Goal: Task Accomplishment & Management: Use online tool/utility

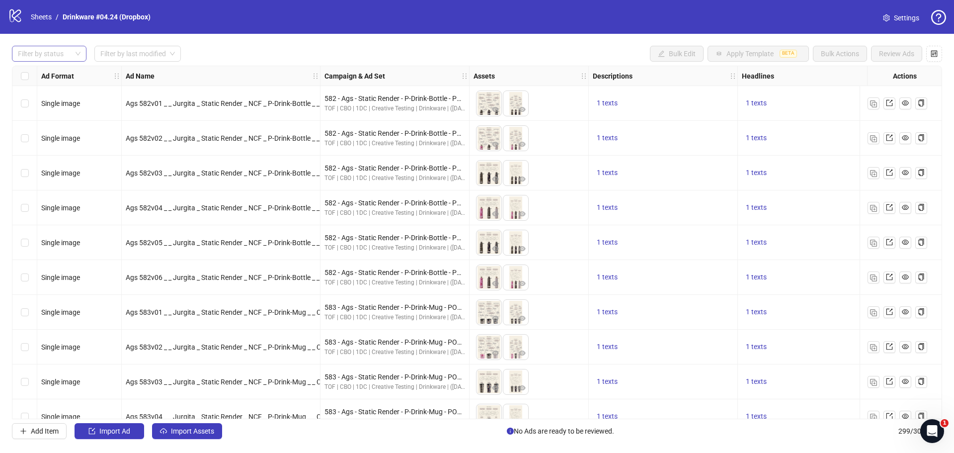
click at [49, 53] on div at bounding box center [44, 54] width 60 height 14
click at [42, 10] on div "logo/logo-mobile Sheets / Drinkware #04.24 (Dropbox)" at bounding box center [81, 17] width 147 height 18
click at [39, 16] on link "Sheets" at bounding box center [41, 16] width 25 height 11
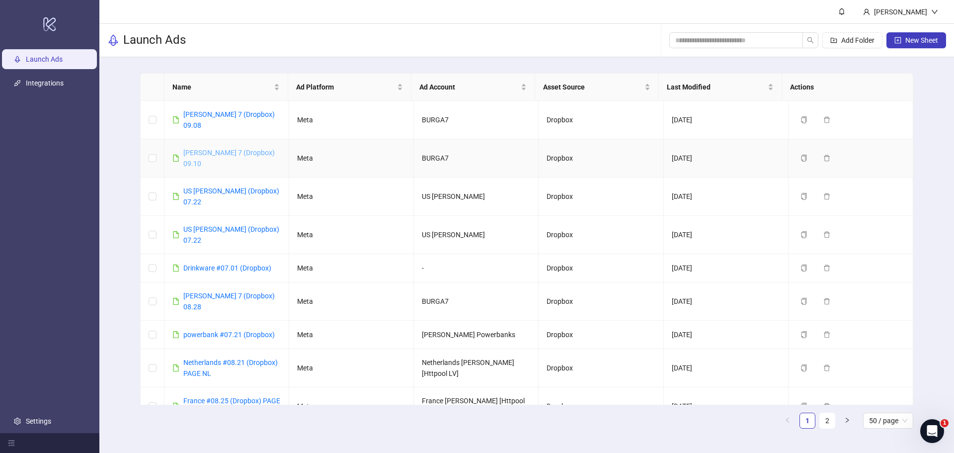
click at [214, 149] on link "[PERSON_NAME] 7 (Dropbox) 09.10" at bounding box center [228, 158] width 91 height 19
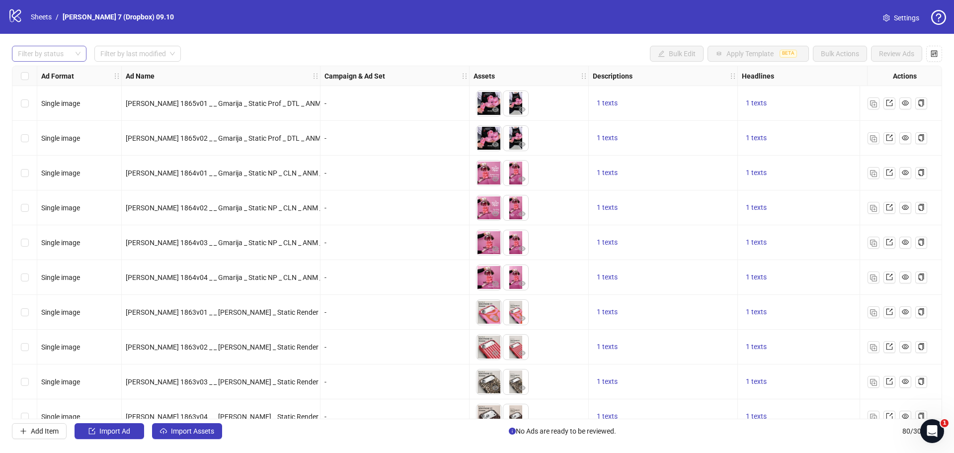
click at [35, 56] on div at bounding box center [44, 54] width 60 height 14
click at [38, 74] on div "Draft" at bounding box center [49, 74] width 59 height 11
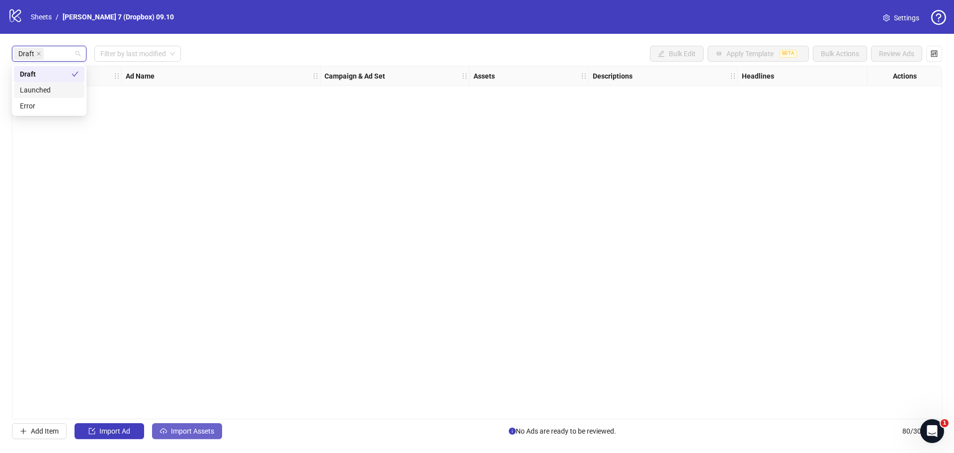
click at [208, 432] on span "Import Assets" at bounding box center [192, 431] width 43 height 8
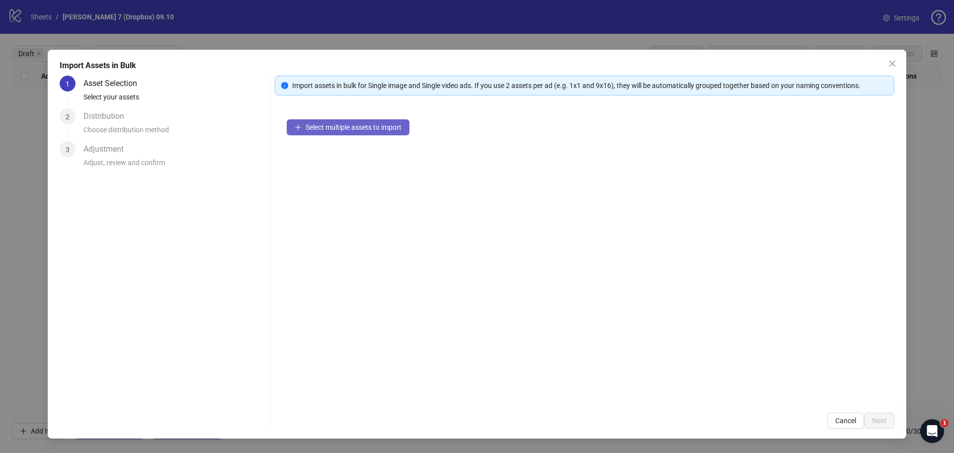
click at [316, 131] on span "Select multiple assets to import" at bounding box center [354, 127] width 96 height 8
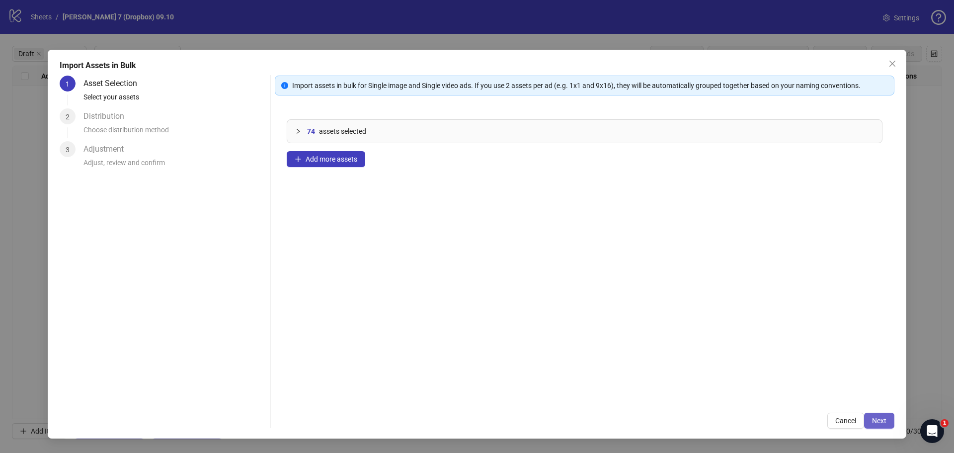
click at [878, 420] on span "Next" at bounding box center [879, 421] width 14 height 8
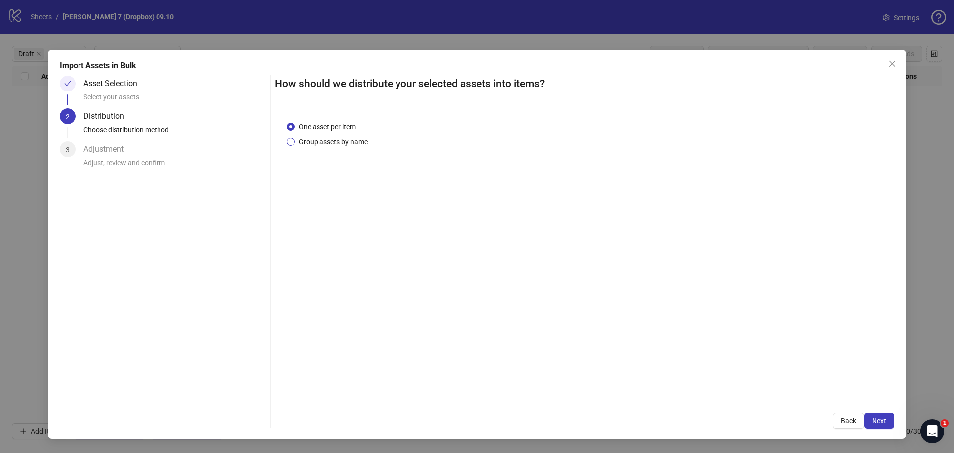
click at [349, 140] on span "Group assets by name" at bounding box center [333, 141] width 77 height 11
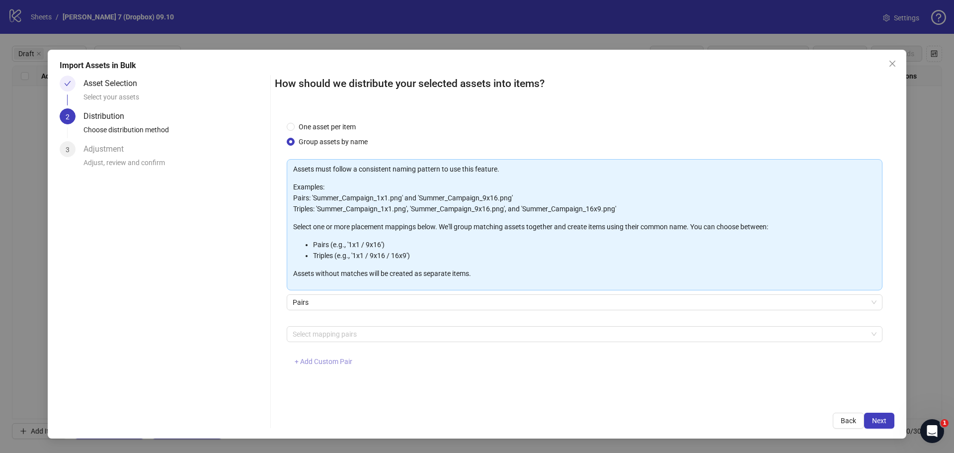
click at [337, 363] on span "+ Add Custom Pair" at bounding box center [324, 361] width 58 height 8
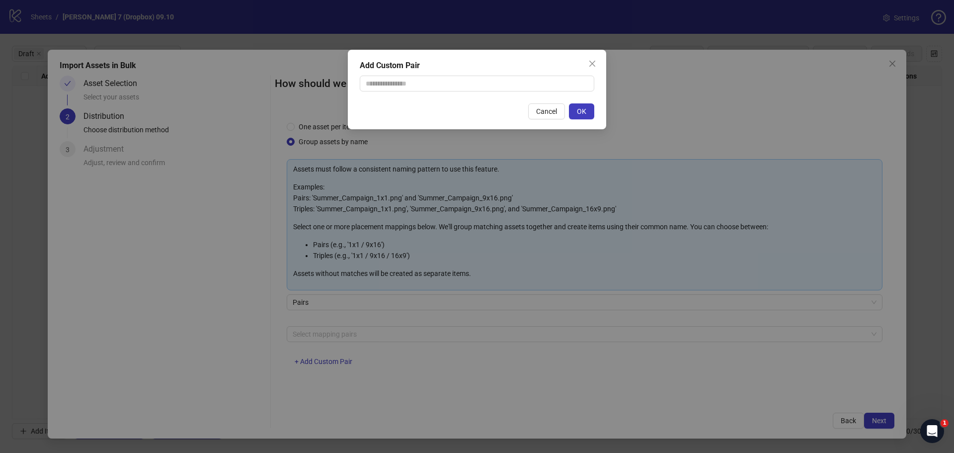
click at [455, 101] on div "Add Custom Pair Cancel OK" at bounding box center [477, 90] width 258 height 80
click at [460, 77] on input "text" at bounding box center [477, 84] width 235 height 16
type input "**********"
click at [591, 108] on button "OK" at bounding box center [581, 111] width 25 height 16
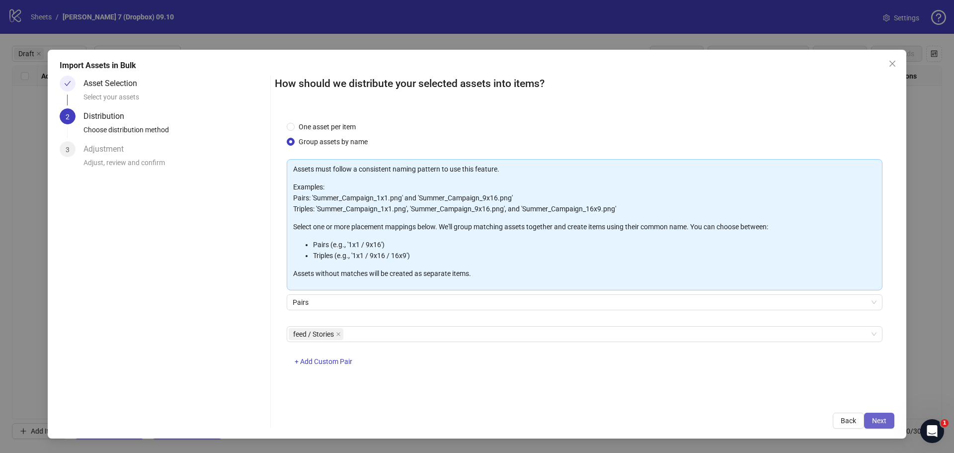
click at [881, 415] on button "Next" at bounding box center [879, 421] width 30 height 16
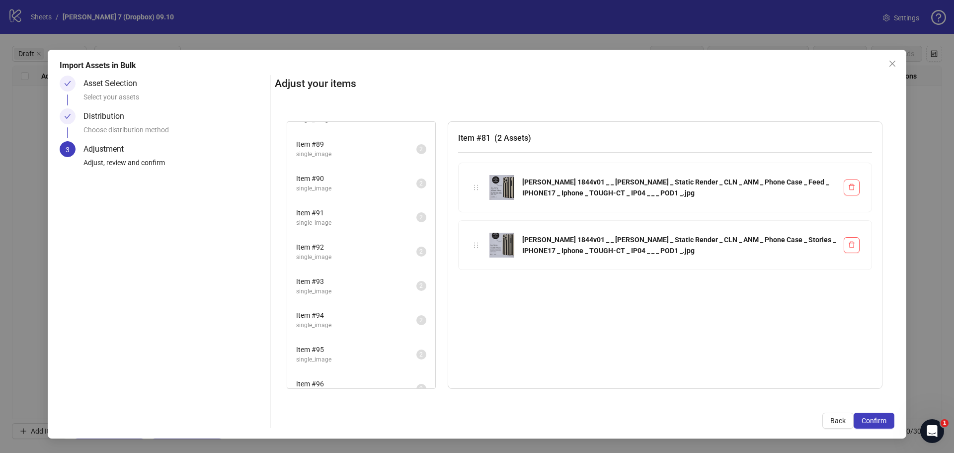
scroll to position [1034, 0]
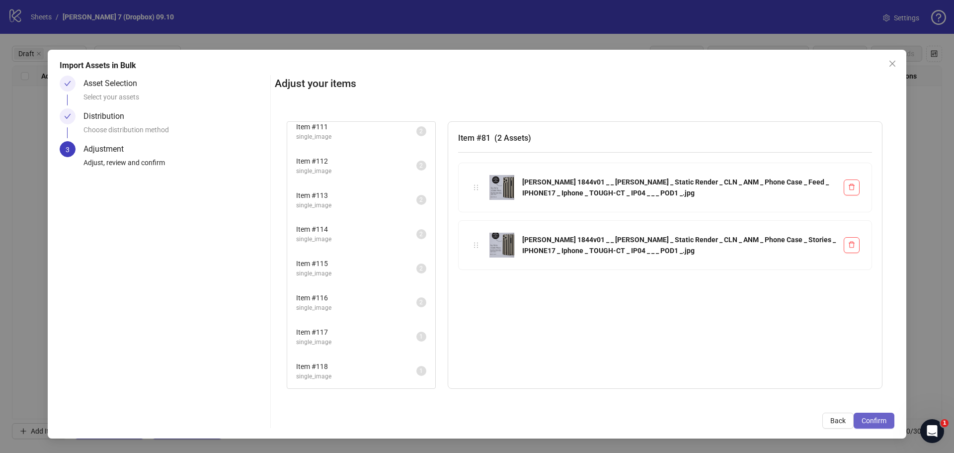
click at [864, 422] on span "Confirm" at bounding box center [874, 421] width 25 height 8
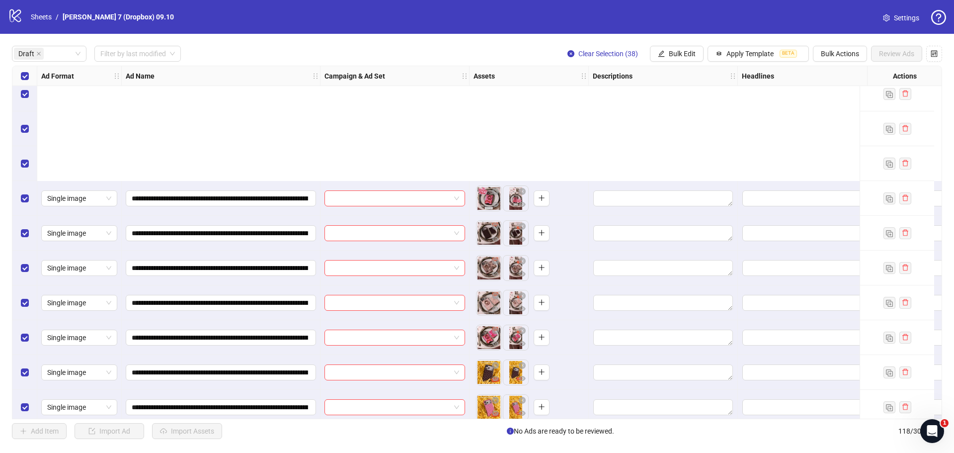
scroll to position [994, 0]
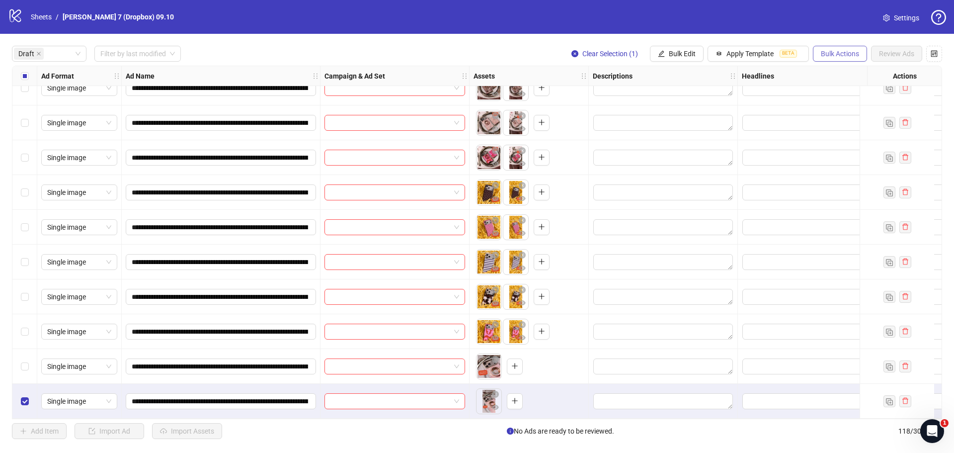
click at [837, 51] on span "Bulk Actions" at bounding box center [840, 54] width 38 height 8
click at [829, 70] on span "Delete" at bounding box center [854, 74] width 68 height 11
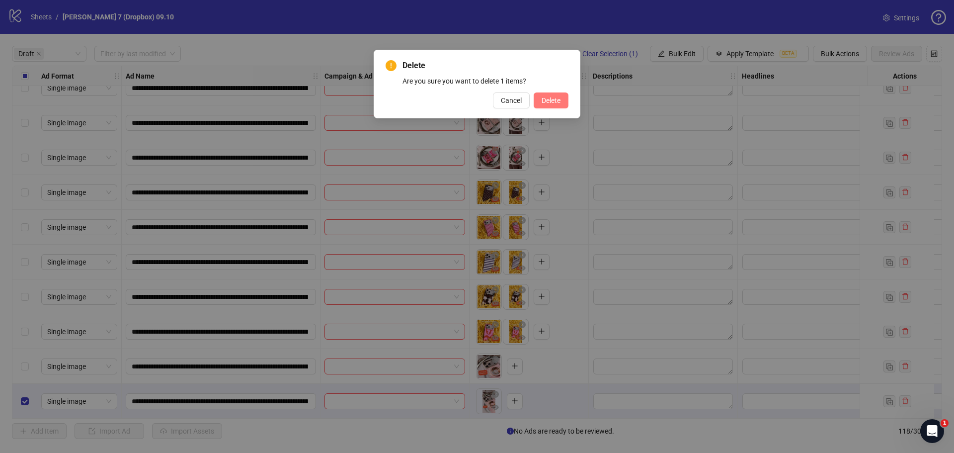
click at [546, 102] on span "Delete" at bounding box center [551, 100] width 19 height 8
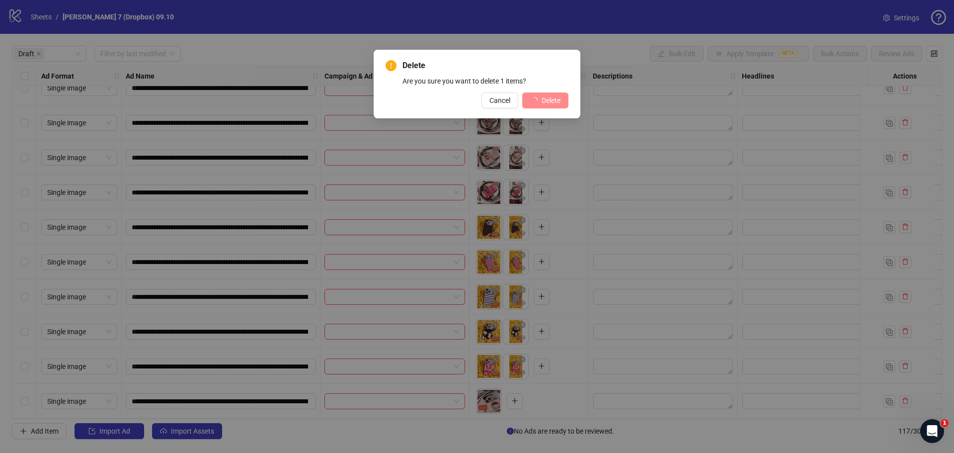
scroll to position [959, 0]
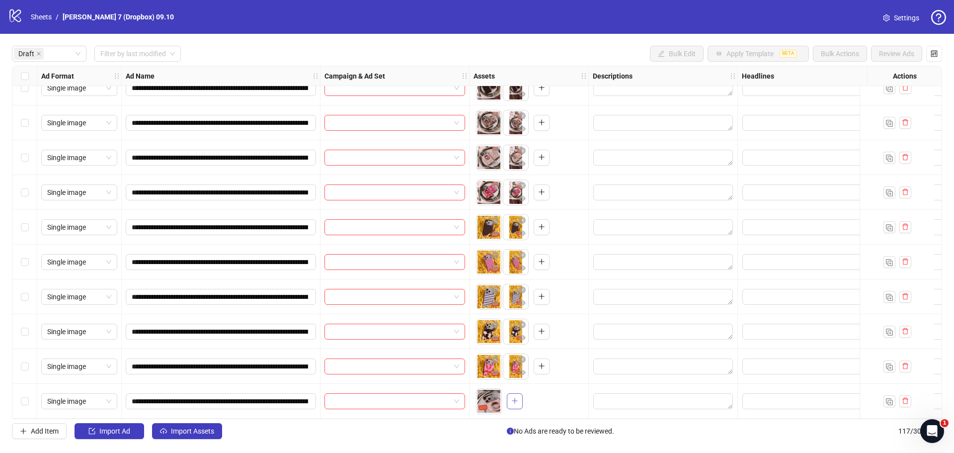
click at [518, 393] on button "button" at bounding box center [515, 401] width 16 height 16
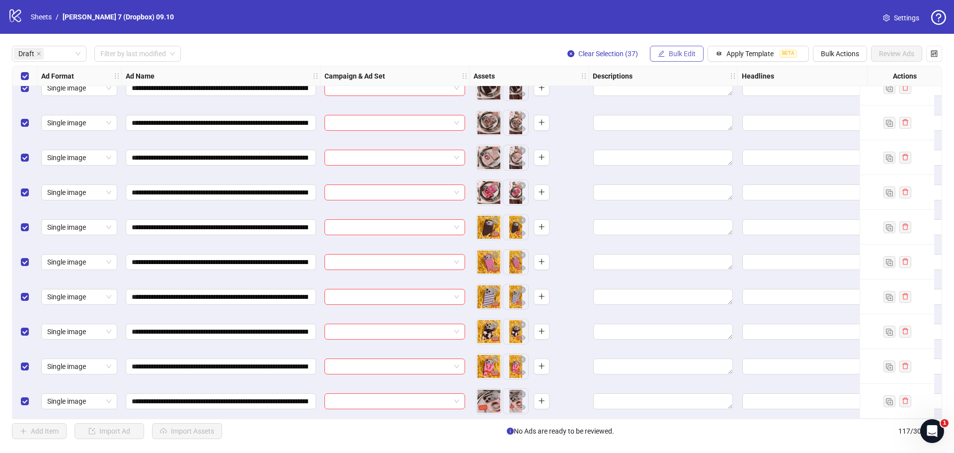
click at [686, 55] on span "Bulk Edit" at bounding box center [682, 54] width 27 height 8
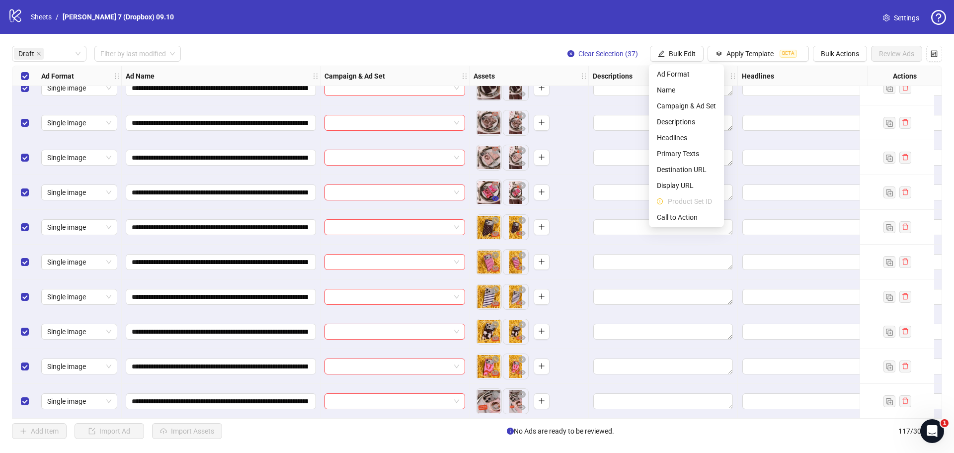
click at [496, 196] on icon "eye" at bounding box center [495, 198] width 7 height 5
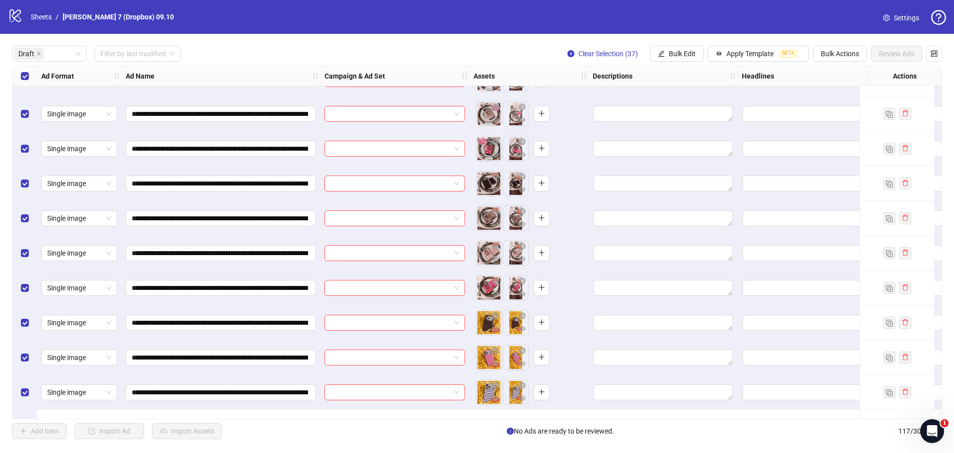
scroll to position [810, 0]
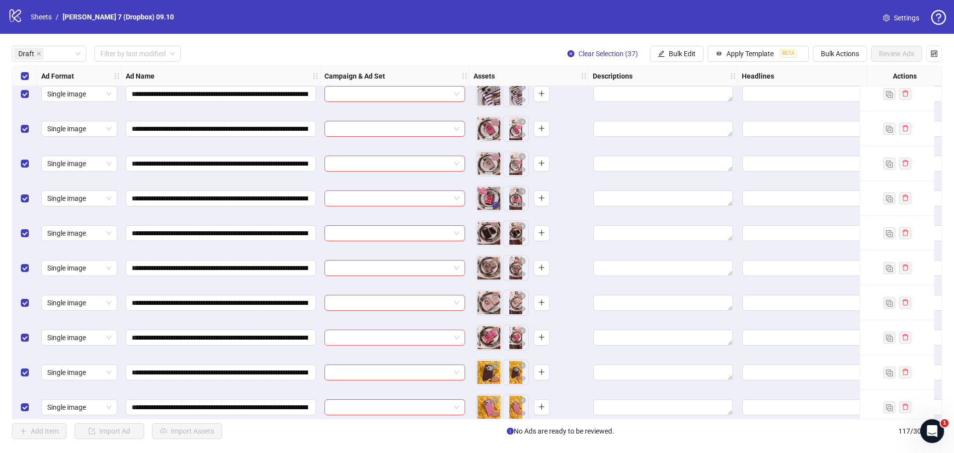
click at [496, 204] on icon "eye" at bounding box center [495, 204] width 7 height 5
click at [497, 311] on icon "eye" at bounding box center [495, 308] width 7 height 5
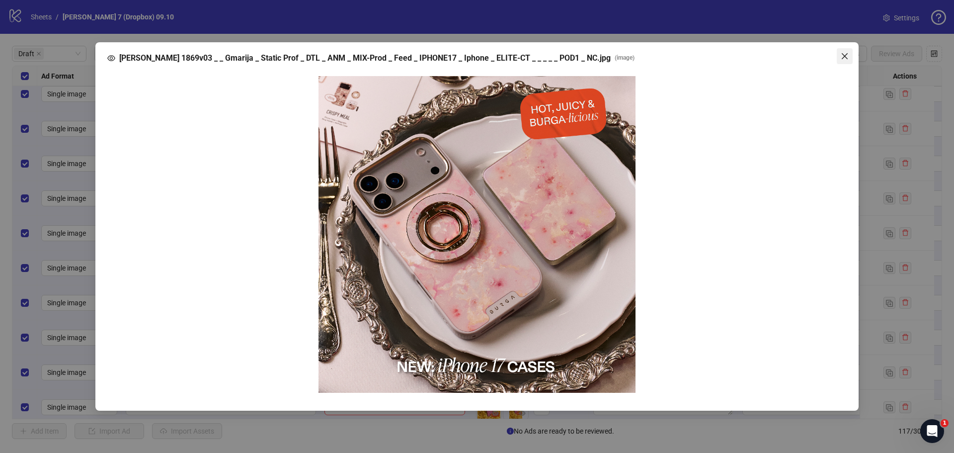
click at [847, 56] on icon "close" at bounding box center [845, 56] width 8 height 8
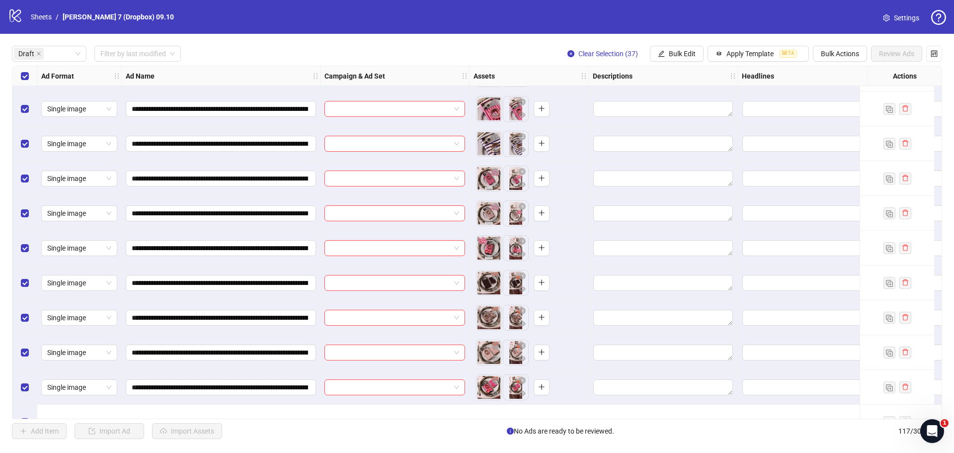
scroll to position [710, 0]
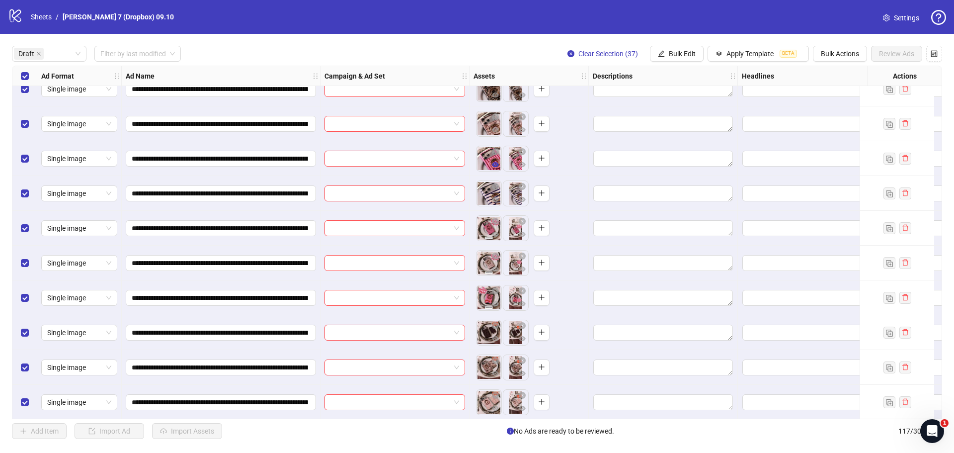
click at [495, 164] on icon "eye" at bounding box center [495, 164] width 7 height 7
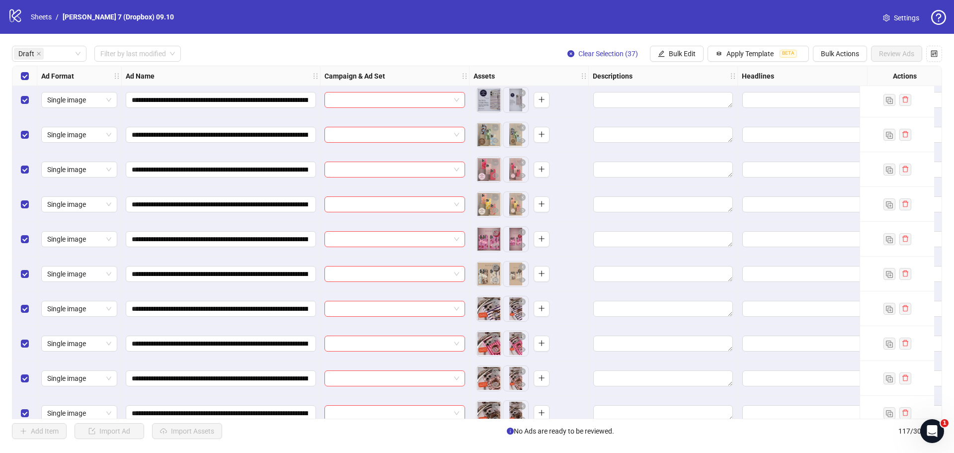
scroll to position [0, 0]
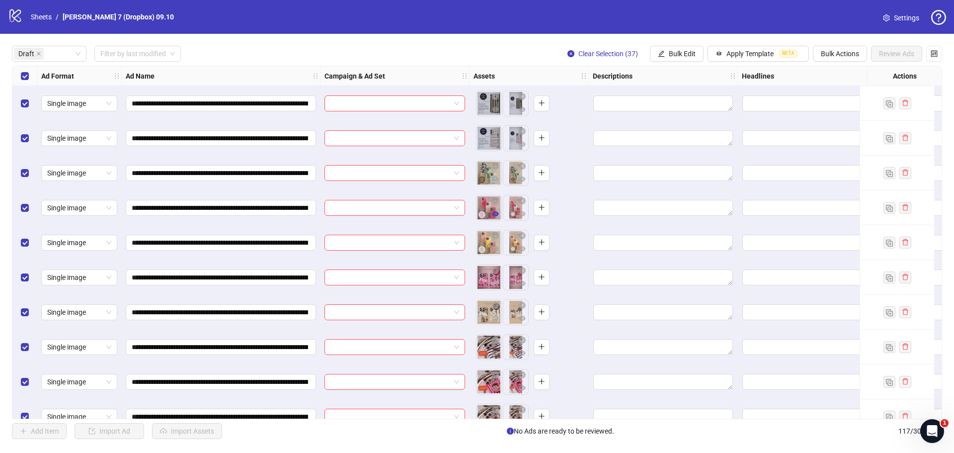
click at [495, 214] on icon "eye" at bounding box center [495, 213] width 7 height 5
click at [497, 147] on icon "eye" at bounding box center [495, 144] width 7 height 5
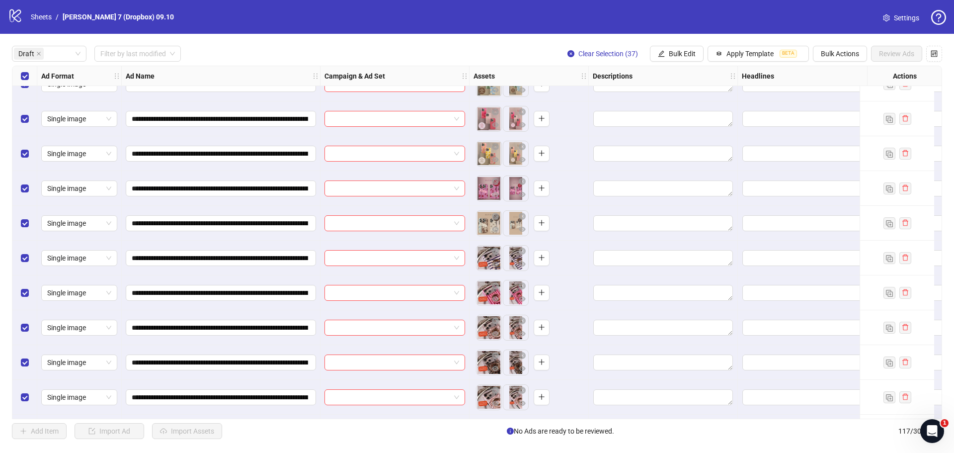
scroll to position [199, 0]
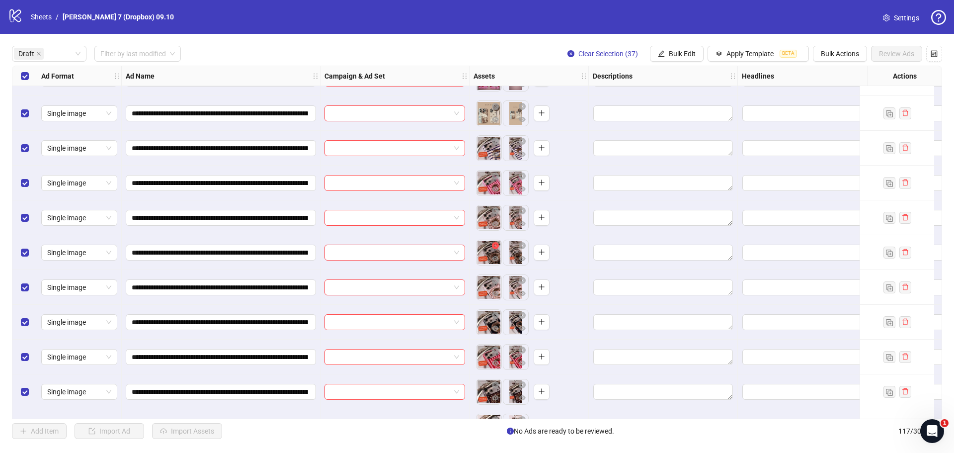
click at [495, 252] on button "button" at bounding box center [496, 246] width 12 height 12
drag, startPoint x: 486, startPoint y: 254, endPoint x: 509, endPoint y: 253, distance: 22.9
click at [509, 253] on body "**********" at bounding box center [477, 226] width 954 height 453
click at [514, 254] on icon "plus" at bounding box center [515, 252] width 7 height 7
drag, startPoint x: 513, startPoint y: 259, endPoint x: 489, endPoint y: 259, distance: 24.4
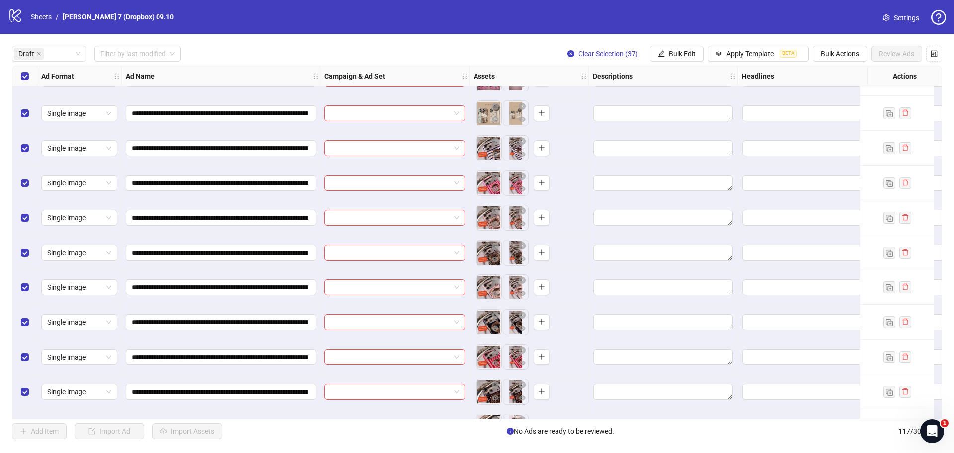
click at [489, 259] on body "**********" at bounding box center [477, 226] width 954 height 453
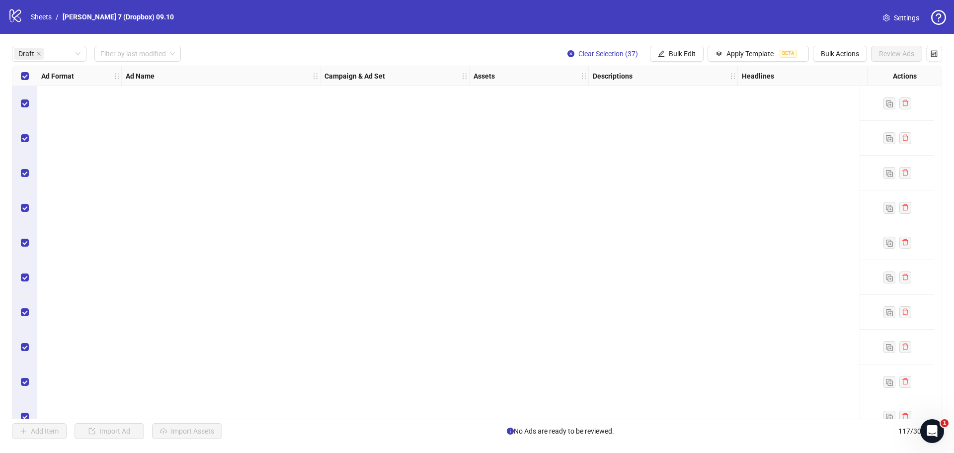
scroll to position [959, 0]
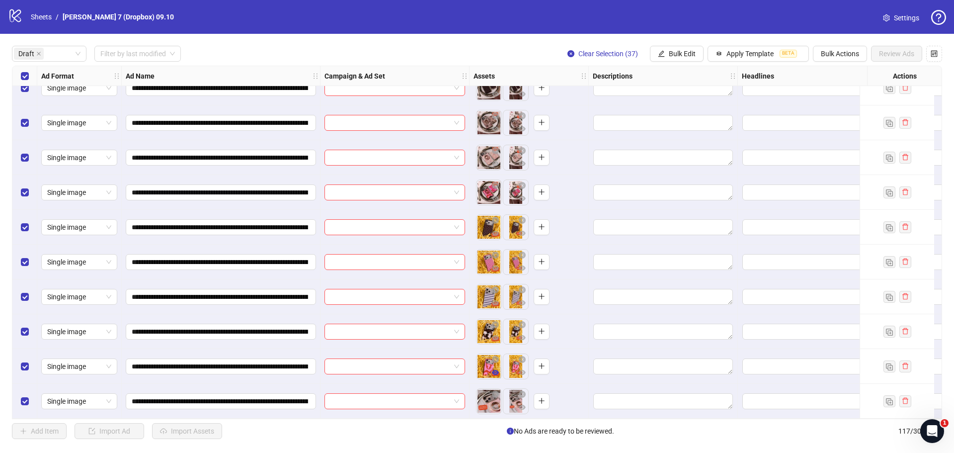
click at [496, 371] on icon "eye" at bounding box center [495, 372] width 7 height 7
click at [493, 231] on icon "eye" at bounding box center [495, 233] width 7 height 5
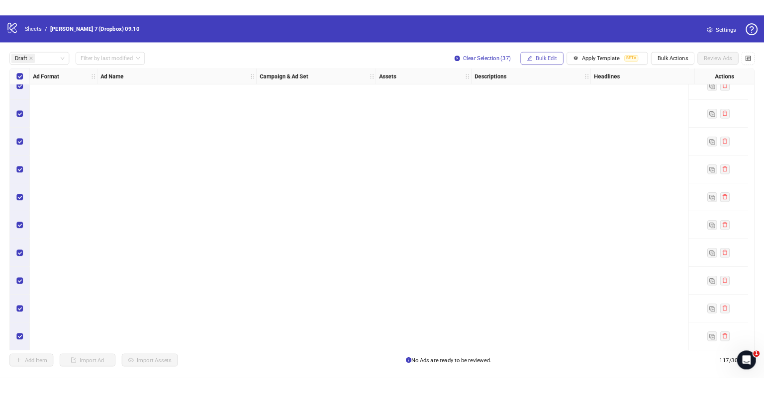
scroll to position [0, 0]
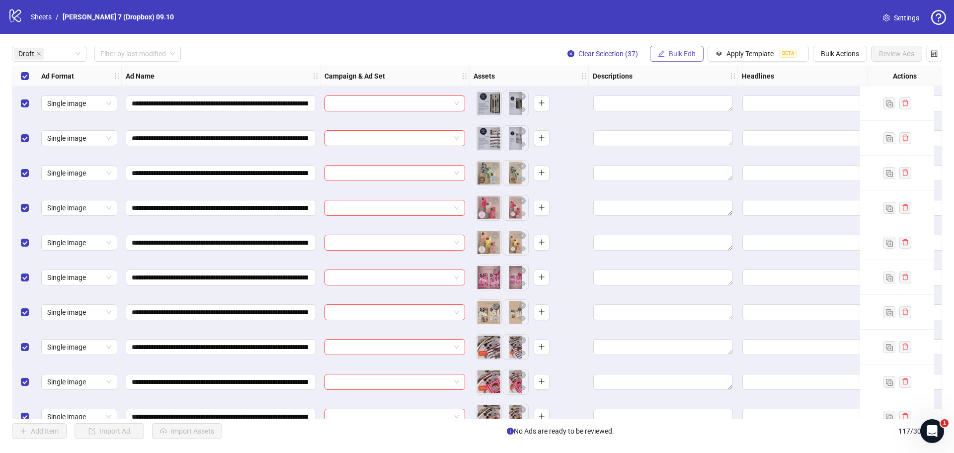
click at [674, 55] on span "Bulk Edit" at bounding box center [682, 54] width 27 height 8
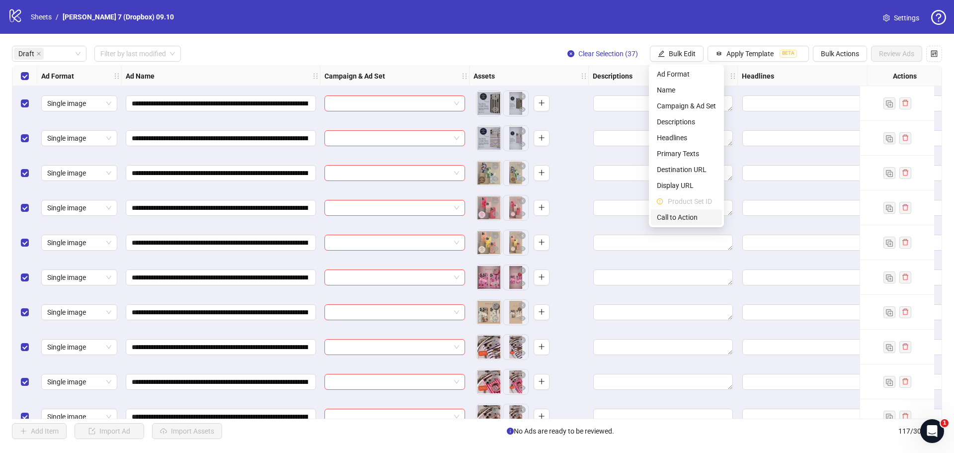
click at [670, 218] on span "Call to Action" at bounding box center [686, 217] width 59 height 11
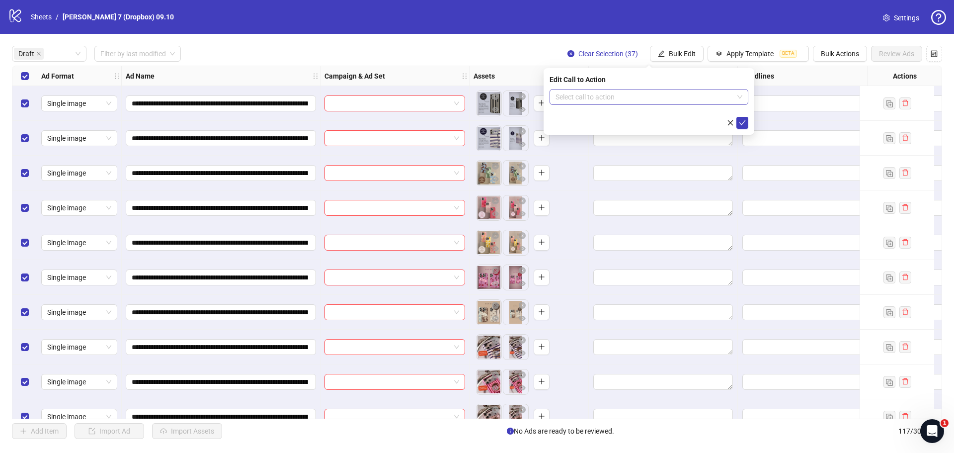
click at [656, 93] on input "search" at bounding box center [645, 96] width 178 height 15
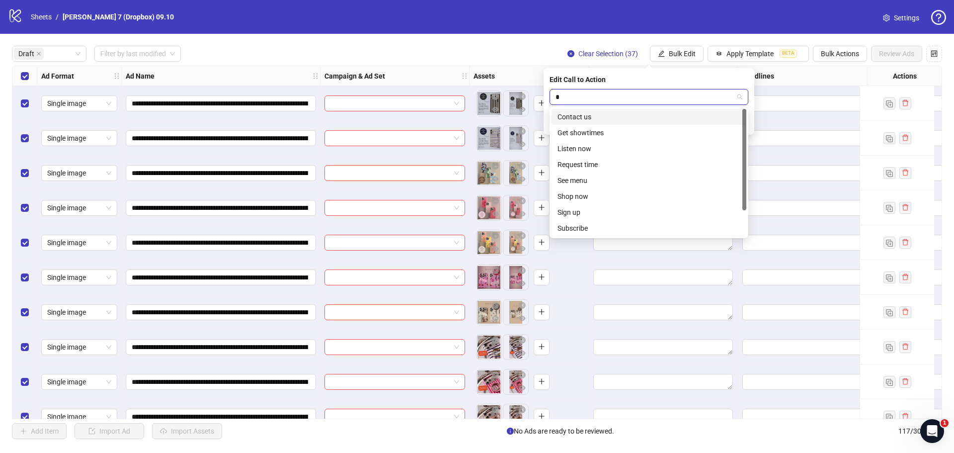
type input "**"
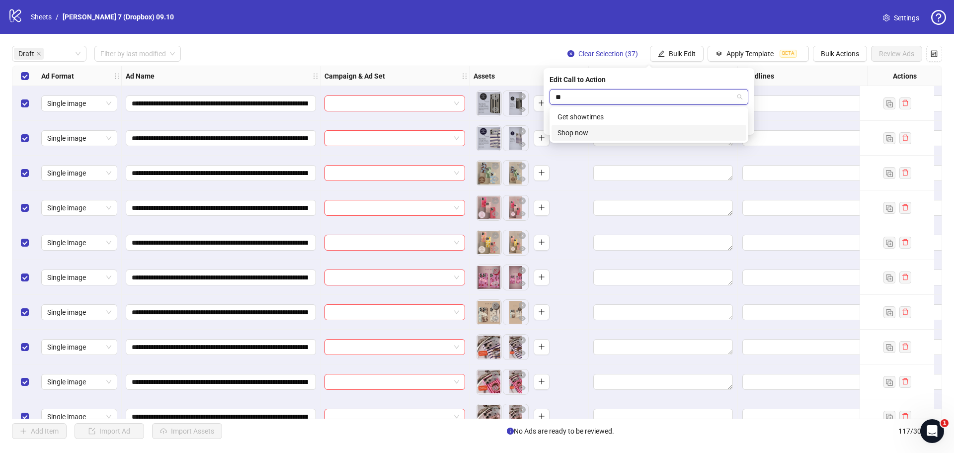
click at [591, 133] on div "Shop now" at bounding box center [649, 132] width 183 height 11
click at [742, 120] on icon "check" at bounding box center [742, 122] width 7 height 7
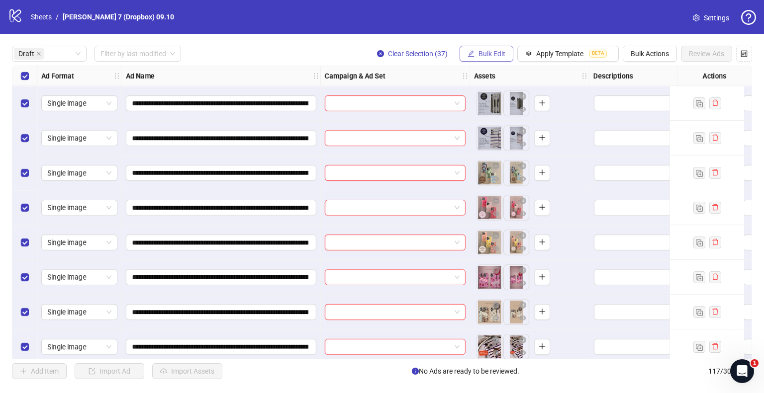
click at [485, 59] on button "Bulk Edit" at bounding box center [486, 54] width 54 height 16
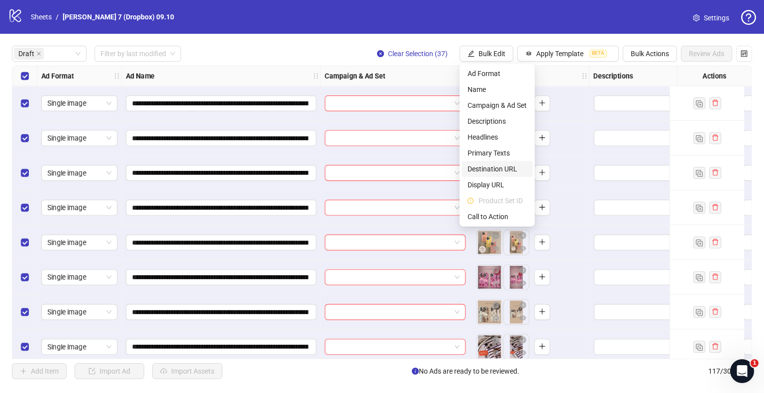
click at [484, 167] on span "Destination URL" at bounding box center [496, 169] width 59 height 11
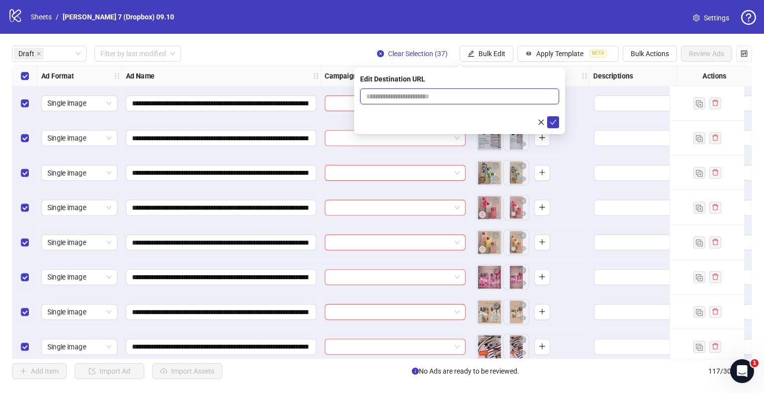
click at [412, 99] on input "text" at bounding box center [455, 96] width 179 height 11
click at [470, 90] on span at bounding box center [459, 96] width 199 height 16
paste input "**********"
click at [468, 97] on input "**********" at bounding box center [455, 96] width 179 height 11
type input "**********"
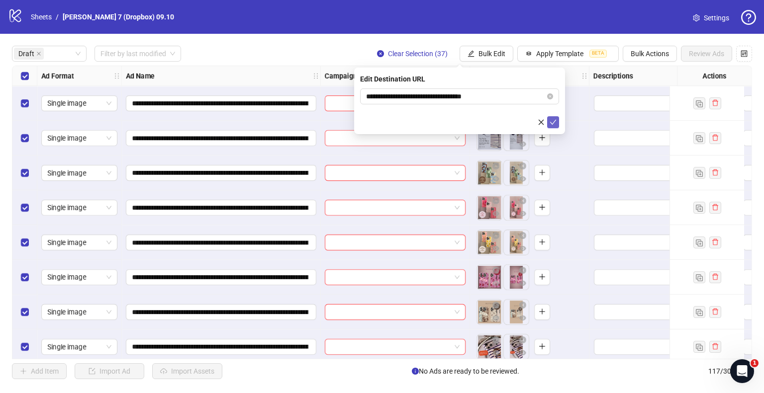
click at [551, 120] on icon "check" at bounding box center [552, 122] width 7 height 7
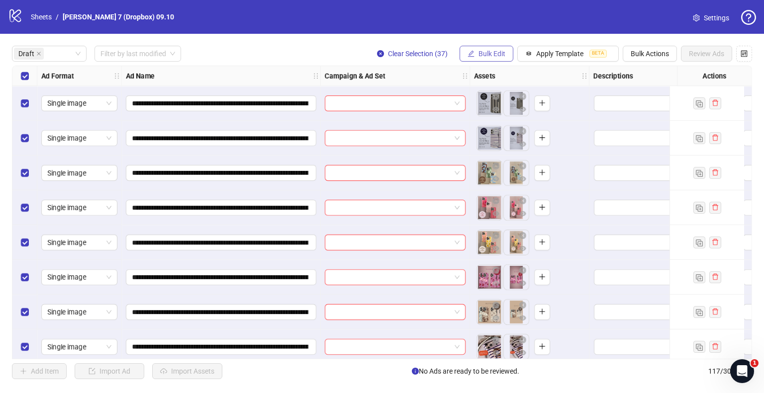
click at [487, 51] on span "Bulk Edit" at bounding box center [491, 54] width 27 height 8
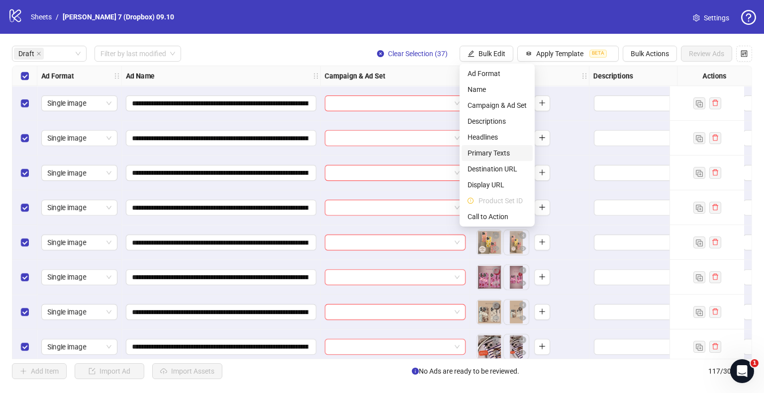
click at [491, 152] on span "Primary Texts" at bounding box center [496, 153] width 59 height 11
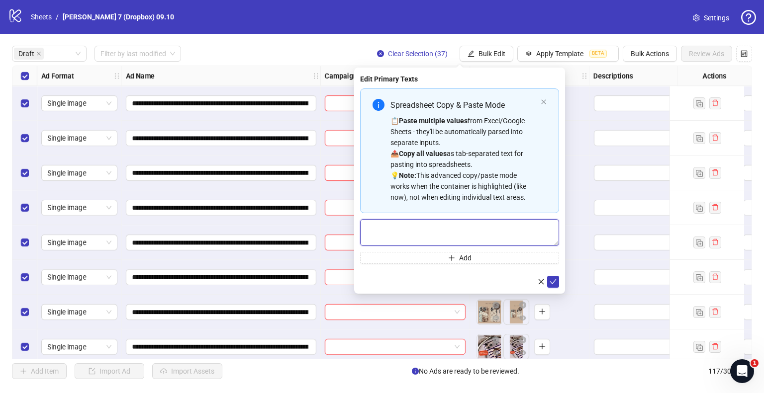
drag, startPoint x: 404, startPoint y: 228, endPoint x: 459, endPoint y: 238, distance: 56.1
click at [404, 228] on textarea "Multi-text input container - paste or copy values" at bounding box center [459, 232] width 199 height 27
paste textarea "**********"
type textarea "**********"
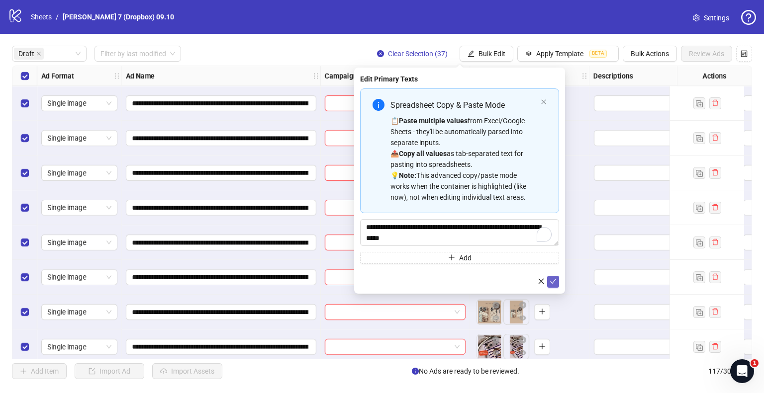
click at [551, 279] on icon "check" at bounding box center [552, 281] width 7 height 7
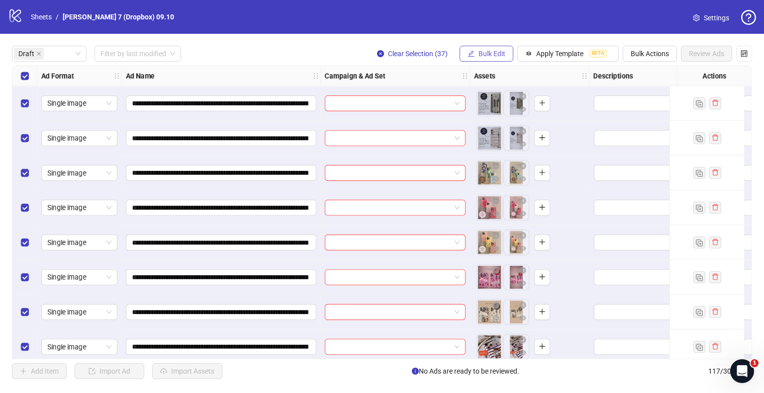
click at [499, 55] on span "Bulk Edit" at bounding box center [491, 54] width 27 height 8
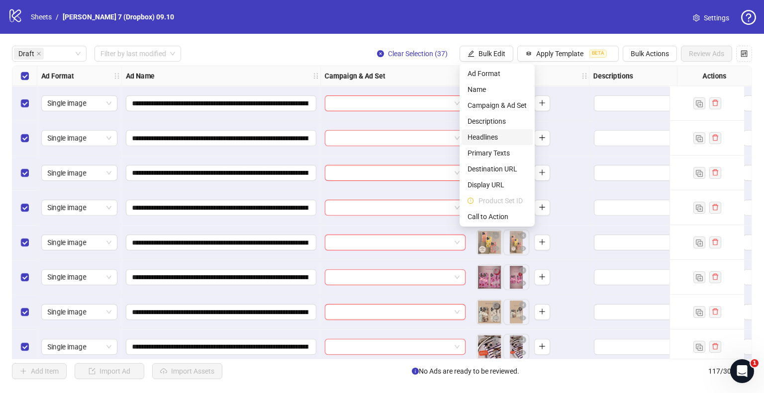
click at [496, 141] on span "Headlines" at bounding box center [496, 137] width 59 height 11
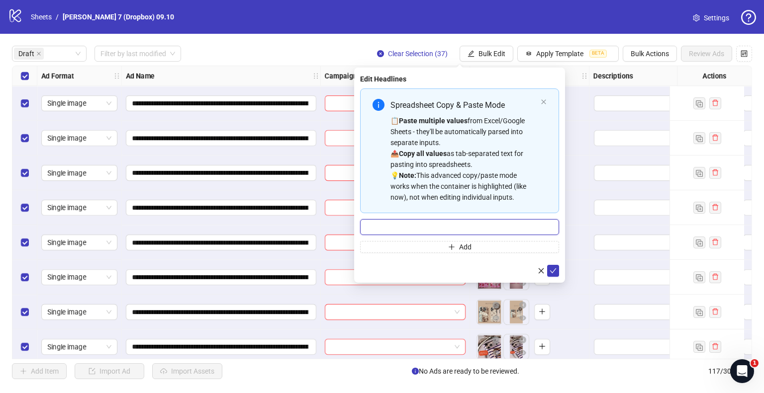
click at [441, 223] on input "Multi-input container - paste or copy values" at bounding box center [459, 227] width 199 height 16
paste input "**********"
type input "**********"
click at [557, 270] on button "submit" at bounding box center [553, 271] width 12 height 12
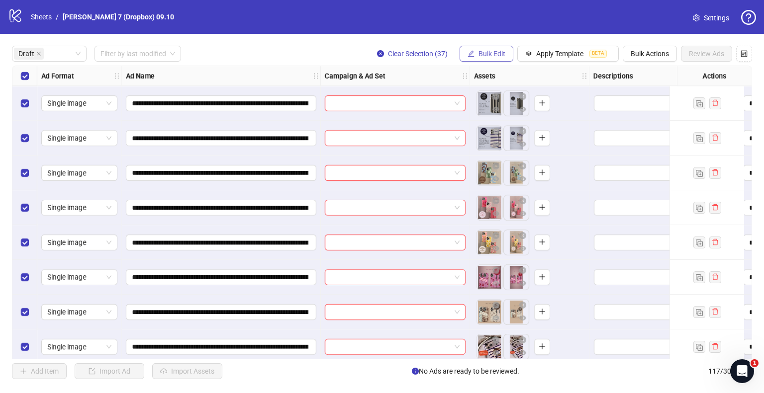
click at [495, 55] on span "Bulk Edit" at bounding box center [491, 54] width 27 height 8
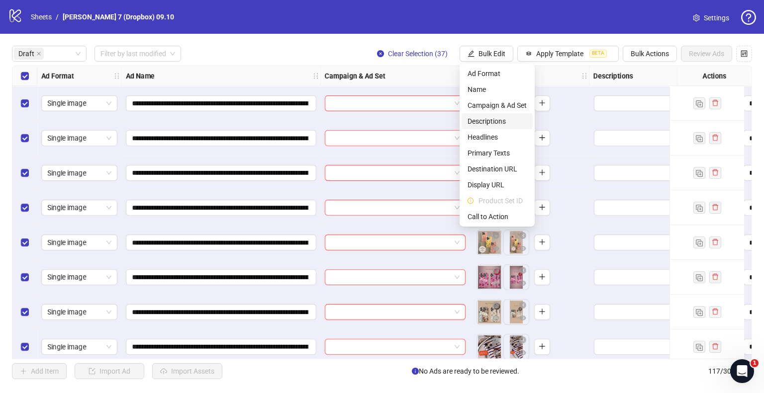
click at [499, 118] on span "Descriptions" at bounding box center [496, 121] width 59 height 11
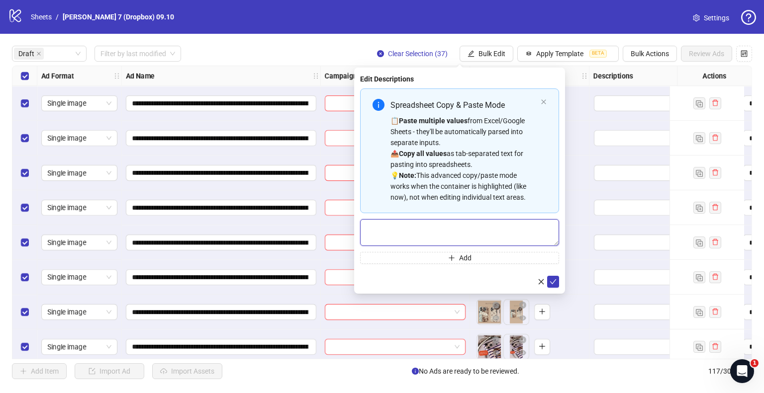
click at [454, 228] on textarea "Multi-text input container - paste or copy values" at bounding box center [459, 232] width 199 height 27
paste textarea "**********"
type textarea "**********"
click at [551, 278] on icon "check" at bounding box center [552, 281] width 7 height 7
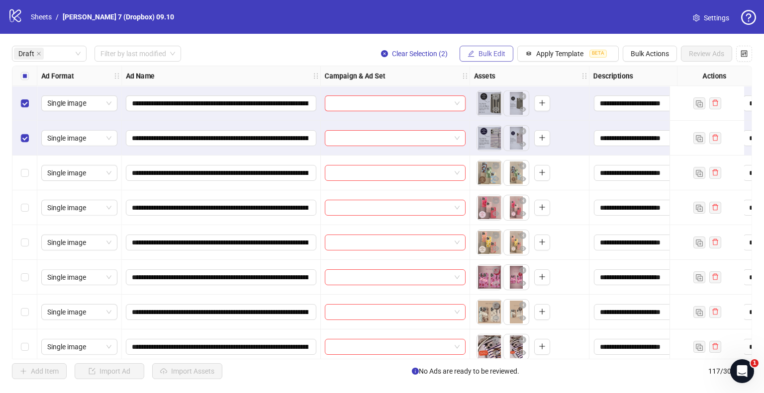
click at [473, 50] on icon "edit" at bounding box center [470, 53] width 7 height 7
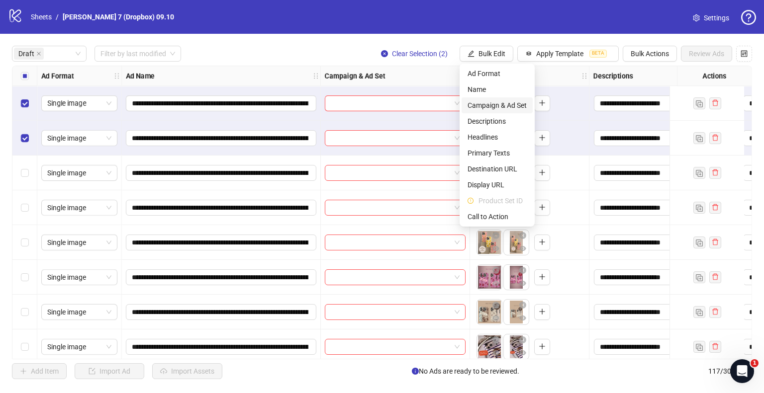
click at [492, 101] on span "Campaign & Ad Set" at bounding box center [496, 105] width 59 height 11
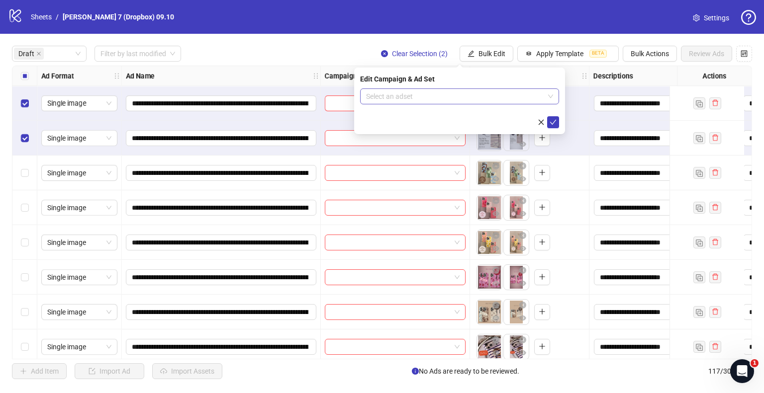
click at [413, 94] on input "search" at bounding box center [455, 96] width 178 height 15
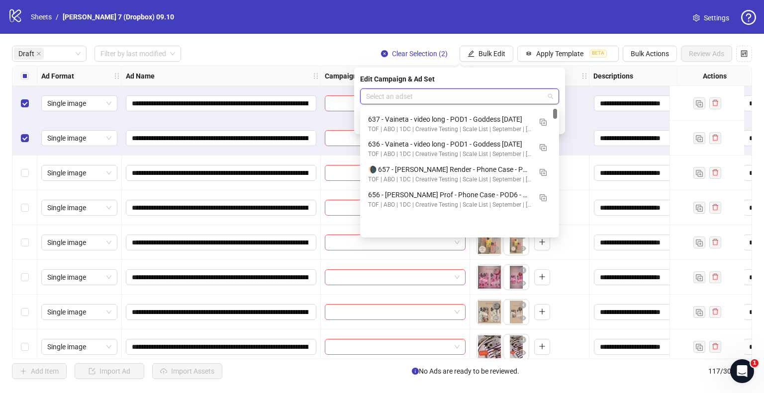
scroll to position [199, 0]
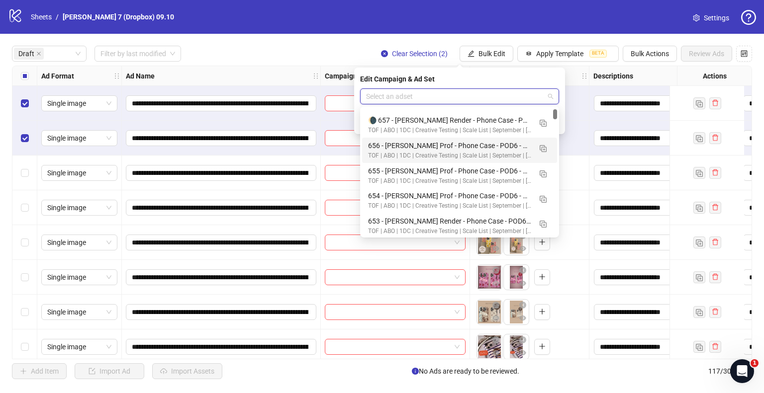
click at [376, 97] on input "search" at bounding box center [455, 96] width 178 height 15
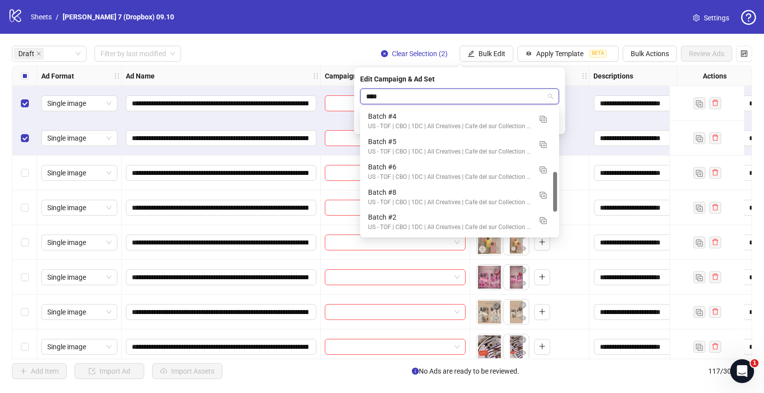
scroll to position [0, 0]
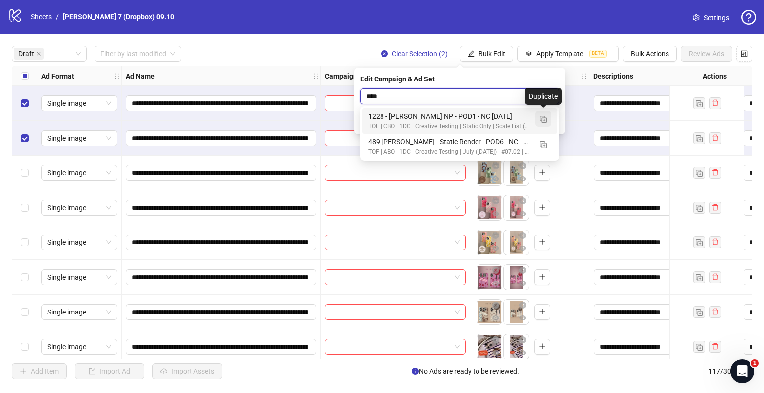
click at [540, 117] on img "button" at bounding box center [542, 119] width 7 height 7
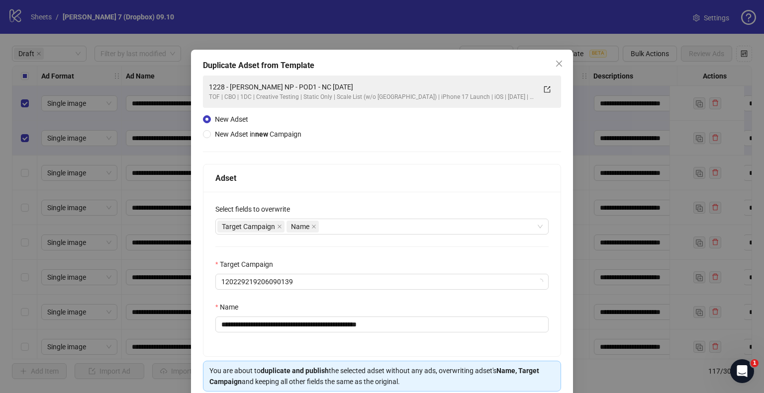
type input "****"
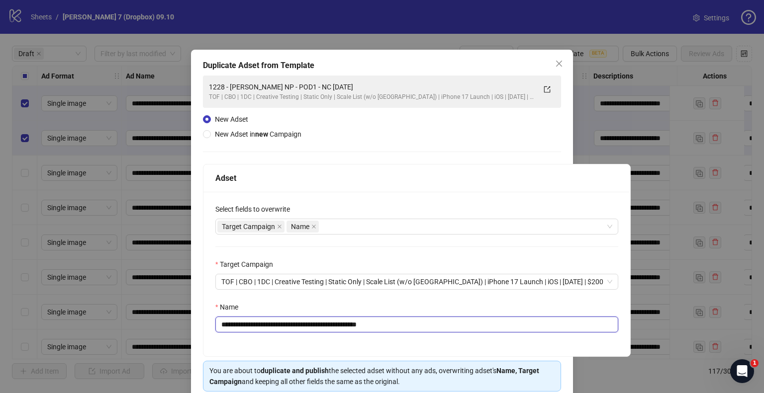
drag, startPoint x: 333, startPoint y: 324, endPoint x: 75, endPoint y: 328, distance: 258.0
click at [75, 328] on div "**********" at bounding box center [382, 196] width 764 height 393
paste input "*******"
drag, startPoint x: 399, startPoint y: 322, endPoint x: 593, endPoint y: 345, distance: 195.8
click at [573, 342] on div "**********" at bounding box center [416, 274] width 427 height 165
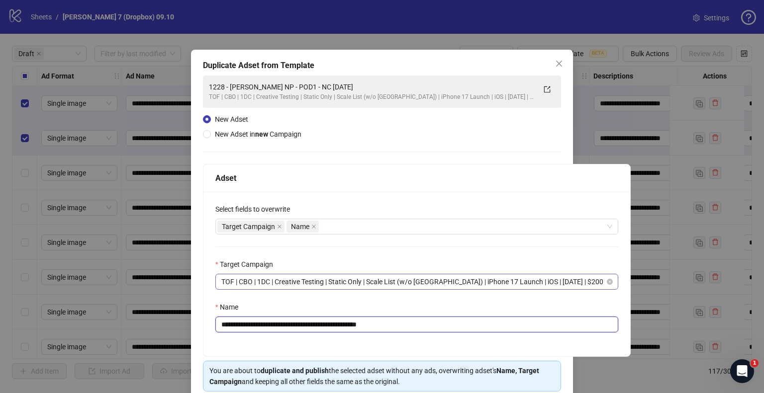
scroll to position [42, 0]
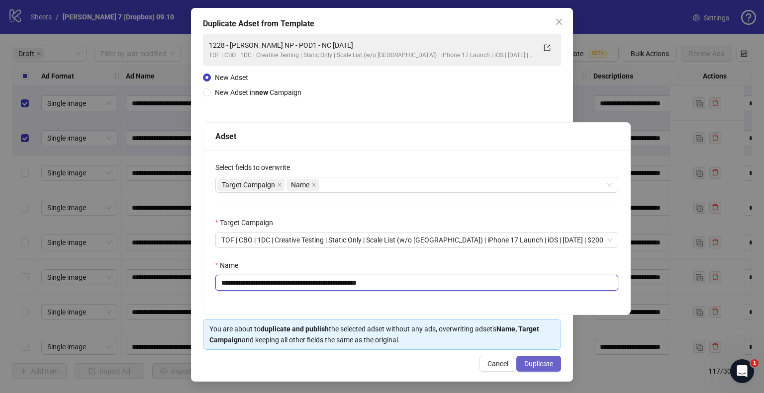
type input "**********"
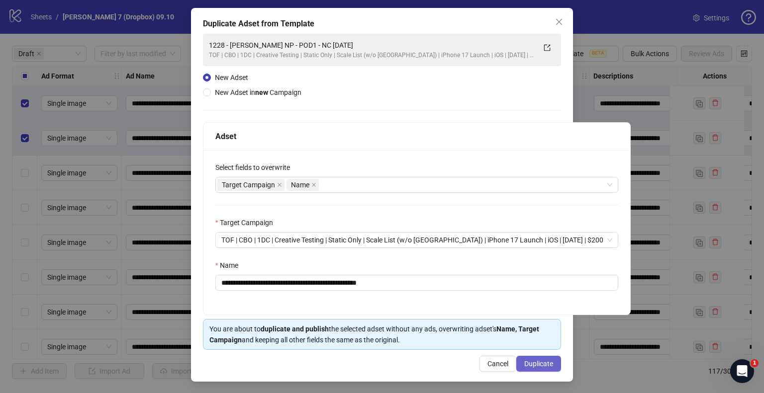
click at [529, 360] on span "Duplicate" at bounding box center [538, 364] width 29 height 8
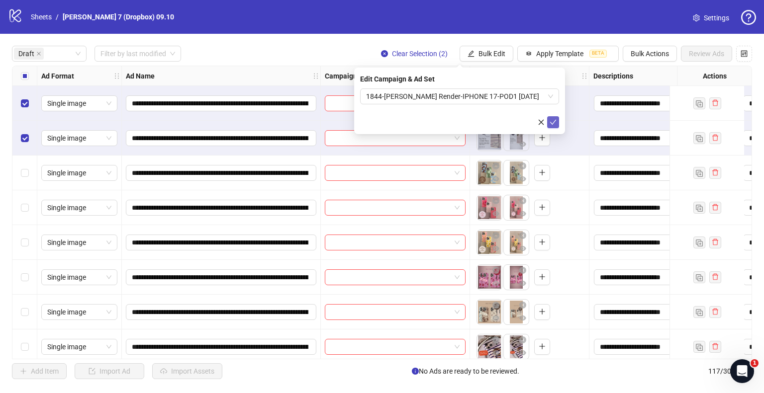
click at [557, 123] on button "submit" at bounding box center [553, 122] width 12 height 12
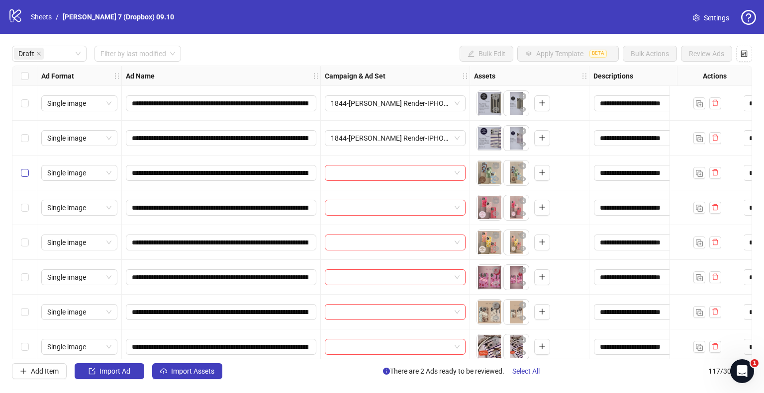
click at [22, 168] on div "Select row 3" at bounding box center [24, 173] width 25 height 35
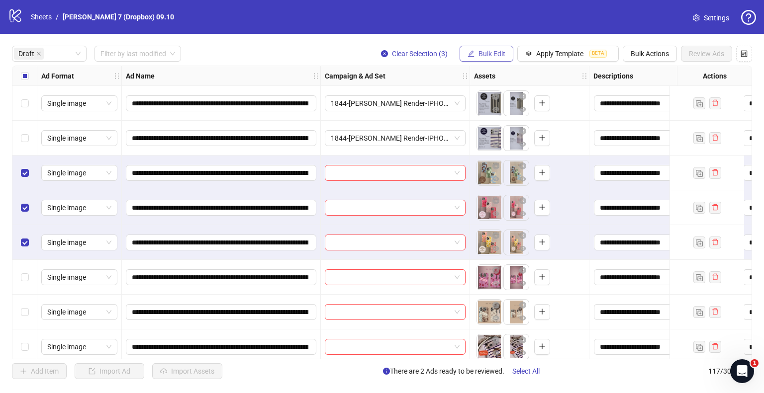
click at [500, 56] on span "Bulk Edit" at bounding box center [491, 54] width 27 height 8
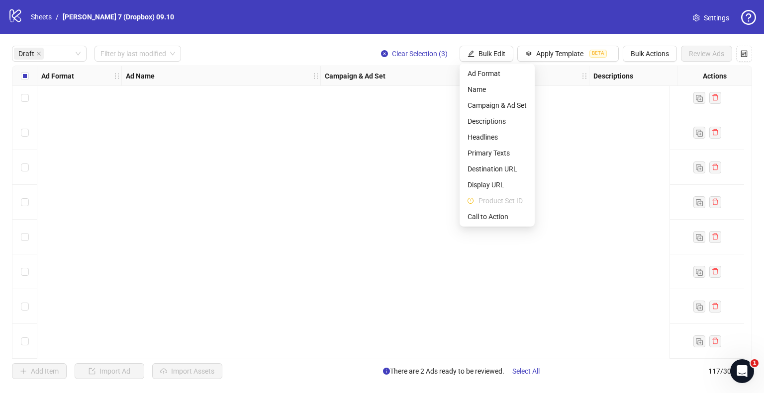
scroll to position [0, 0]
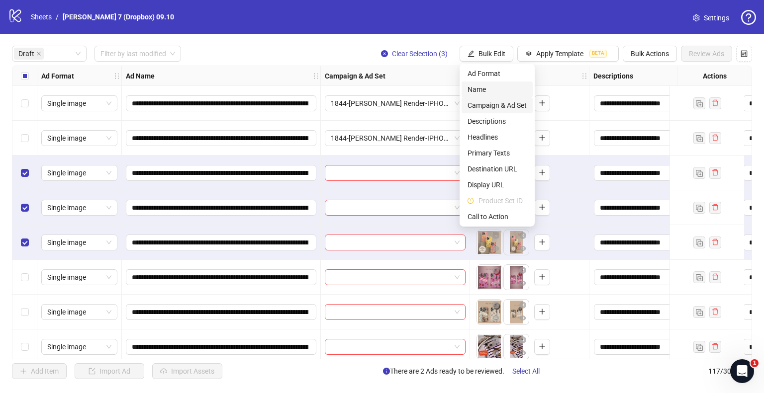
click at [488, 100] on span "Campaign & Ad Set" at bounding box center [496, 105] width 59 height 11
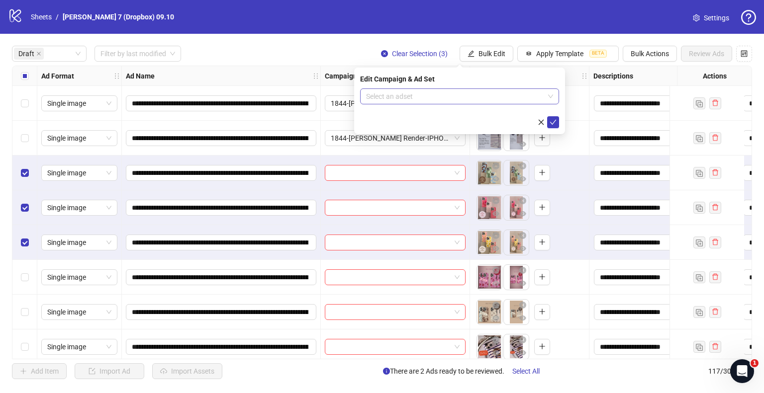
click at [468, 99] on input "search" at bounding box center [455, 96] width 178 height 15
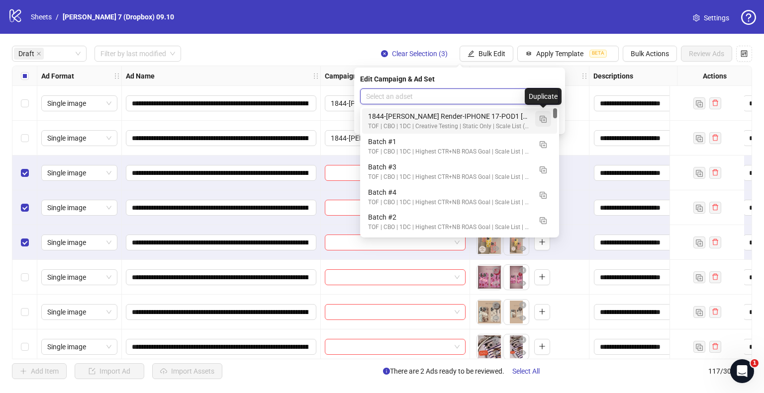
click at [543, 119] on img "button" at bounding box center [542, 119] width 7 height 7
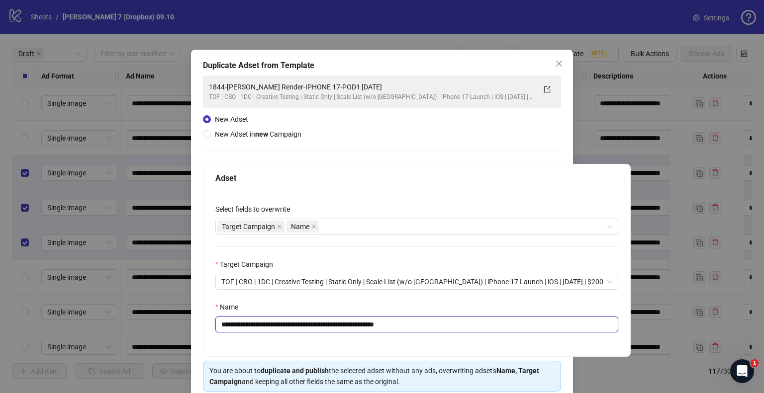
drag, startPoint x: 360, startPoint y: 324, endPoint x: 235, endPoint y: 322, distance: 125.8
click at [28, 324] on div "**********" at bounding box center [382, 196] width 764 height 393
paste input "text"
drag, startPoint x: 402, startPoint y: 323, endPoint x: 523, endPoint y: 318, distance: 121.4
click at [508, 319] on input "**********" at bounding box center [416, 325] width 403 height 16
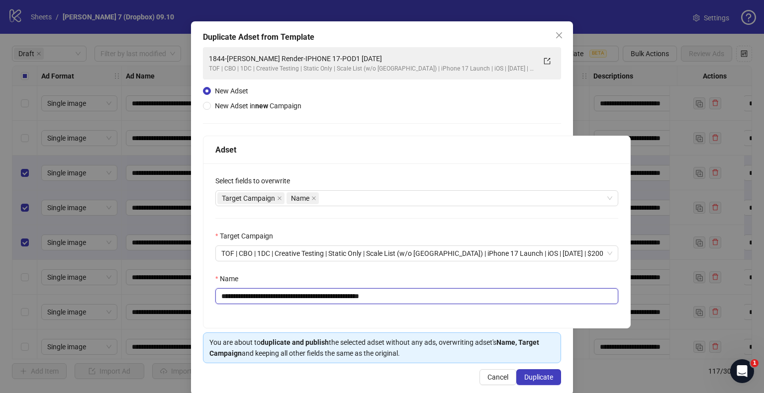
scroll to position [42, 0]
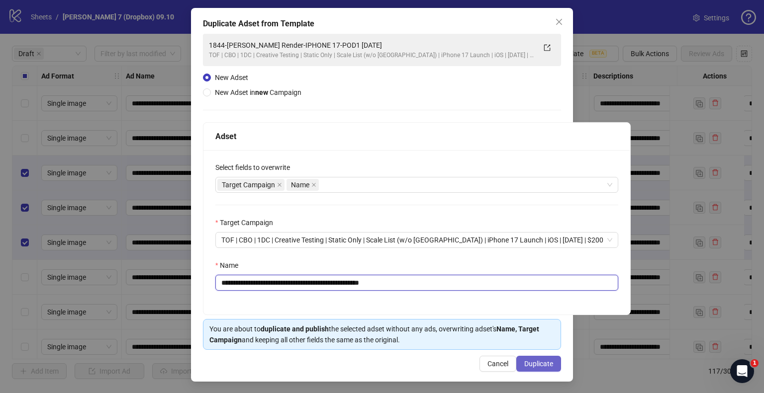
type input "**********"
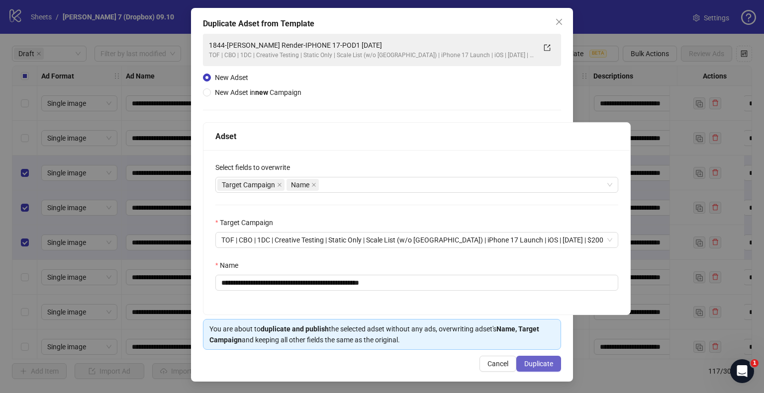
click at [530, 360] on button "Duplicate" at bounding box center [538, 364] width 45 height 16
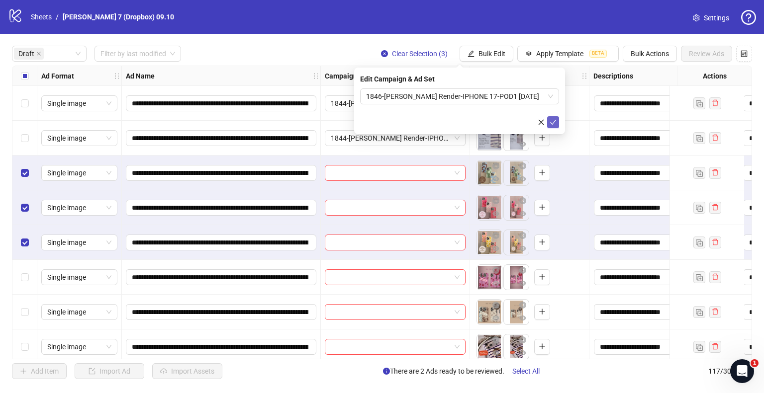
click at [555, 123] on icon "check" at bounding box center [552, 122] width 7 height 7
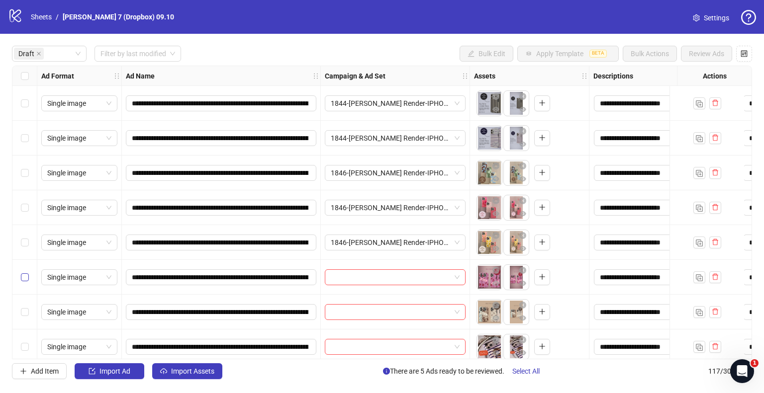
click at [23, 281] on label "Select row 6" at bounding box center [25, 277] width 8 height 11
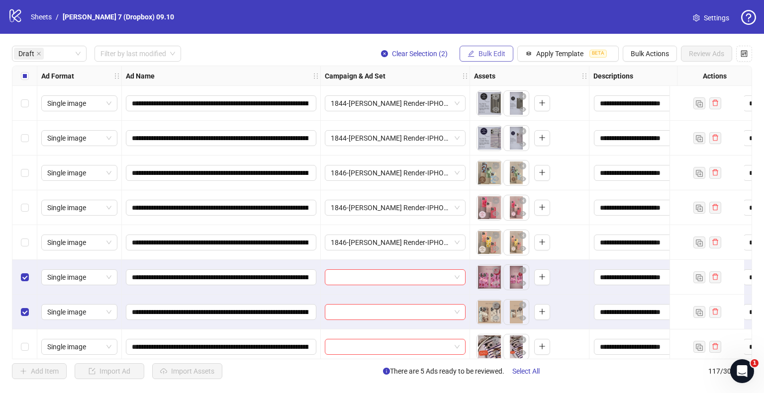
click at [485, 55] on span "Bulk Edit" at bounding box center [491, 54] width 27 height 8
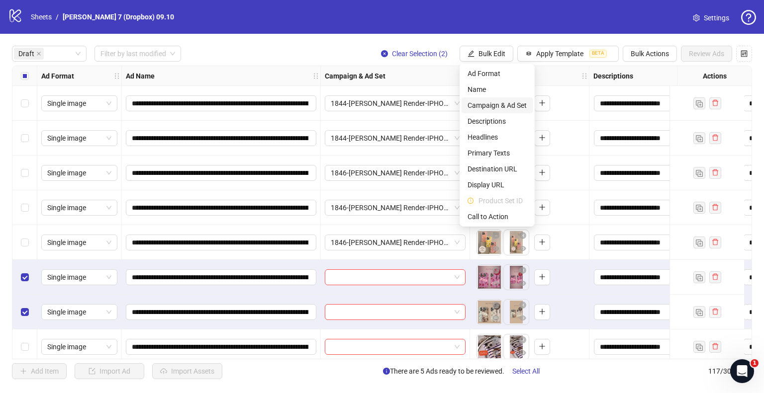
click at [489, 104] on span "Campaign & Ad Set" at bounding box center [496, 105] width 59 height 11
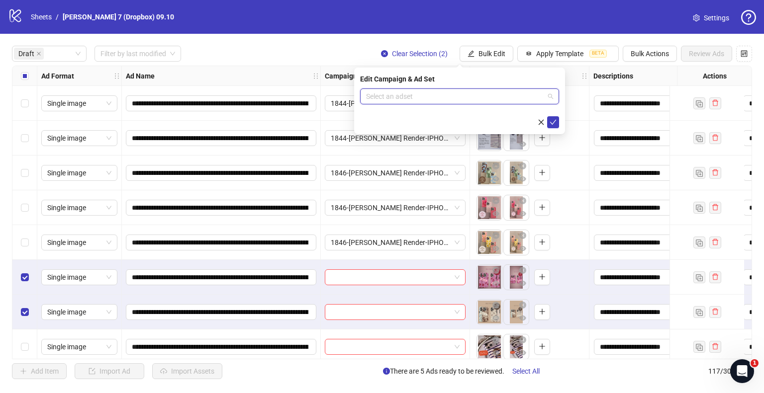
click at [377, 90] on input "search" at bounding box center [455, 96] width 178 height 15
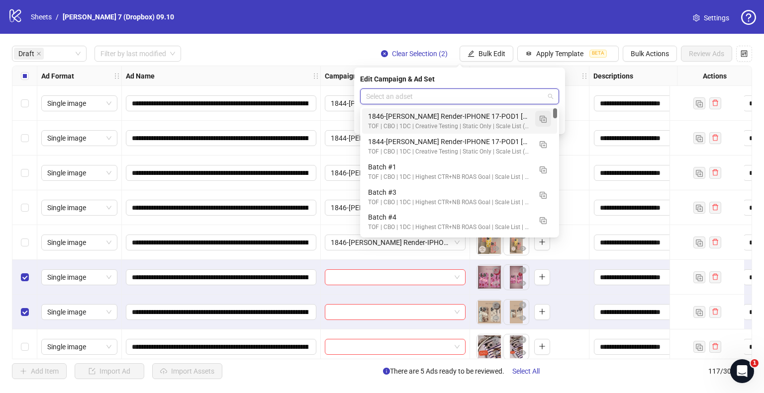
click at [541, 115] on span "button" at bounding box center [542, 119] width 7 height 8
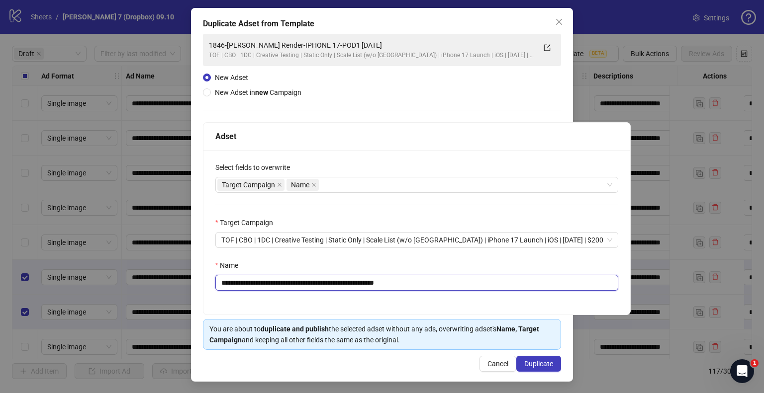
drag, startPoint x: 362, startPoint y: 283, endPoint x: 4, endPoint y: 290, distance: 358.5
click at [0, 294] on div "**********" at bounding box center [382, 196] width 764 height 393
paste input "text"
drag, startPoint x: 403, startPoint y: 282, endPoint x: 551, endPoint y: 281, distance: 148.1
click at [550, 281] on input "**********" at bounding box center [416, 283] width 403 height 16
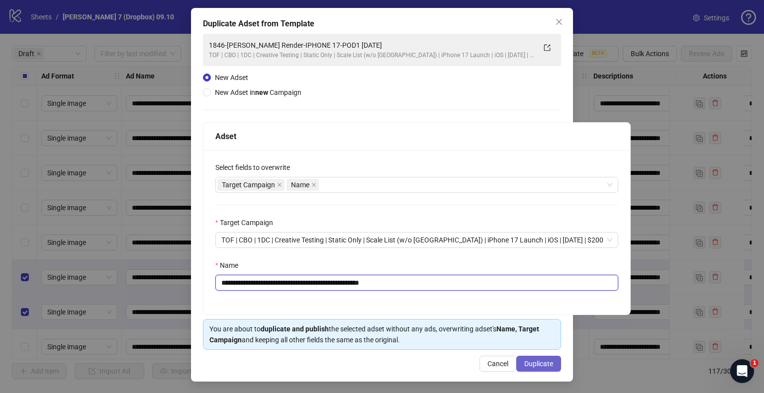
type input "**********"
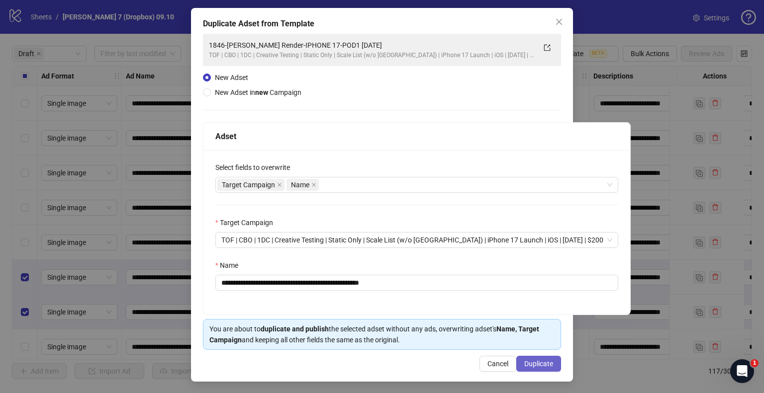
click at [539, 364] on span "Duplicate" at bounding box center [538, 364] width 29 height 8
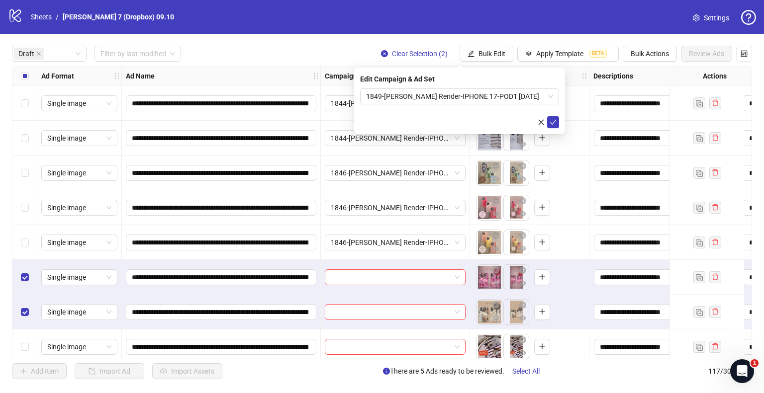
drag, startPoint x: 555, startPoint y: 122, endPoint x: 550, endPoint y: 129, distance: 8.6
click at [555, 122] on icon "check" at bounding box center [552, 122] width 7 height 7
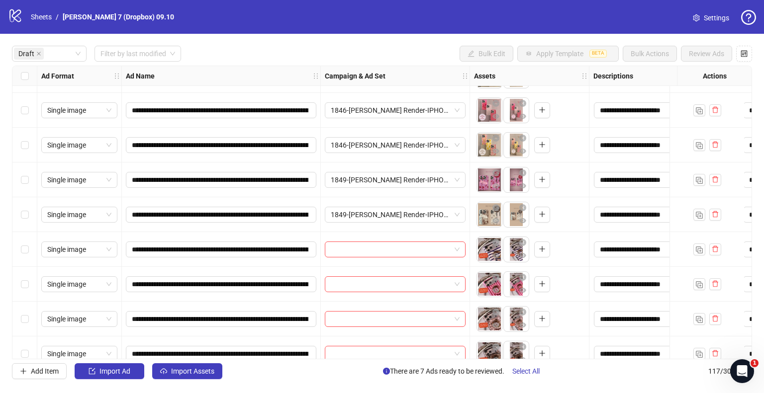
scroll to position [99, 0]
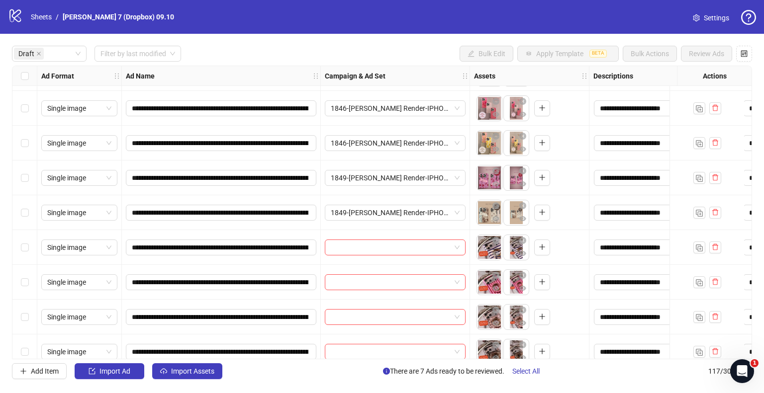
click at [28, 248] on div "Select row 8" at bounding box center [24, 247] width 25 height 35
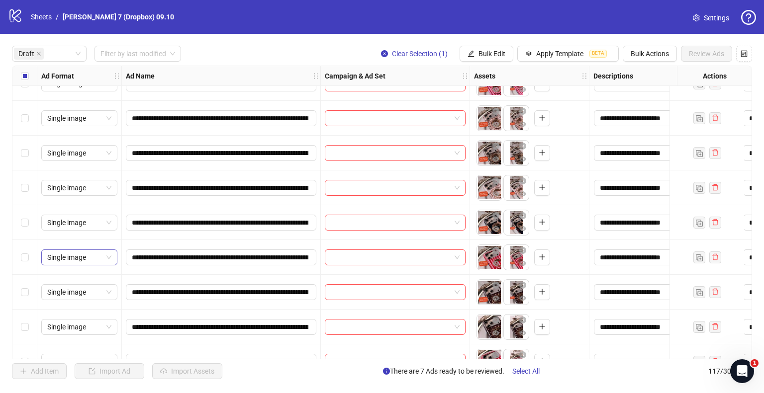
scroll to position [348, 0]
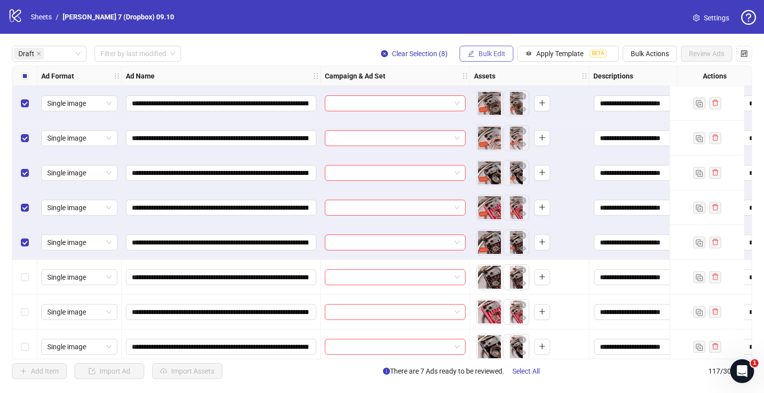
click at [471, 52] on icon "edit" at bounding box center [470, 53] width 7 height 7
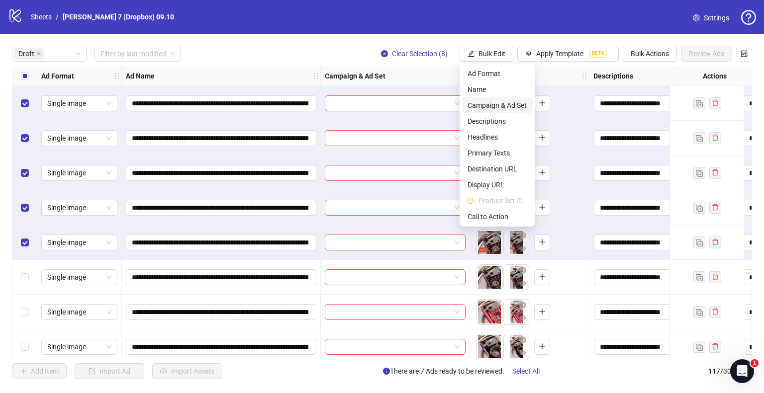
click at [467, 104] on li "Campaign & Ad Set" at bounding box center [496, 105] width 71 height 16
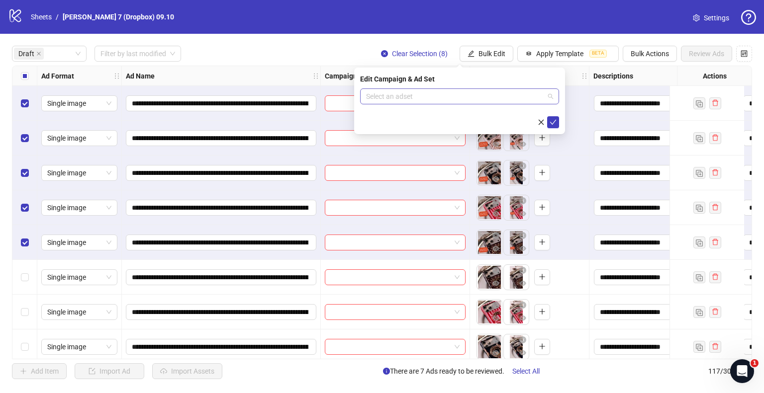
click at [441, 101] on input "search" at bounding box center [455, 96] width 178 height 15
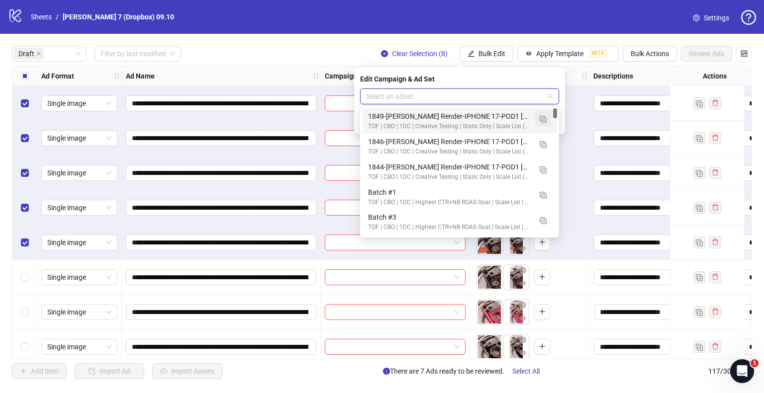
click at [547, 117] on button "button" at bounding box center [543, 119] width 16 height 16
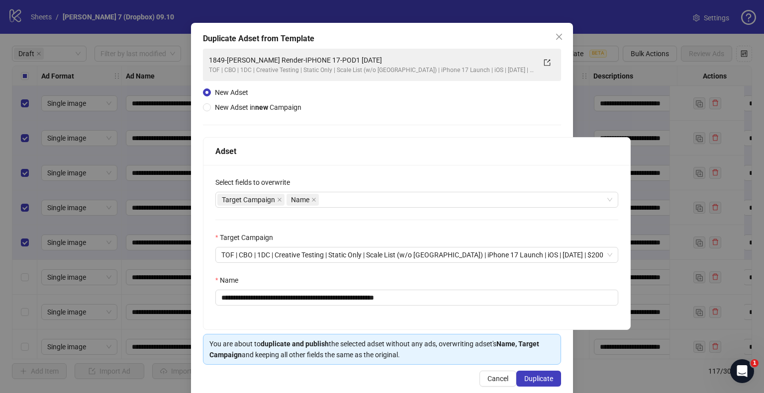
scroll to position [42, 0]
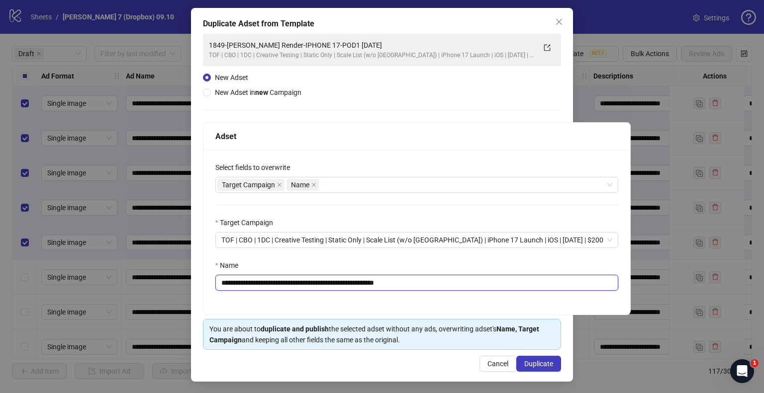
drag, startPoint x: 362, startPoint y: 279, endPoint x: 131, endPoint y: 274, distance: 231.2
click at [53, 279] on div "**********" at bounding box center [382, 196] width 764 height 393
paste input "*"
drag, startPoint x: 400, startPoint y: 279, endPoint x: 513, endPoint y: 284, distance: 112.9
click at [516, 284] on input "**********" at bounding box center [416, 283] width 403 height 16
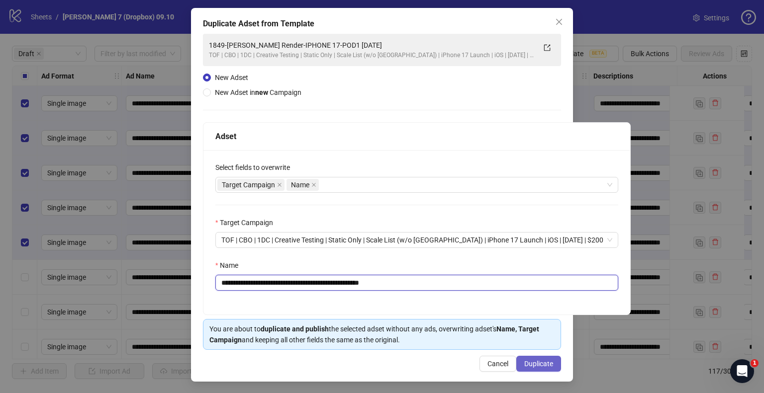
type input "**********"
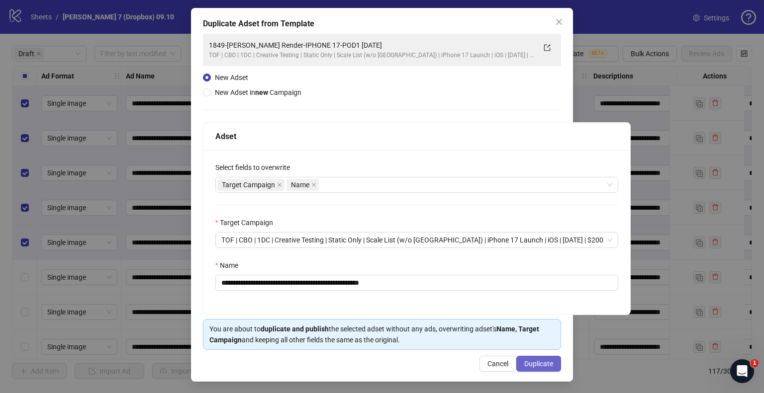
click at [528, 362] on span "Duplicate" at bounding box center [538, 364] width 29 height 8
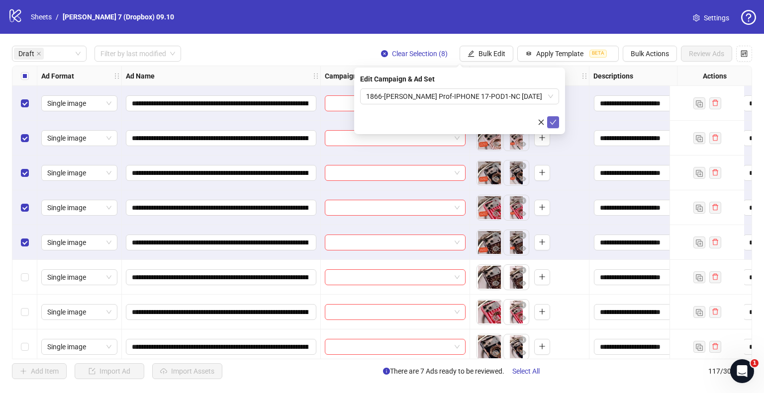
click at [554, 119] on icon "check" at bounding box center [552, 122] width 7 height 7
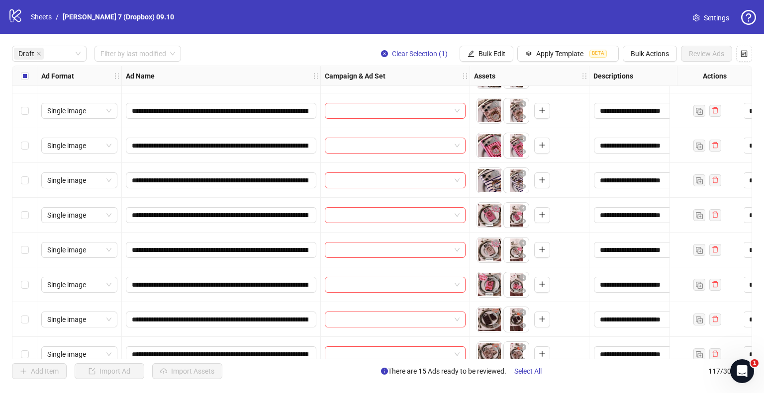
scroll to position [746, 0]
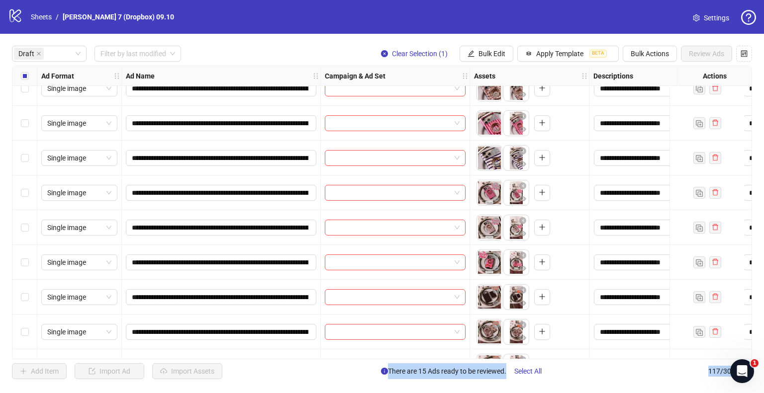
click at [29, 157] on div "Select row 24" at bounding box center [24, 158] width 25 height 35
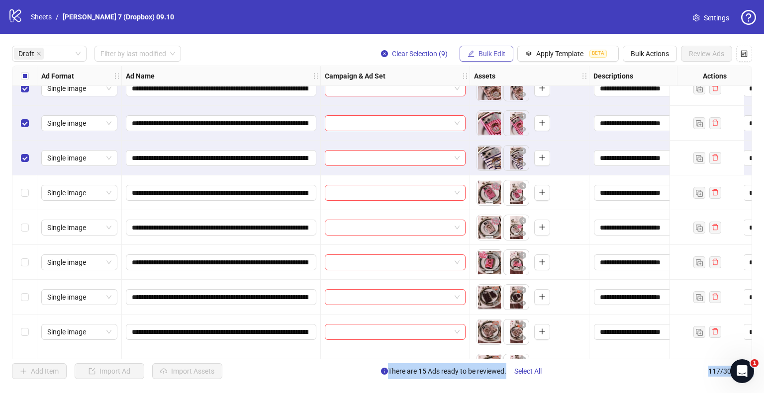
click at [488, 53] on span "Bulk Edit" at bounding box center [491, 54] width 27 height 8
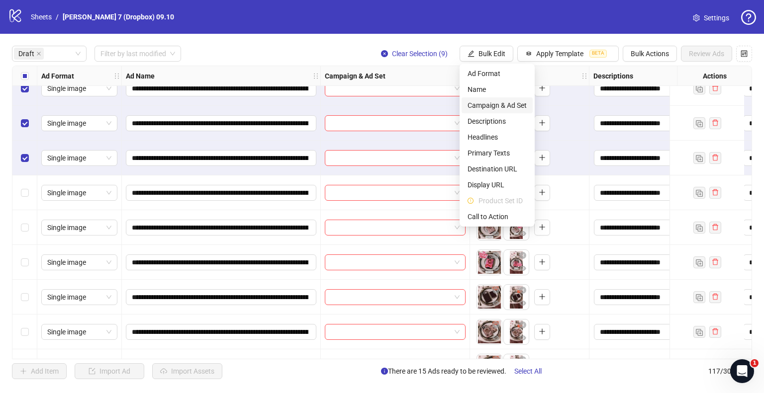
click at [482, 104] on span "Campaign & Ad Set" at bounding box center [496, 105] width 59 height 11
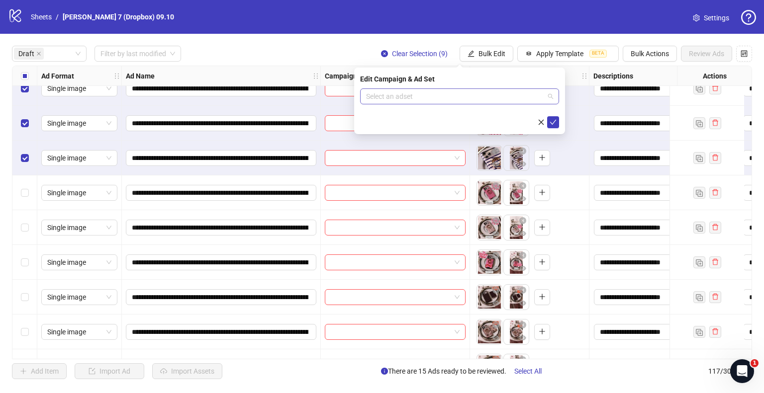
click at [433, 95] on input "search" at bounding box center [455, 96] width 178 height 15
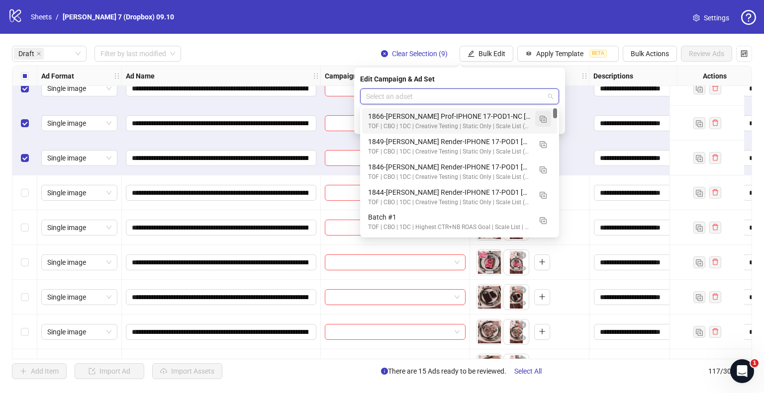
click at [543, 116] on img "button" at bounding box center [542, 119] width 7 height 7
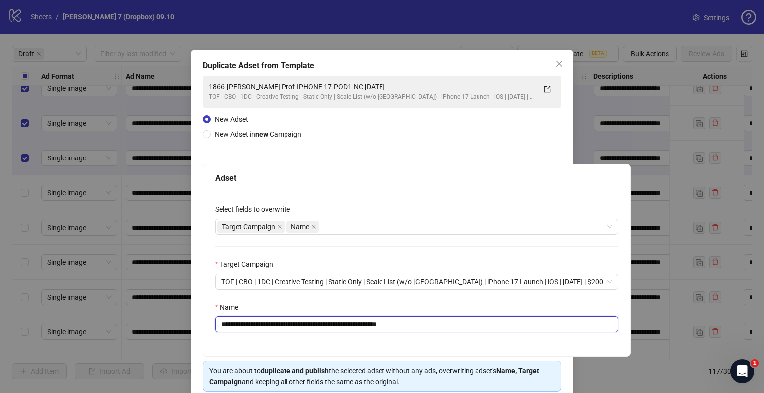
drag, startPoint x: 366, startPoint y: 323, endPoint x: 0, endPoint y: 342, distance: 366.4
click at [0, 342] on div "**********" at bounding box center [382, 196] width 764 height 393
paste input "text"
drag, startPoint x: 451, startPoint y: 326, endPoint x: 543, endPoint y: 333, distance: 92.7
click at [496, 331] on input "**********" at bounding box center [416, 325] width 403 height 16
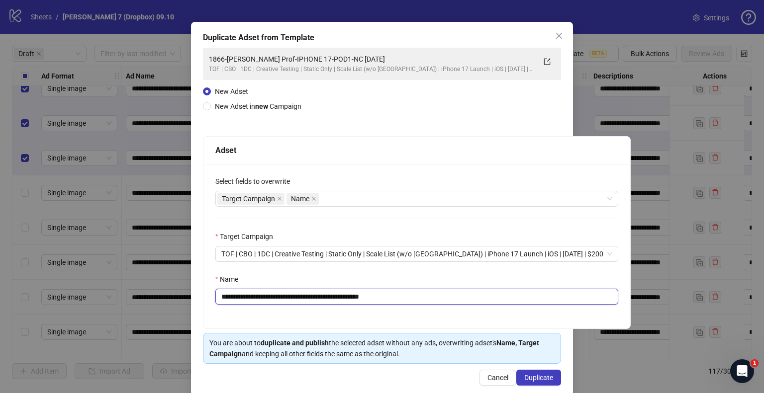
scroll to position [42, 0]
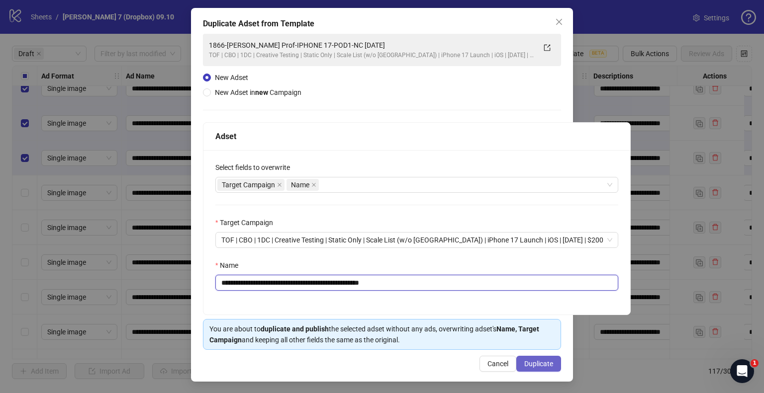
type input "**********"
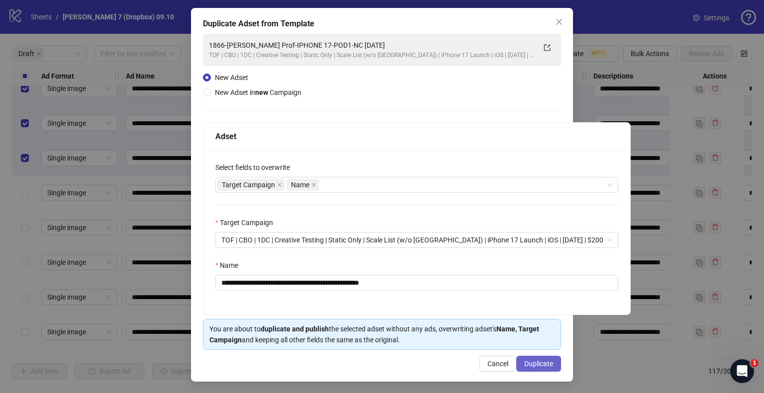
click at [526, 361] on span "Duplicate" at bounding box center [538, 364] width 29 height 8
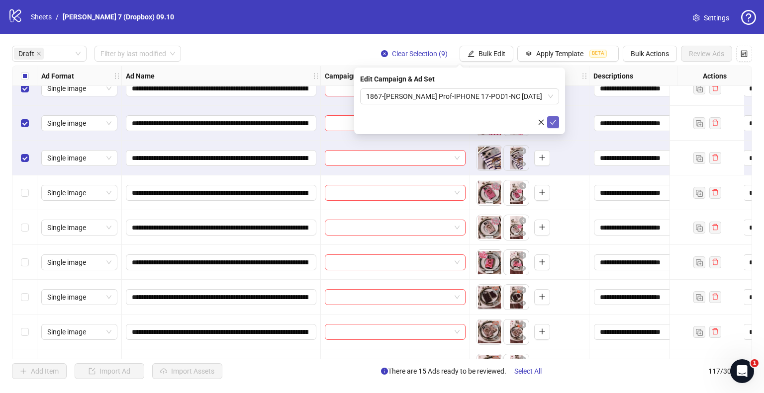
click at [553, 122] on icon "check" at bounding box center [553, 122] width 6 height 5
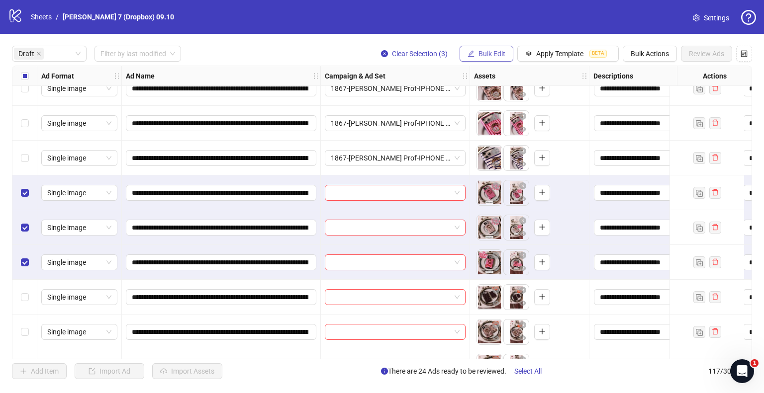
click at [491, 51] on span "Bulk Edit" at bounding box center [491, 54] width 27 height 8
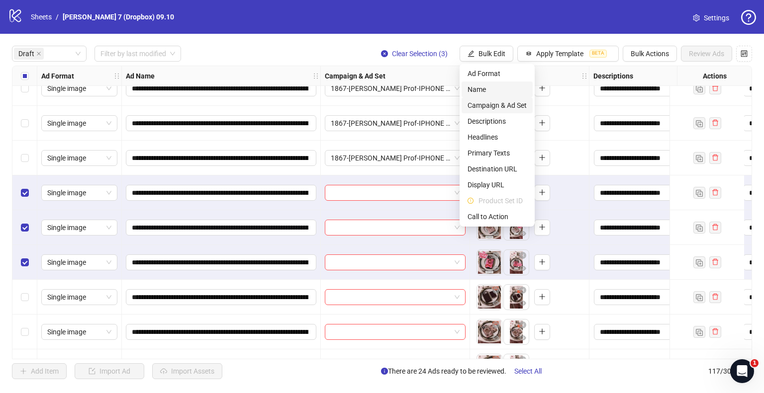
click at [488, 101] on span "Campaign & Ad Set" at bounding box center [496, 105] width 59 height 11
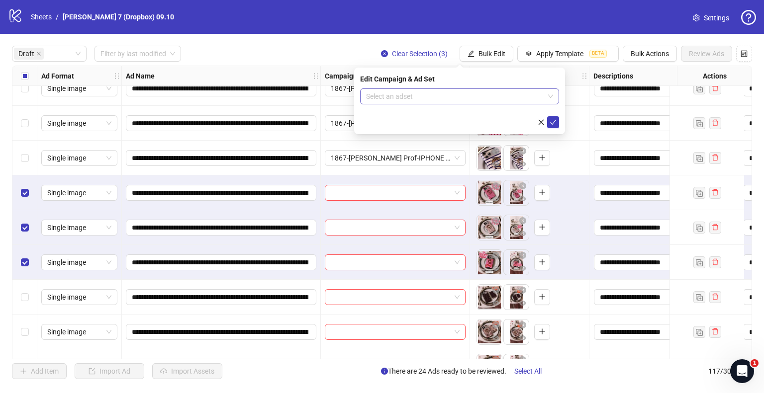
click at [437, 103] on input "search" at bounding box center [455, 96] width 178 height 15
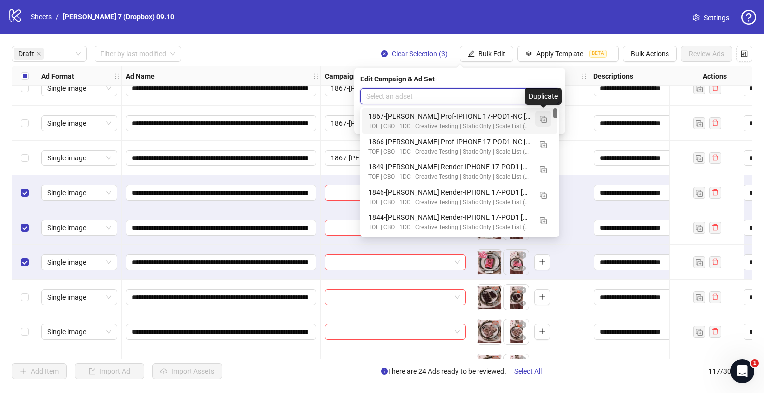
click at [543, 116] on img "button" at bounding box center [542, 119] width 7 height 7
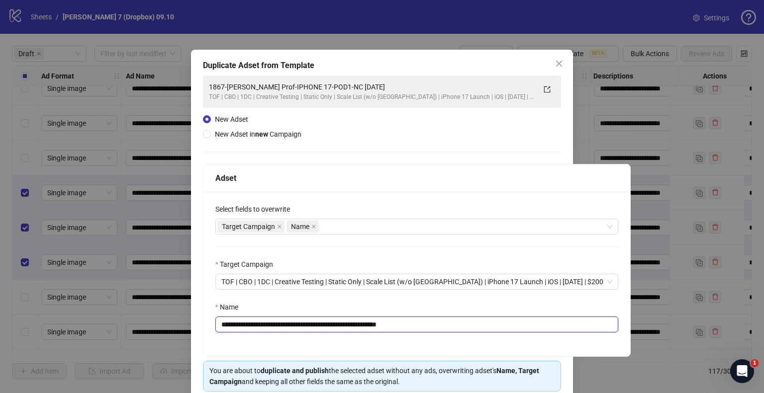
drag, startPoint x: 366, startPoint y: 326, endPoint x: 4, endPoint y: 314, distance: 362.6
click at [4, 314] on div "**********" at bounding box center [382, 196] width 764 height 393
paste input "text"
drag, startPoint x: 407, startPoint y: 324, endPoint x: 505, endPoint y: 327, distance: 98.0
click at [505, 327] on input "**********" at bounding box center [416, 325] width 403 height 16
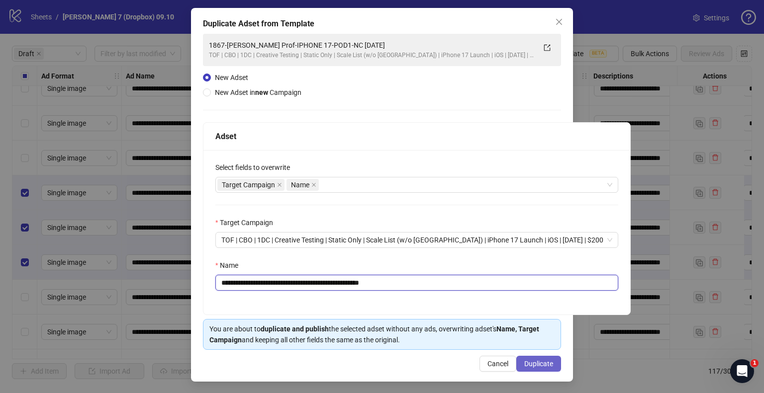
type input "**********"
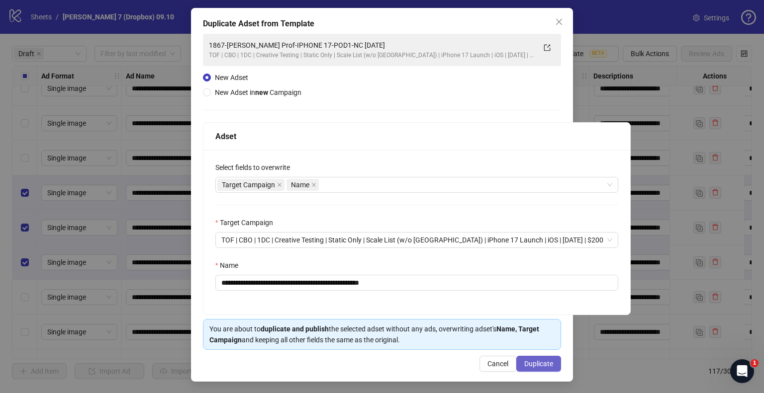
click at [539, 360] on span "Duplicate" at bounding box center [538, 364] width 29 height 8
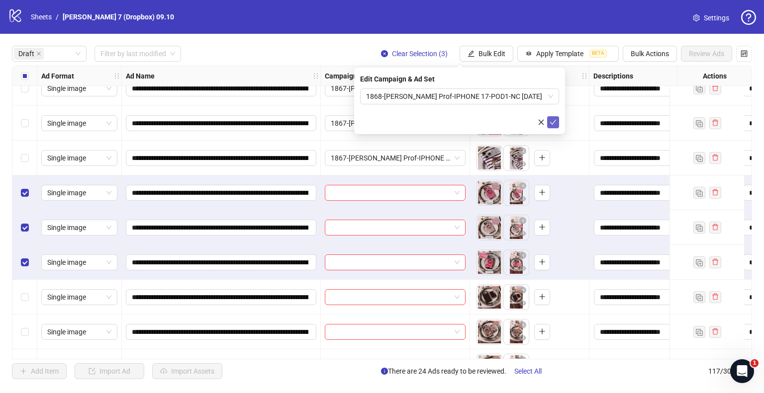
click at [557, 120] on button "submit" at bounding box center [553, 122] width 12 height 12
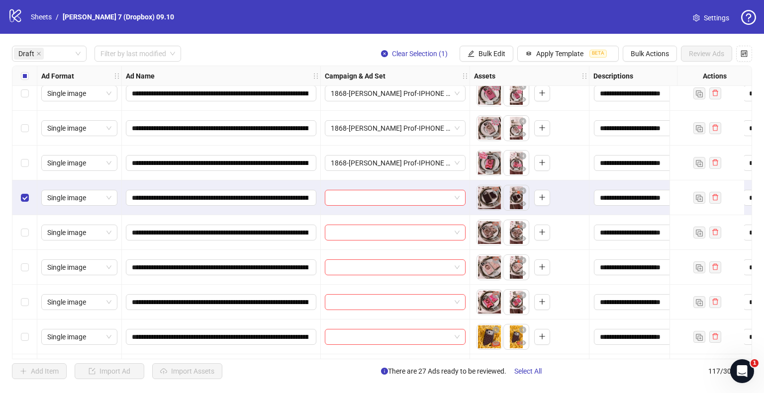
scroll to position [895, 0]
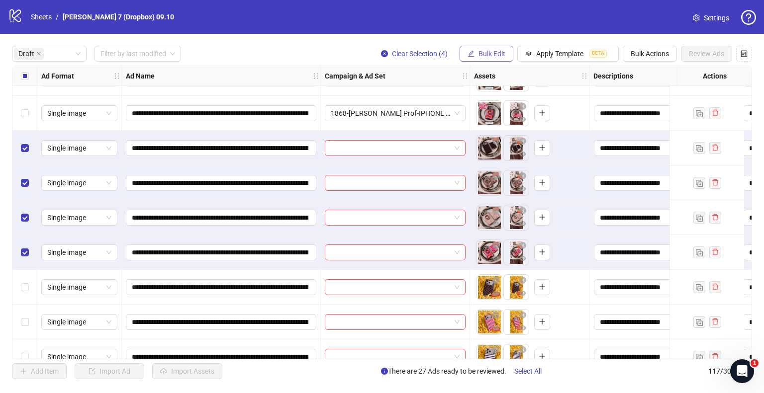
click at [499, 59] on button "Bulk Edit" at bounding box center [486, 54] width 54 height 16
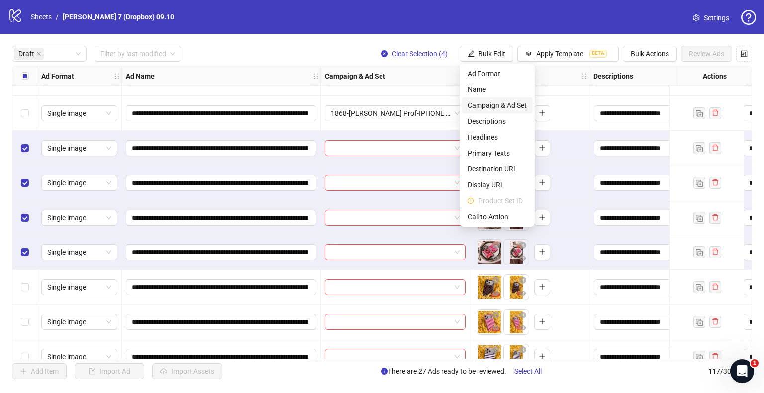
click at [491, 105] on span "Campaign & Ad Set" at bounding box center [496, 105] width 59 height 11
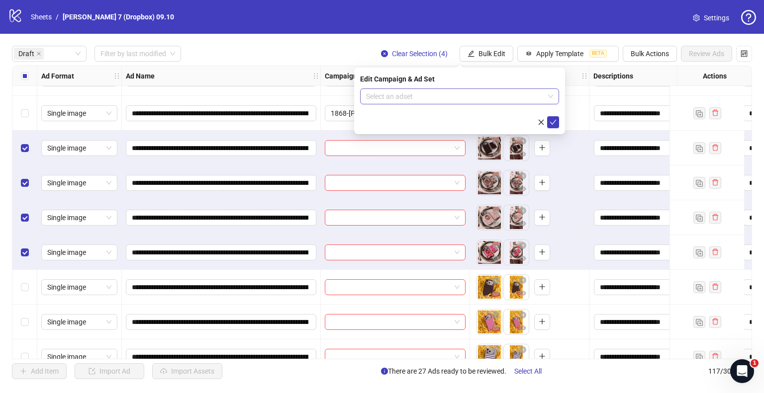
click at [437, 102] on input "search" at bounding box center [455, 96] width 178 height 15
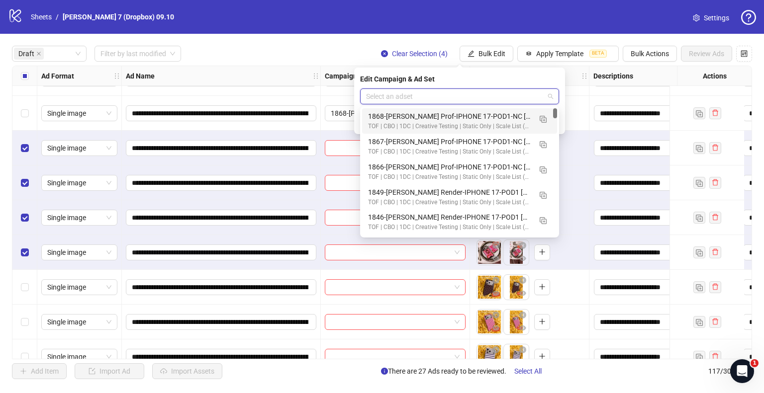
click at [439, 97] on input "search" at bounding box center [455, 96] width 178 height 15
click at [541, 119] on img "button" at bounding box center [542, 119] width 7 height 7
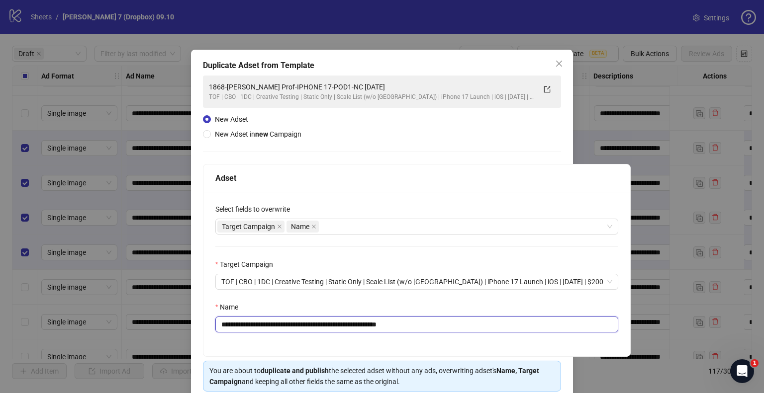
drag, startPoint x: 366, startPoint y: 324, endPoint x: 25, endPoint y: 335, distance: 341.2
click at [25, 335] on div "**********" at bounding box center [382, 196] width 764 height 393
paste input "text"
drag, startPoint x: 406, startPoint y: 328, endPoint x: 513, endPoint y: 323, distance: 107.0
click at [503, 322] on input "**********" at bounding box center [416, 325] width 403 height 16
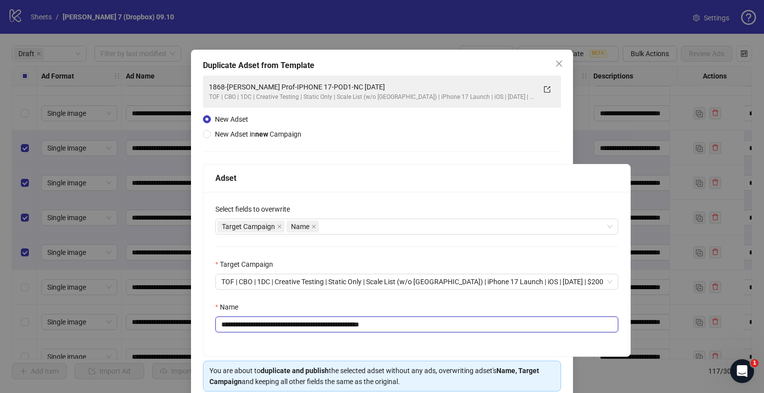
scroll to position [42, 0]
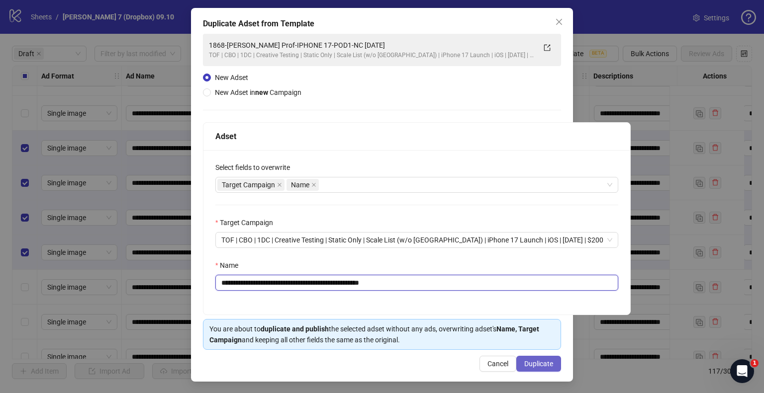
type input "**********"
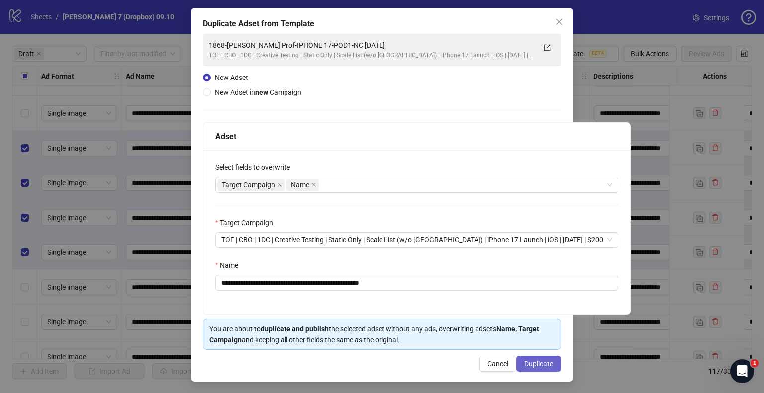
click at [533, 365] on span "Duplicate" at bounding box center [538, 364] width 29 height 8
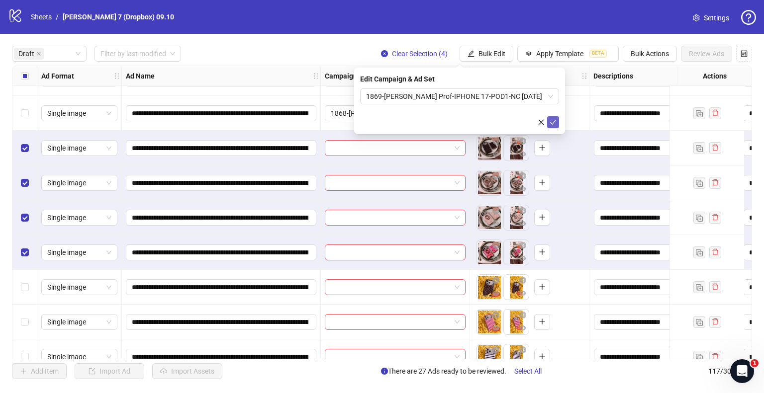
click at [553, 120] on icon "check" at bounding box center [552, 122] width 7 height 7
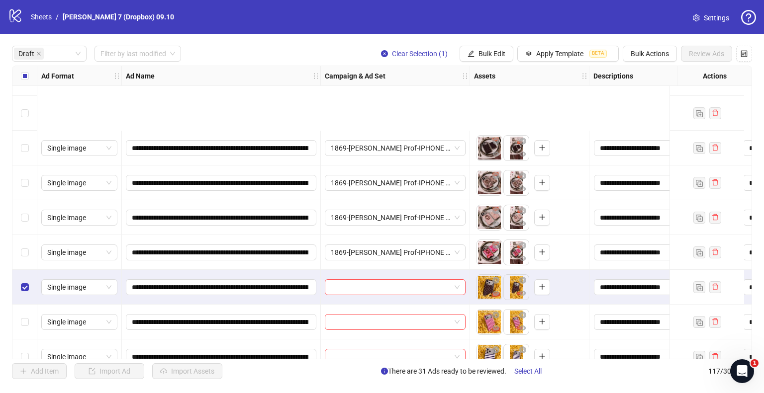
scroll to position [1018, 0]
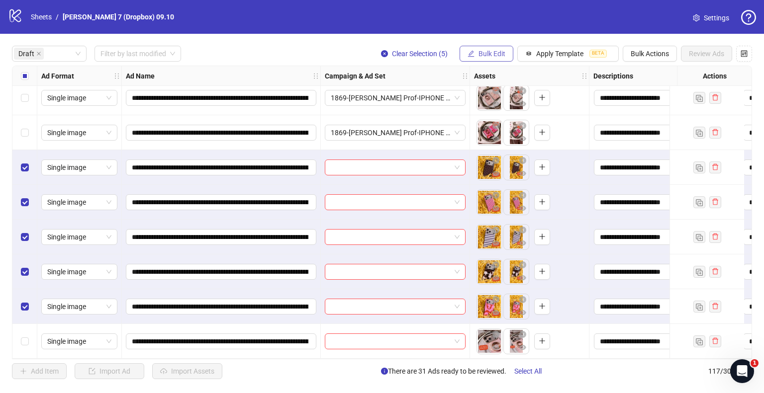
click at [505, 56] on button "Bulk Edit" at bounding box center [486, 54] width 54 height 16
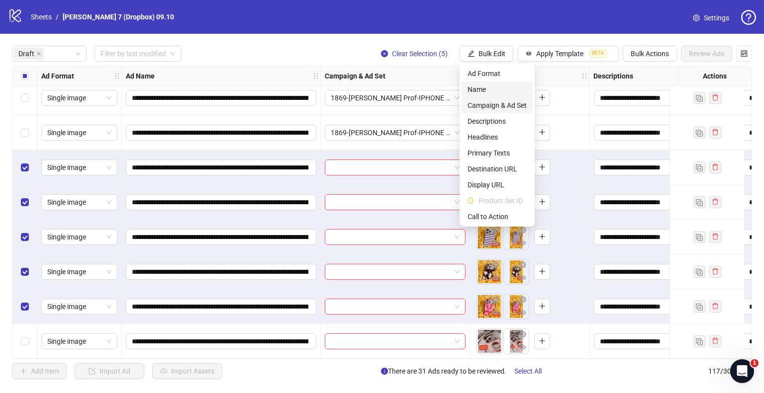
click at [488, 103] on span "Campaign & Ad Set" at bounding box center [496, 105] width 59 height 11
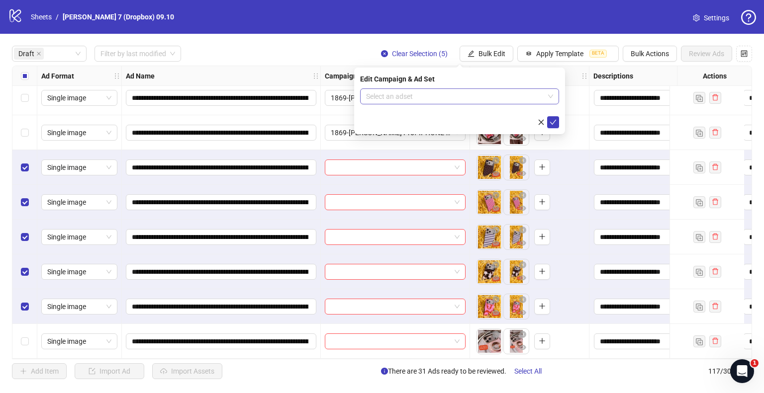
click at [455, 98] on input "search" at bounding box center [455, 96] width 178 height 15
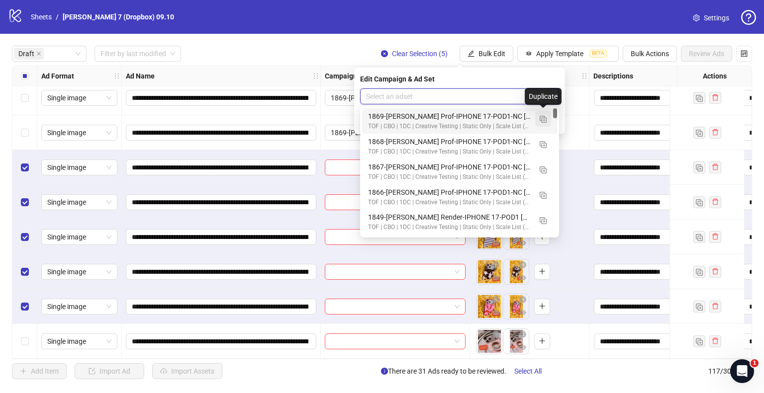
click at [543, 119] on img "button" at bounding box center [542, 119] width 7 height 7
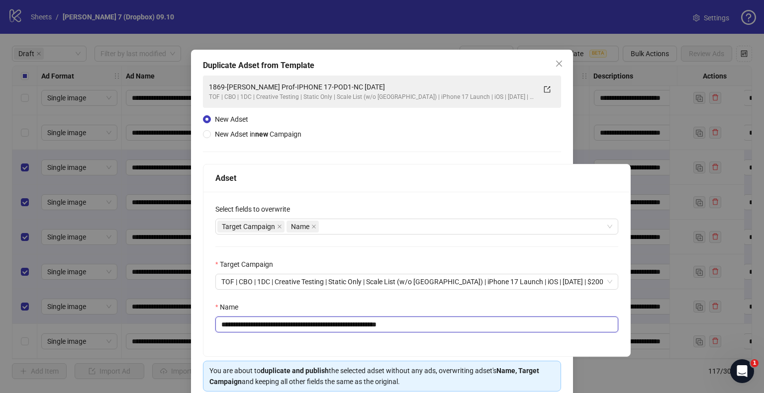
drag, startPoint x: 365, startPoint y: 326, endPoint x: 48, endPoint y: 344, distance: 318.1
click at [23, 354] on div "**********" at bounding box center [382, 196] width 764 height 393
paste input "text"
drag, startPoint x: 405, startPoint y: 322, endPoint x: 647, endPoint y: 334, distance: 241.9
click at [544, 328] on input "**********" at bounding box center [416, 325] width 403 height 16
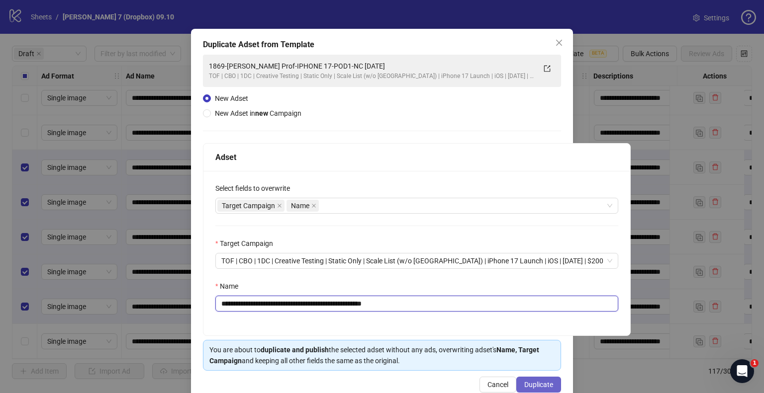
scroll to position [42, 0]
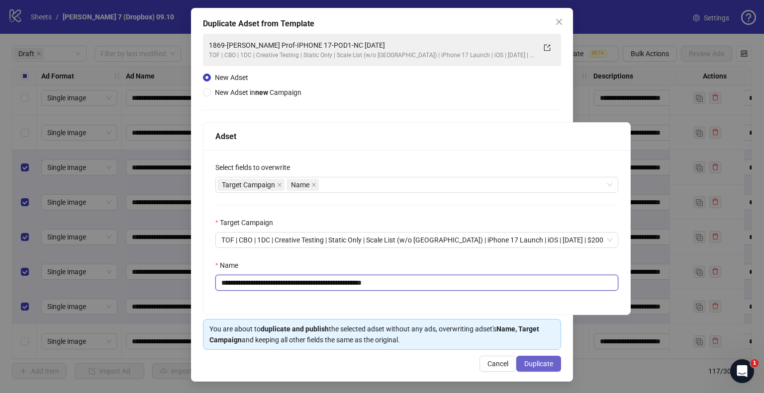
type input "**********"
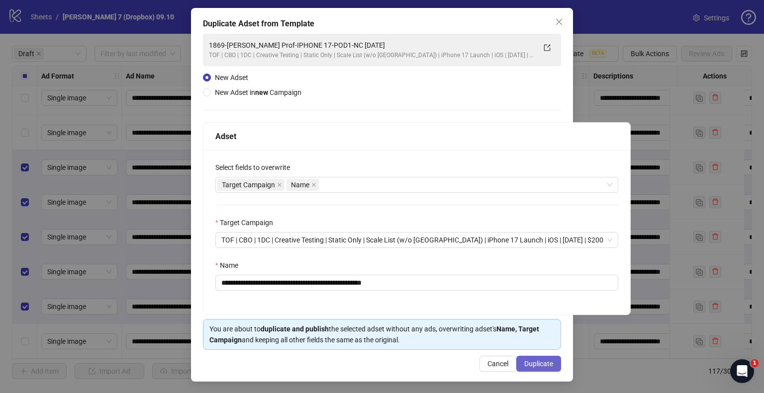
click at [530, 367] on button "Duplicate" at bounding box center [538, 364] width 45 height 16
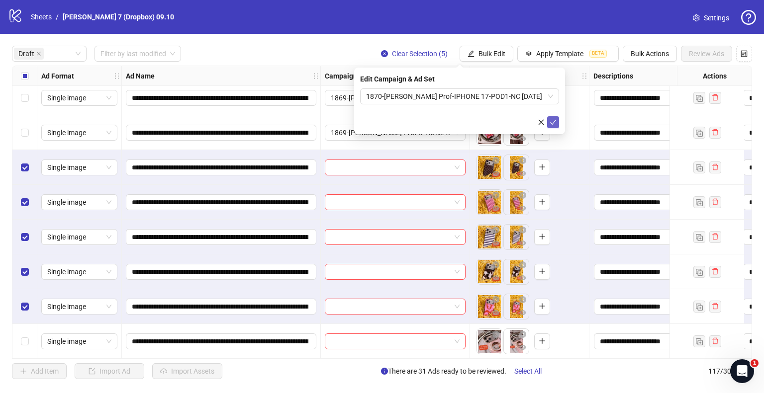
click at [553, 119] on icon "check" at bounding box center [552, 122] width 7 height 7
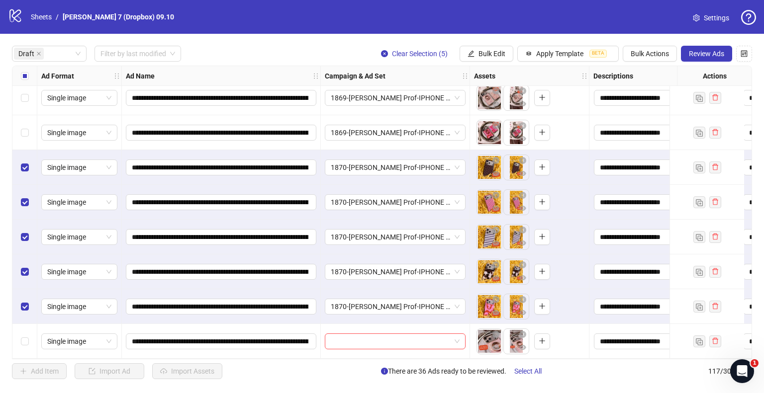
click at [31, 78] on div "Select all rows" at bounding box center [24, 76] width 25 height 20
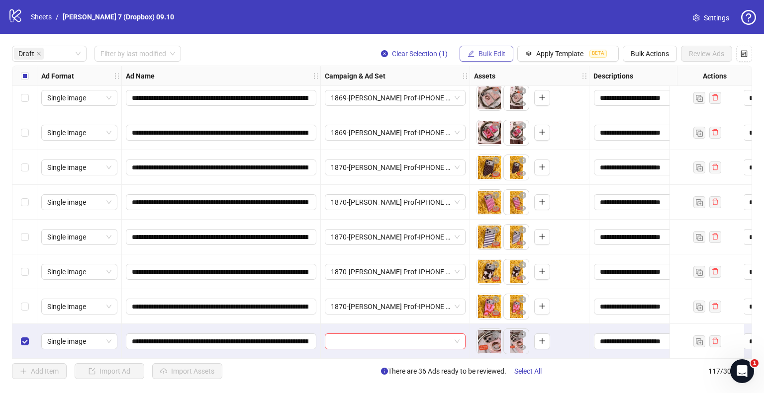
click at [471, 51] on icon "edit" at bounding box center [470, 53] width 7 height 7
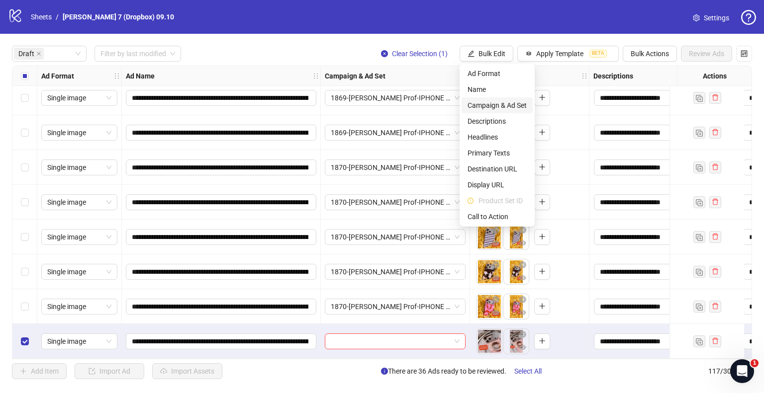
click at [481, 102] on span "Campaign & Ad Set" at bounding box center [496, 105] width 59 height 11
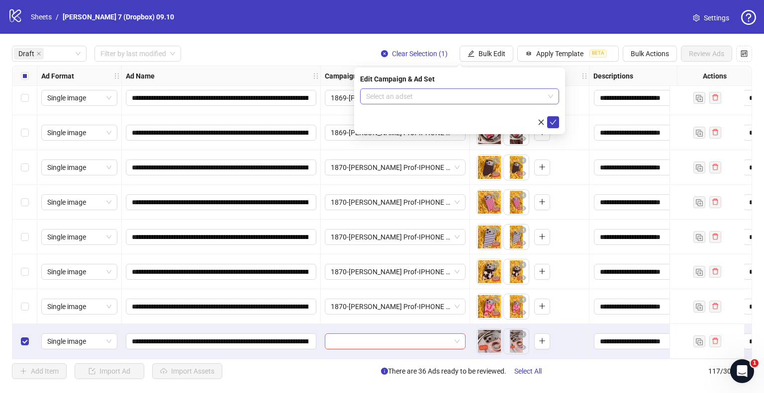
click at [458, 96] on input "search" at bounding box center [455, 96] width 178 height 15
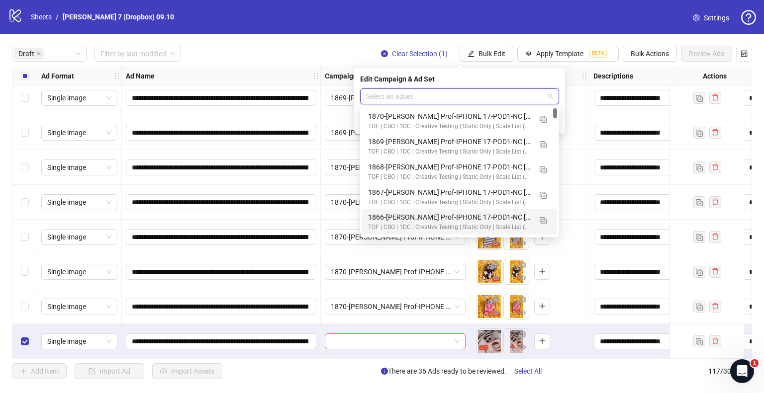
click at [408, 220] on div "1866-[PERSON_NAME] Prof-IPHONE 17-POD1-NC [DATE]" at bounding box center [449, 217] width 163 height 11
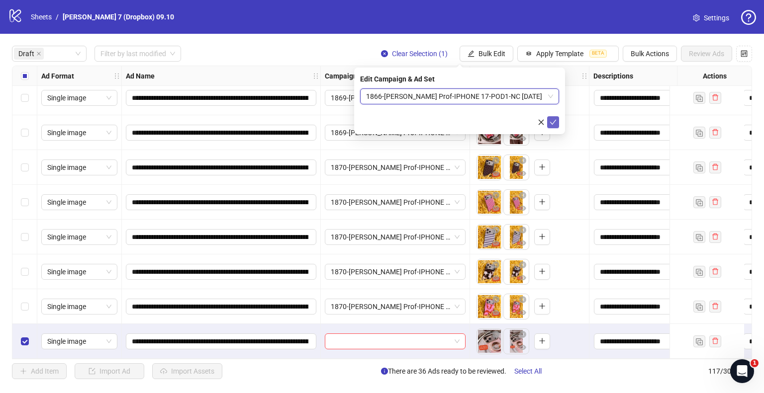
click at [553, 120] on icon "check" at bounding box center [552, 122] width 7 height 7
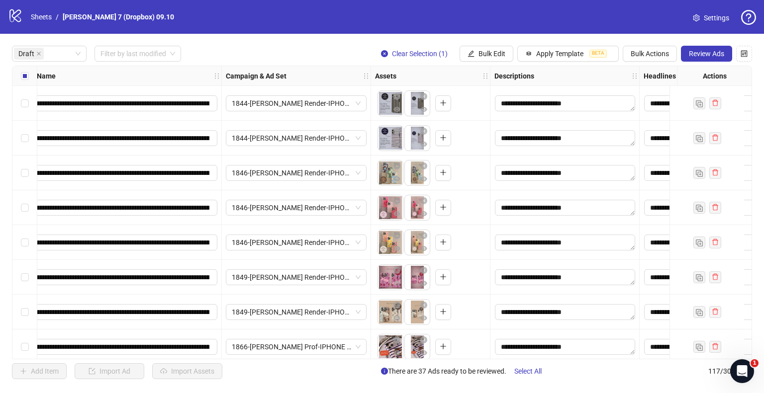
scroll to position [0, 0]
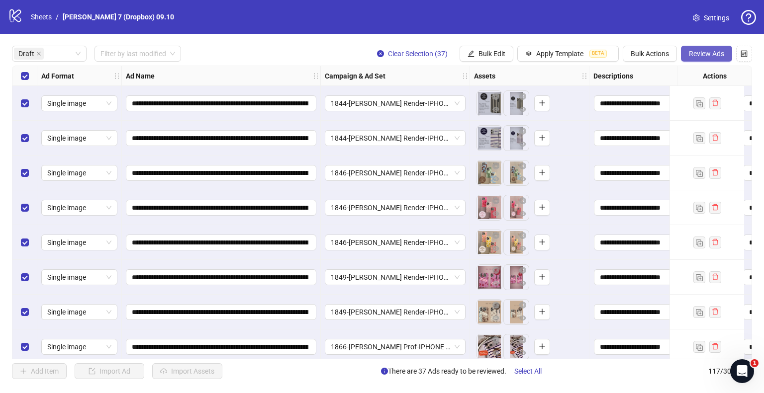
click at [720, 53] on span "Review Ads" at bounding box center [706, 54] width 35 height 8
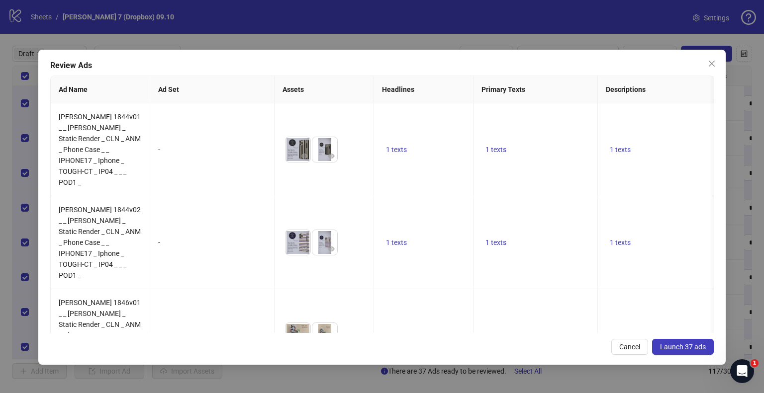
click at [677, 347] on span "Launch 37 ads" at bounding box center [683, 347] width 46 height 8
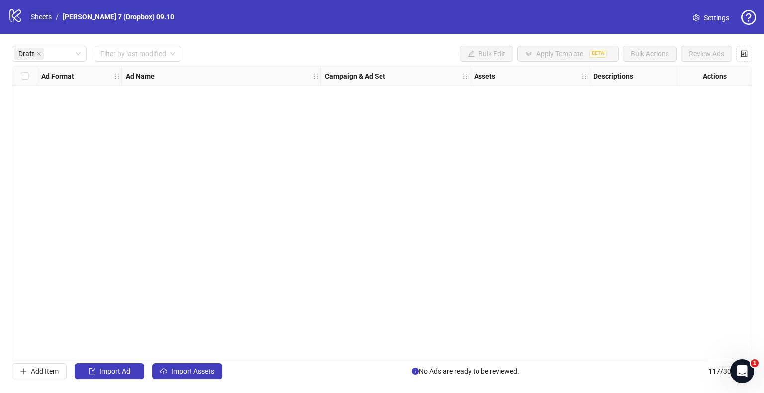
click at [45, 15] on link "Sheets" at bounding box center [41, 16] width 25 height 11
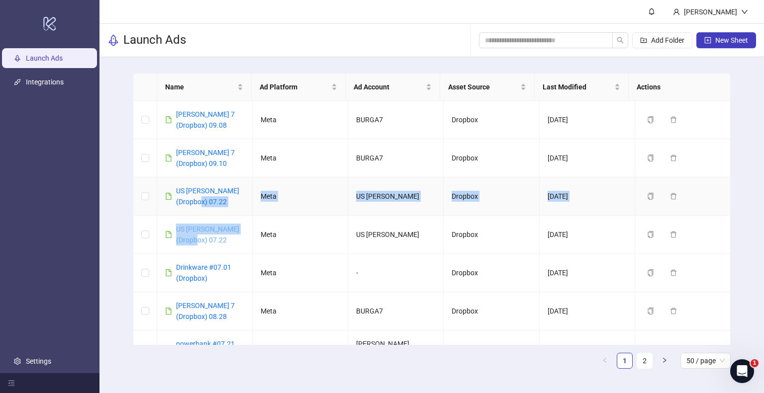
drag, startPoint x: 193, startPoint y: 214, endPoint x: 190, endPoint y: 232, distance: 18.1
click at [212, 191] on link "US [PERSON_NAME] (Dropbox) 07.22" at bounding box center [207, 196] width 63 height 19
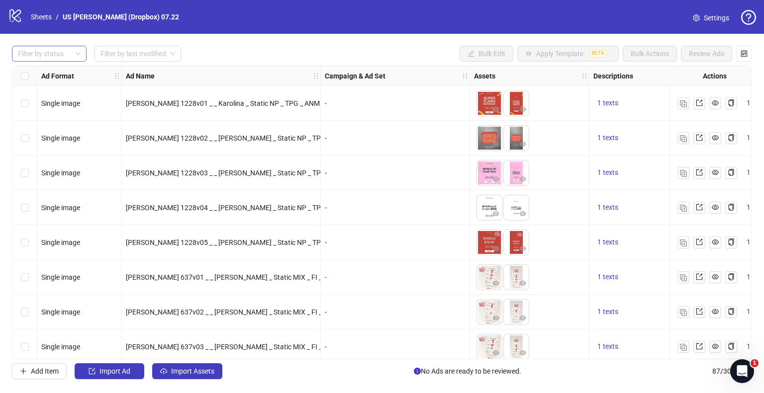
click at [51, 52] on div at bounding box center [44, 54] width 60 height 14
click at [694, 15] on icon "setting" at bounding box center [695, 17] width 6 height 7
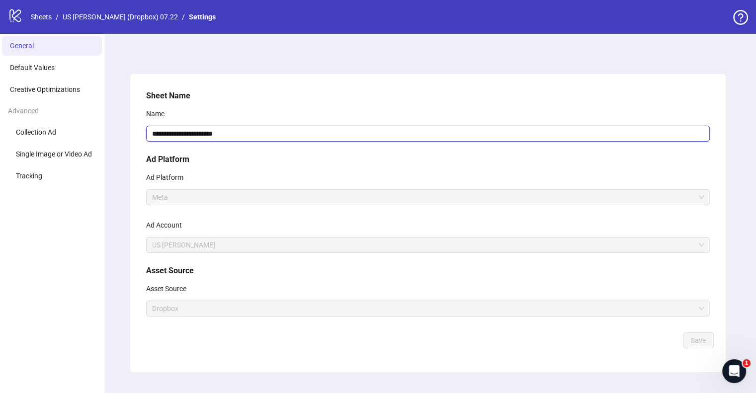
drag, startPoint x: 239, startPoint y: 133, endPoint x: 221, endPoint y: 136, distance: 17.7
click at [221, 136] on input "**********" at bounding box center [428, 134] width 564 height 16
type input "**********"
click at [687, 342] on button "Save" at bounding box center [698, 341] width 31 height 16
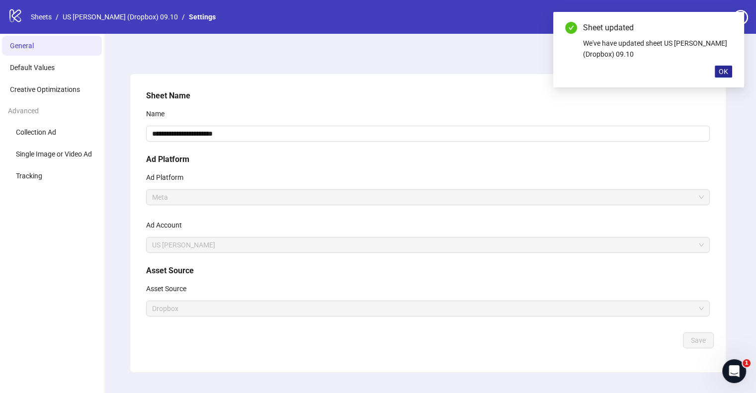
click at [720, 69] on span "OK" at bounding box center [723, 72] width 9 height 8
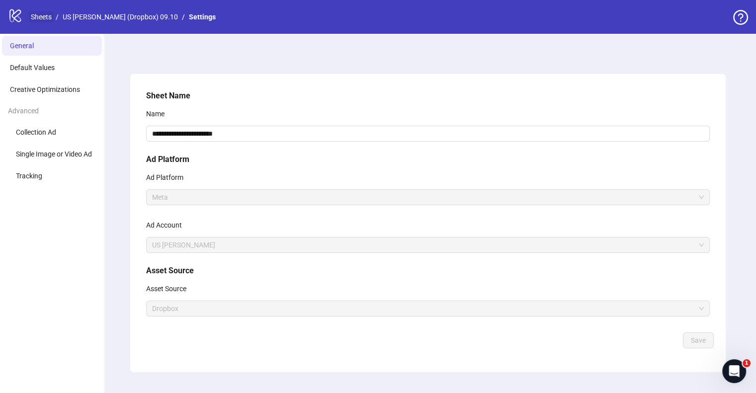
click at [38, 18] on link "Sheets" at bounding box center [41, 16] width 25 height 11
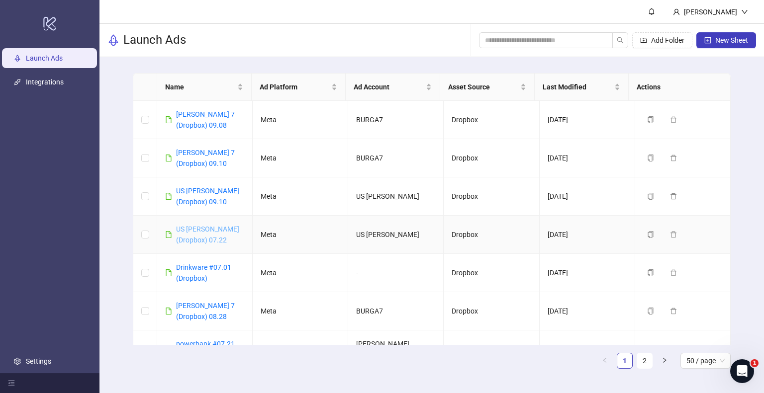
click at [195, 226] on link "US [PERSON_NAME] (Dropbox) 07.22" at bounding box center [207, 234] width 63 height 19
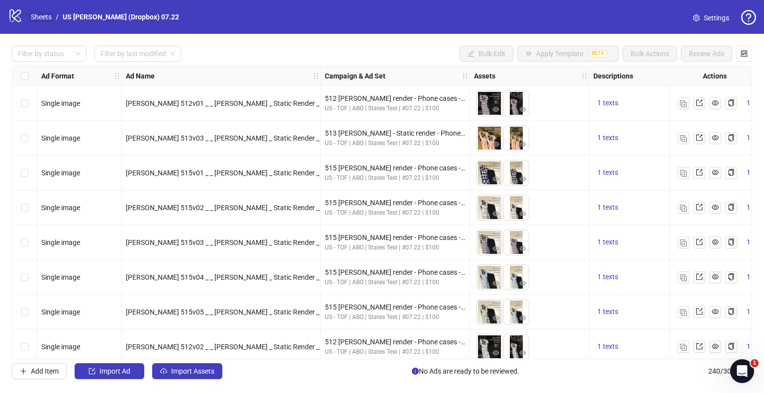
click at [40, 15] on link "Sheets" at bounding box center [41, 16] width 25 height 11
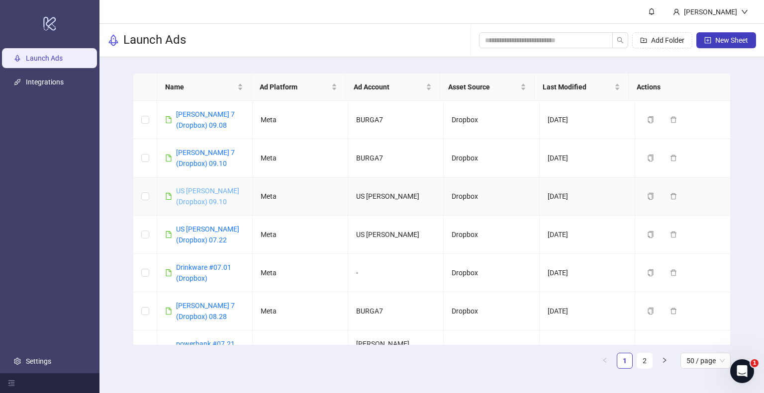
click at [189, 190] on link "US BURGA (Dropbox) 09.10" at bounding box center [207, 196] width 63 height 19
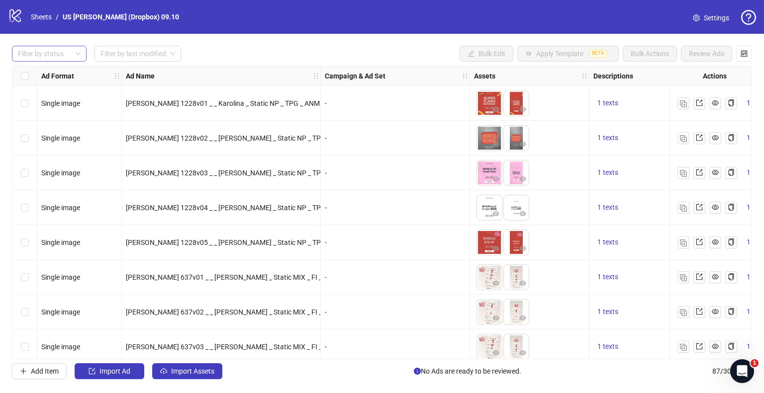
click at [58, 53] on div at bounding box center [44, 54] width 60 height 14
click at [43, 74] on div "Draft" at bounding box center [49, 73] width 59 height 11
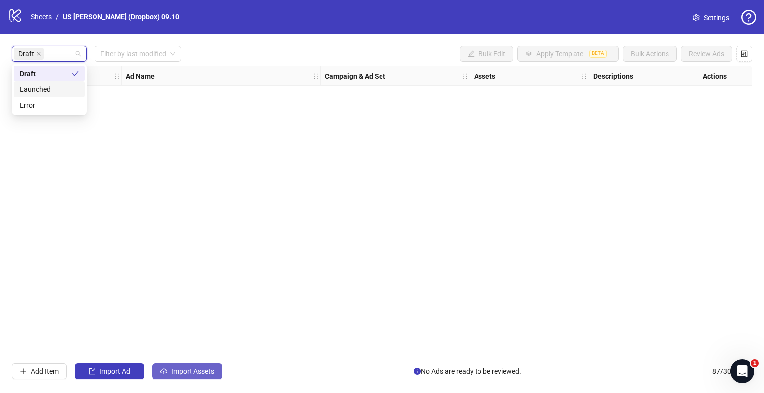
click at [201, 369] on span "Import Assets" at bounding box center [192, 371] width 43 height 8
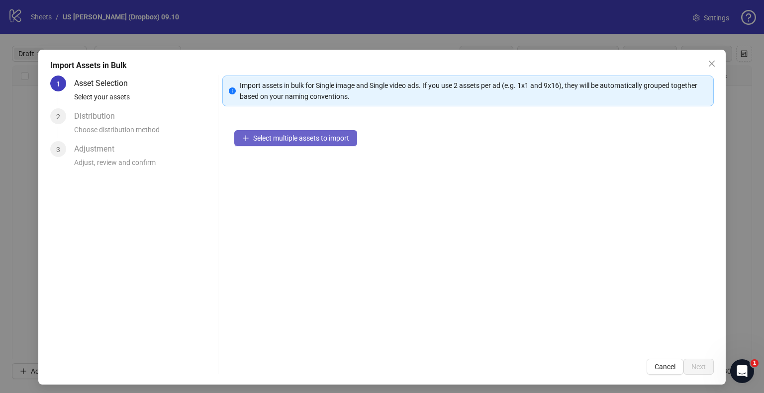
click at [246, 143] on button "Select multiple assets to import" at bounding box center [295, 138] width 123 height 16
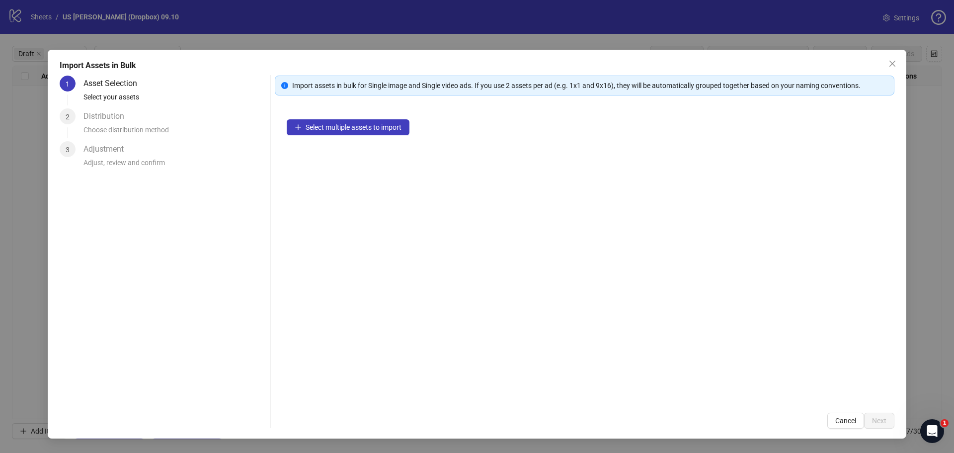
click at [349, 135] on div "Select multiple assets to import" at bounding box center [585, 253] width 620 height 293
click at [350, 132] on button "Select multiple assets to import" at bounding box center [348, 127] width 123 height 16
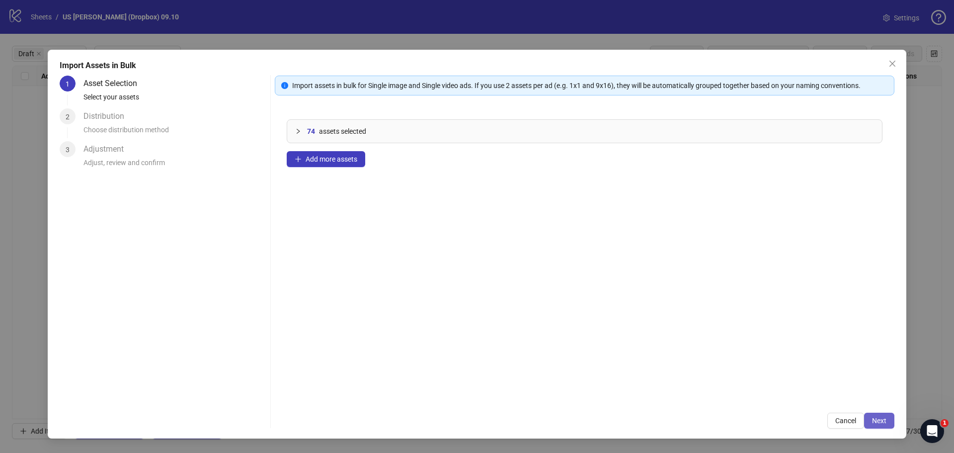
click at [763, 393] on span "Next" at bounding box center [879, 421] width 14 height 8
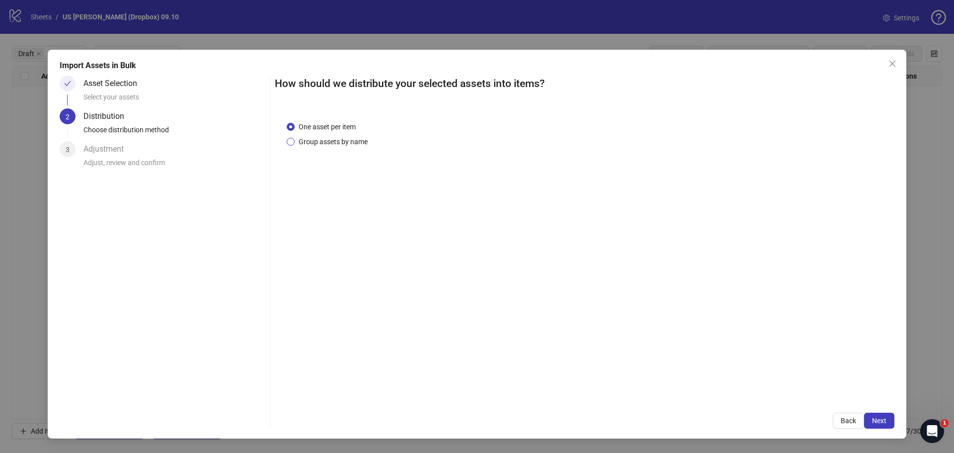
click at [326, 142] on span "Group assets by name" at bounding box center [333, 141] width 77 height 11
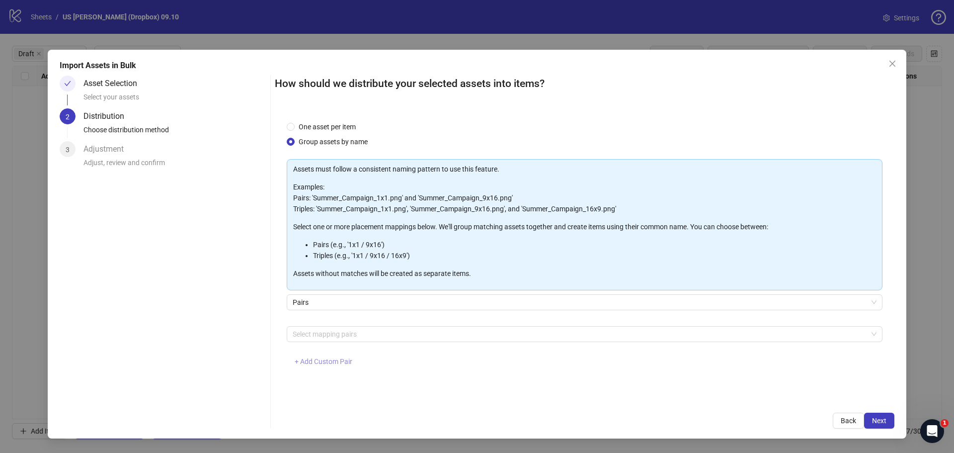
click at [341, 354] on button "+ Add Custom Pair" at bounding box center [324, 362] width 74 height 16
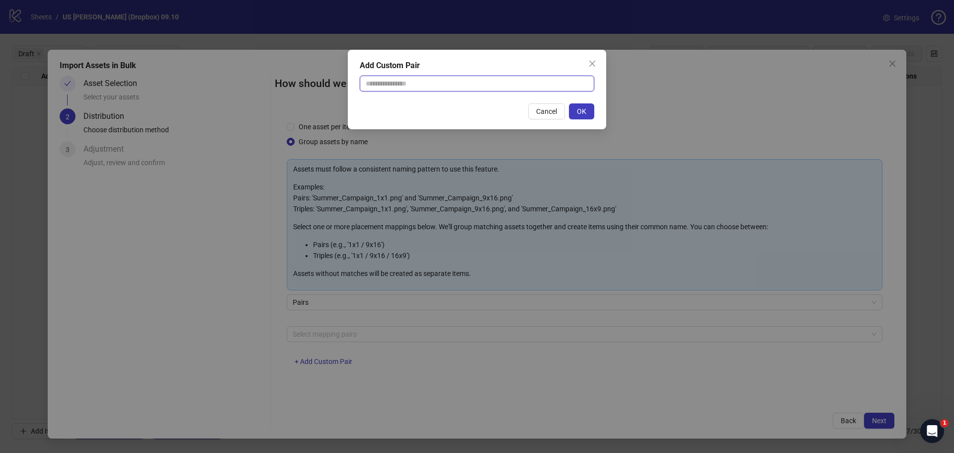
click at [422, 83] on input "text" at bounding box center [477, 84] width 235 height 16
type input "**********"
click at [584, 108] on span "OK" at bounding box center [581, 111] width 9 height 8
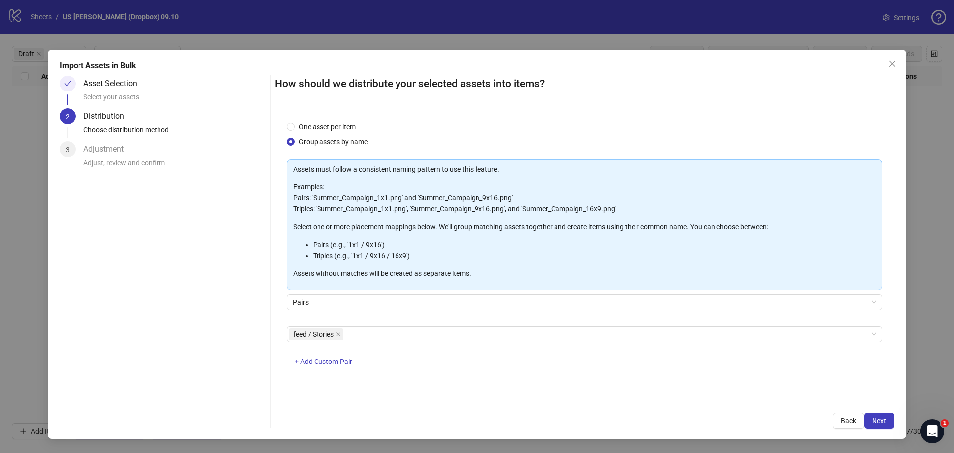
click at [763, 393] on div "How should we distribute your selected assets into items? One asset per item Gr…" at bounding box center [585, 252] width 620 height 353
click at [763, 393] on span "Next" at bounding box center [879, 421] width 14 height 8
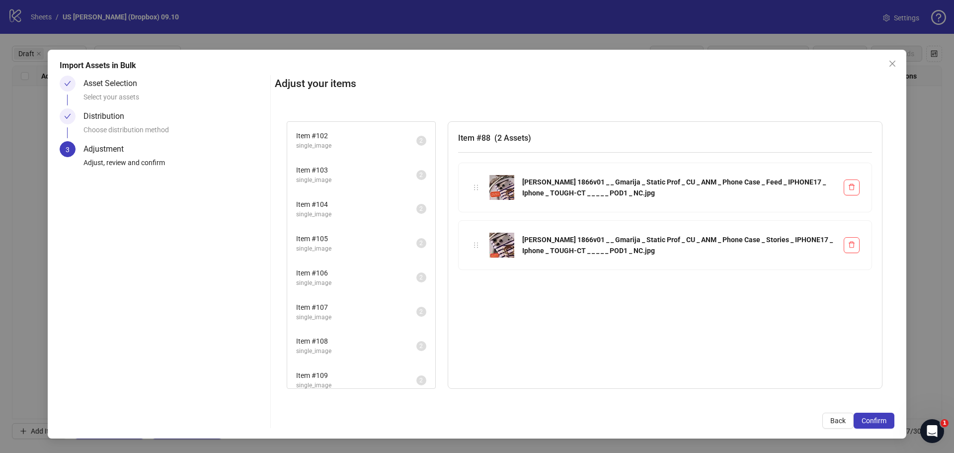
scroll to position [1034, 0]
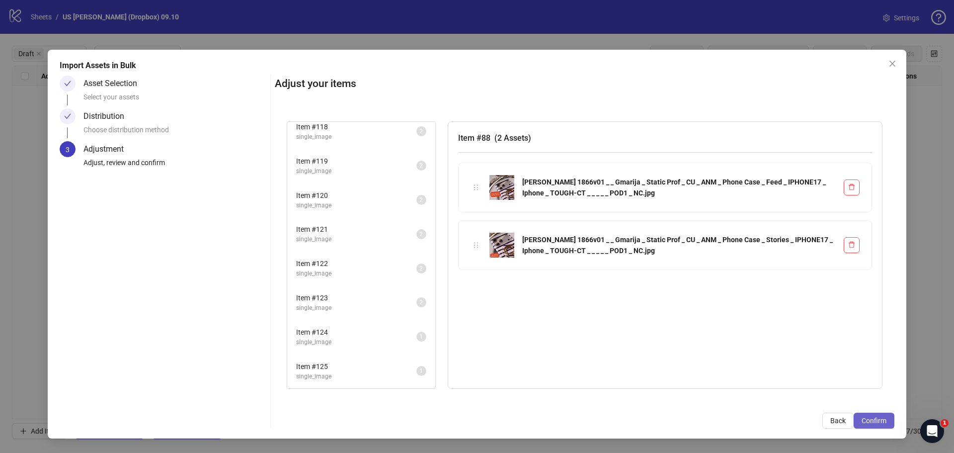
click at [763, 393] on span "Confirm" at bounding box center [874, 421] width 25 height 8
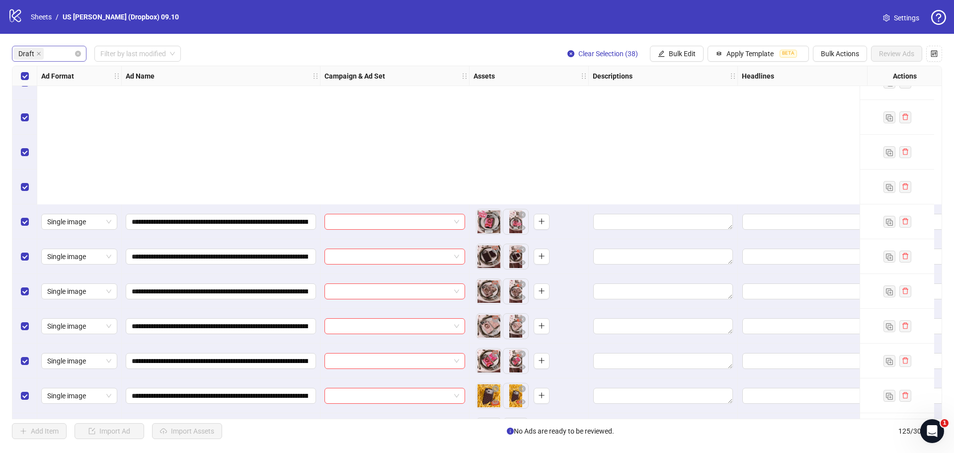
scroll to position [994, 0]
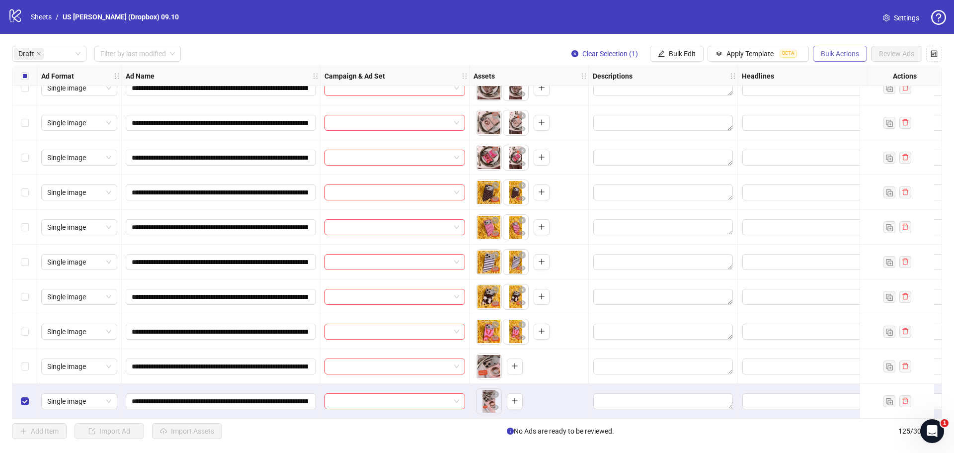
click at [763, 51] on span "Bulk Actions" at bounding box center [840, 54] width 38 height 8
click at [763, 75] on span "Delete" at bounding box center [854, 74] width 68 height 11
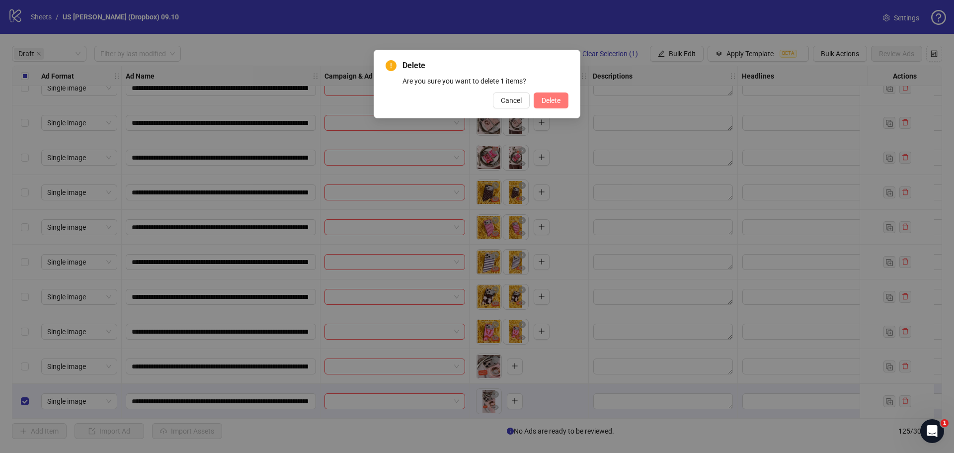
click at [546, 103] on span "Delete" at bounding box center [551, 100] width 19 height 8
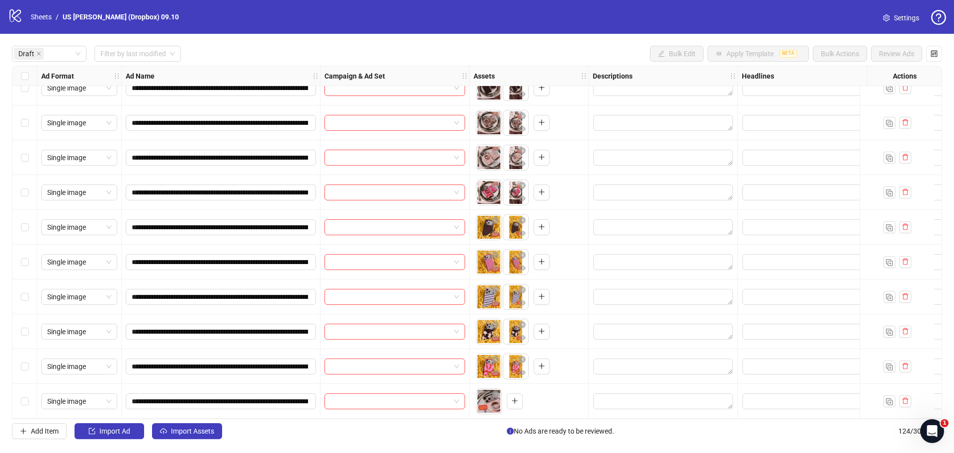
scroll to position [959, 0]
click at [518, 393] on button "button" at bounding box center [515, 401] width 16 height 16
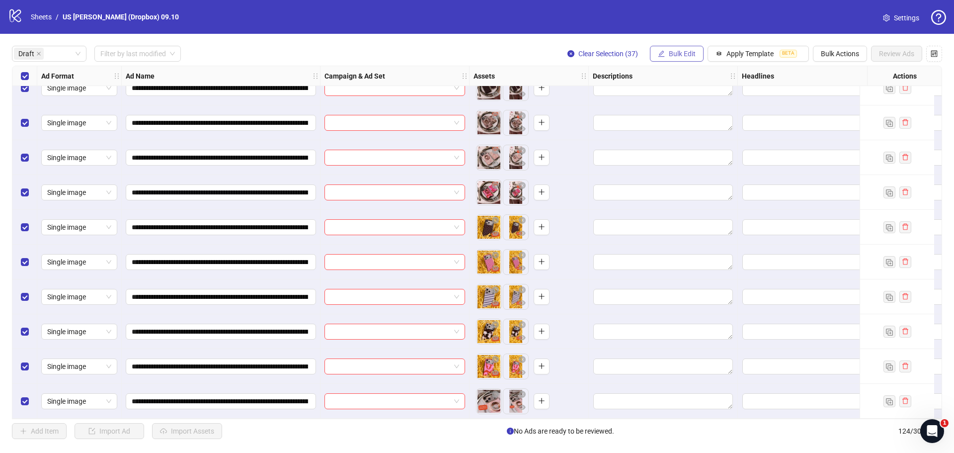
click at [678, 53] on span "Bulk Edit" at bounding box center [682, 54] width 27 height 8
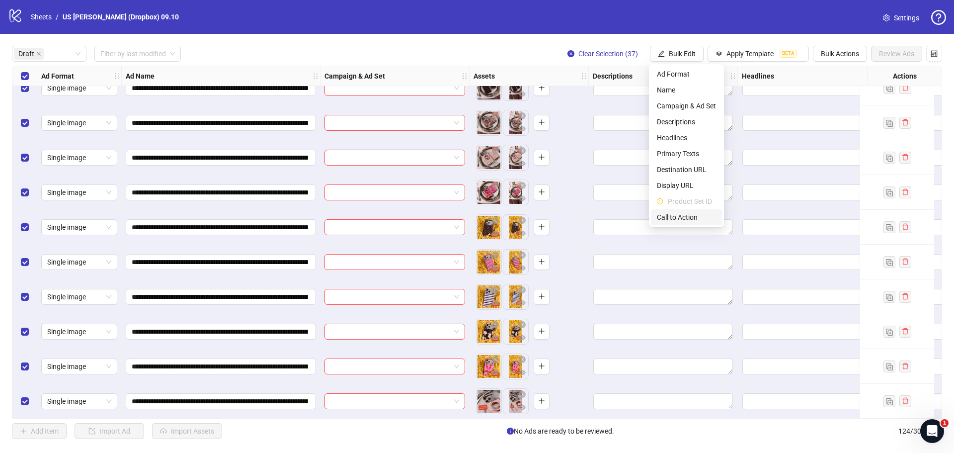
click at [690, 215] on span "Call to Action" at bounding box center [686, 217] width 59 height 11
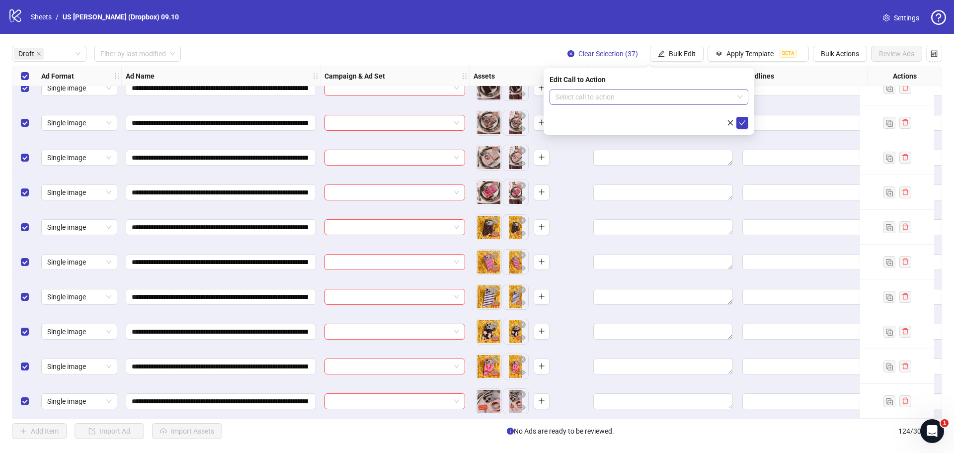
click at [583, 97] on input "search" at bounding box center [645, 96] width 178 height 15
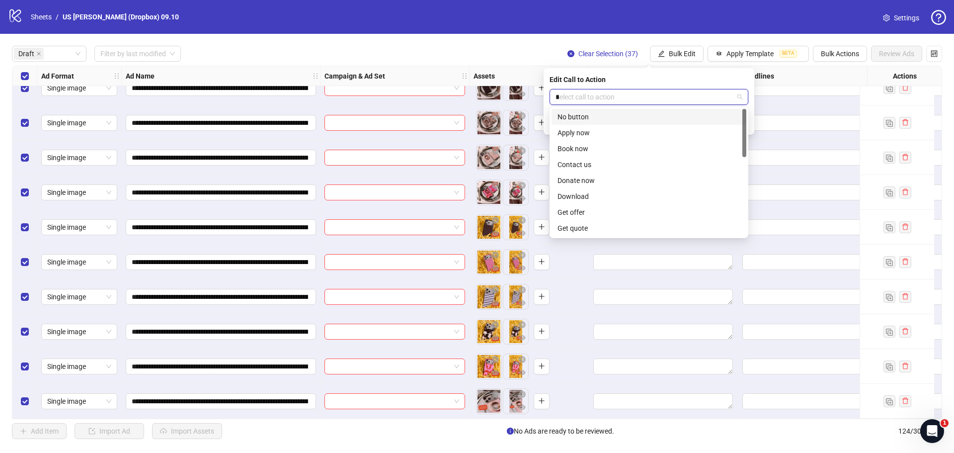
type input "**"
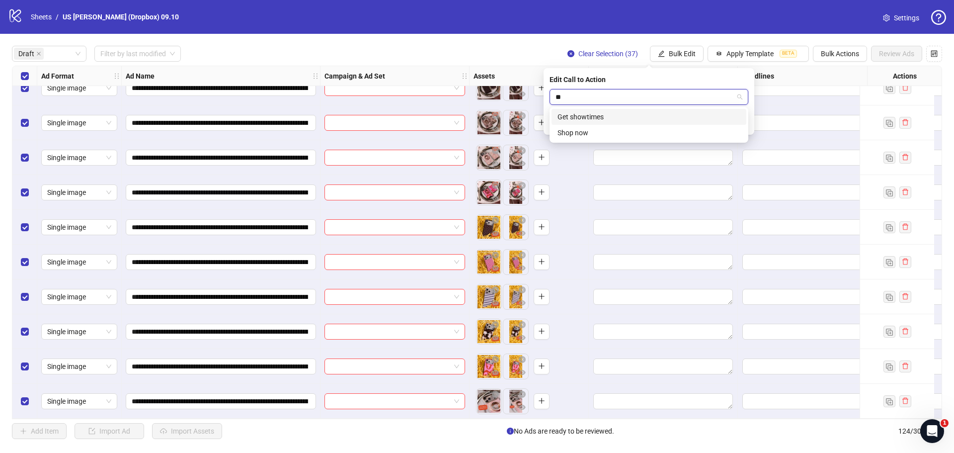
click at [588, 111] on div "Get showtimes" at bounding box center [649, 116] width 183 height 11
drag, startPoint x: 588, startPoint y: 111, endPoint x: 599, endPoint y: 97, distance: 17.8
click at [596, 103] on form "Get showtimes" at bounding box center [649, 109] width 199 height 40
click at [599, 95] on span "Get showtimes" at bounding box center [649, 96] width 187 height 15
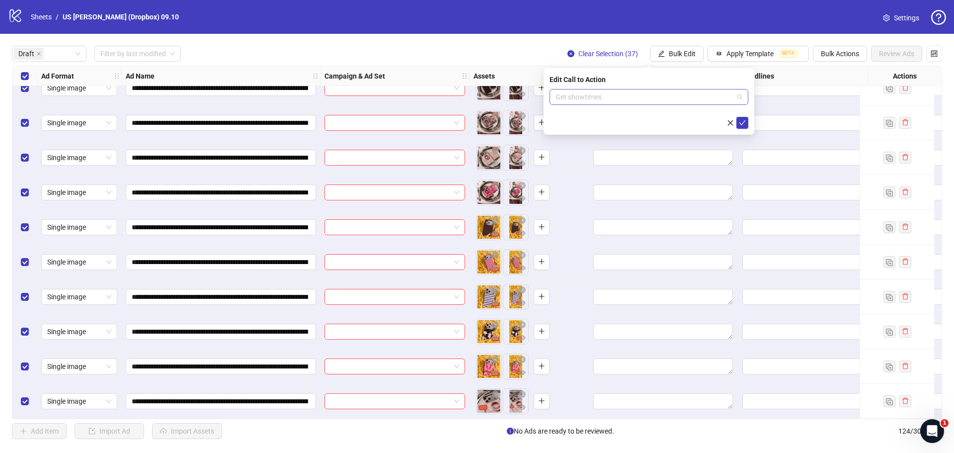
click at [599, 95] on span "Get showtimes" at bounding box center [649, 96] width 187 height 15
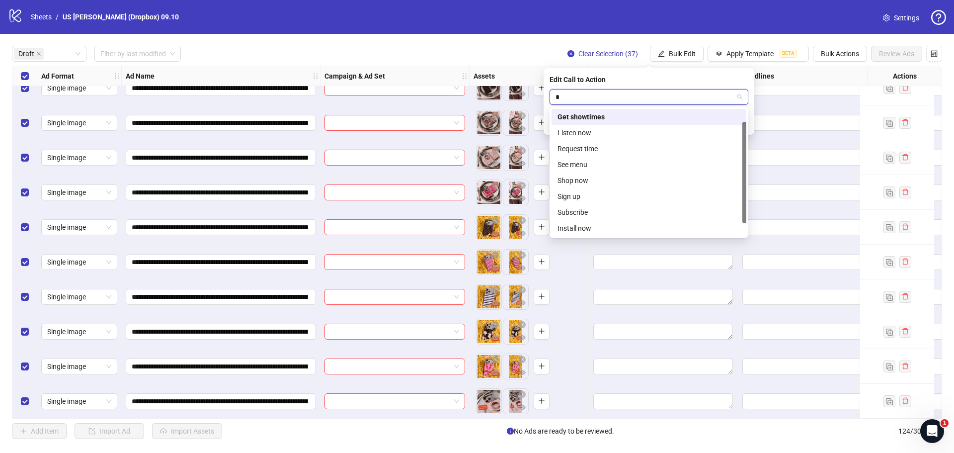
type input "**"
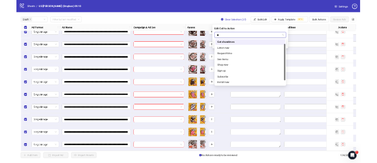
scroll to position [0, 0]
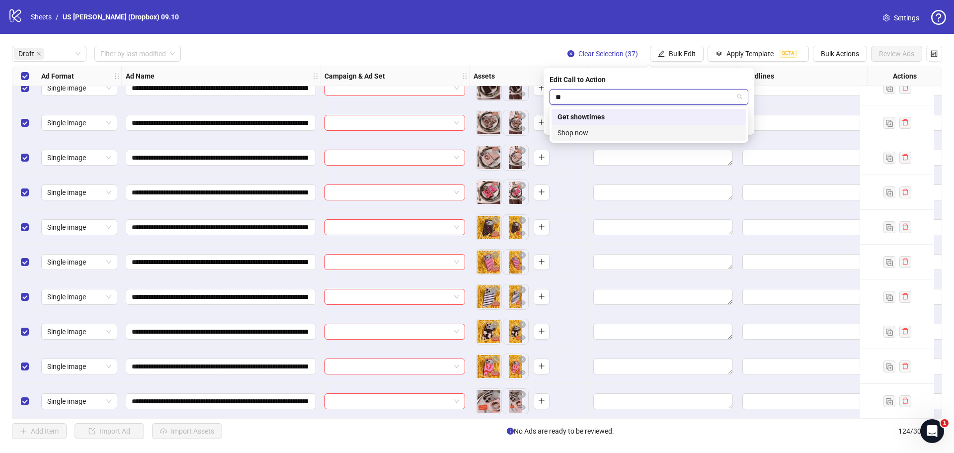
click at [589, 130] on div "Shop now" at bounding box center [649, 132] width 183 height 11
click at [746, 122] on button "submit" at bounding box center [743, 123] width 12 height 12
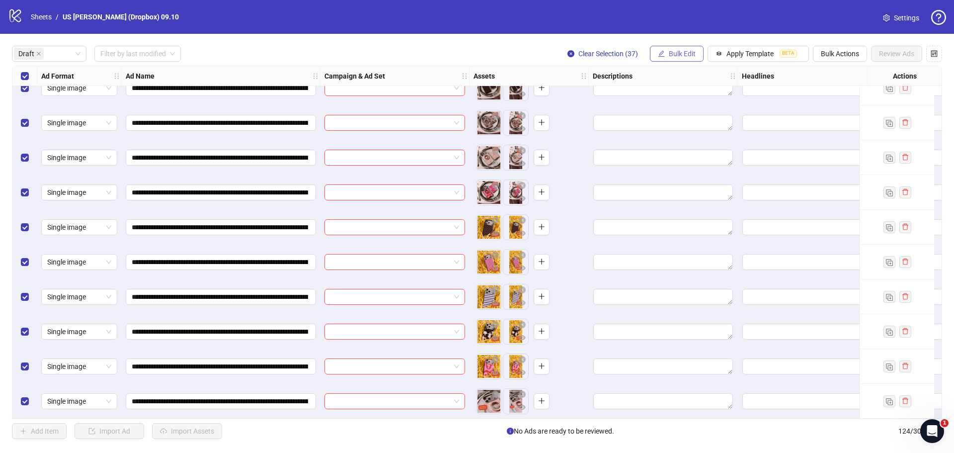
click at [684, 52] on span "Bulk Edit" at bounding box center [682, 54] width 27 height 8
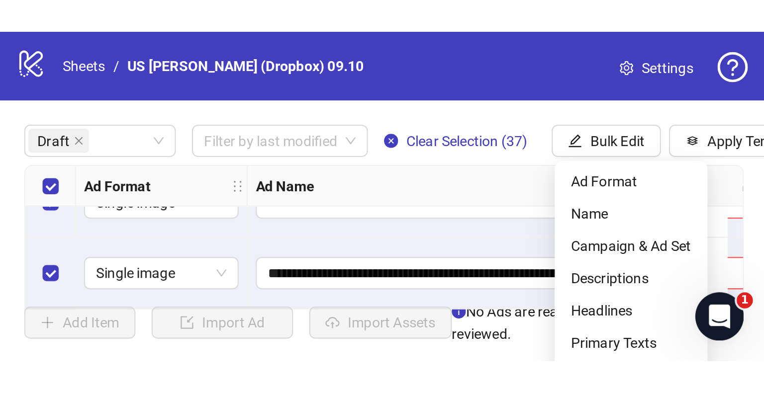
scroll to position [958, 0]
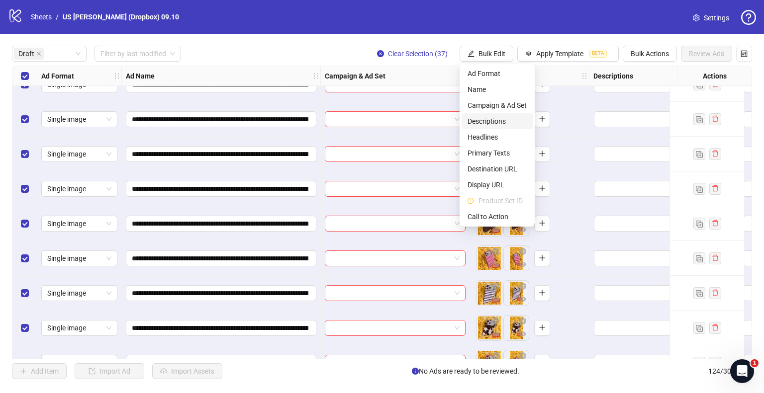
click at [495, 122] on span "Descriptions" at bounding box center [496, 121] width 59 height 11
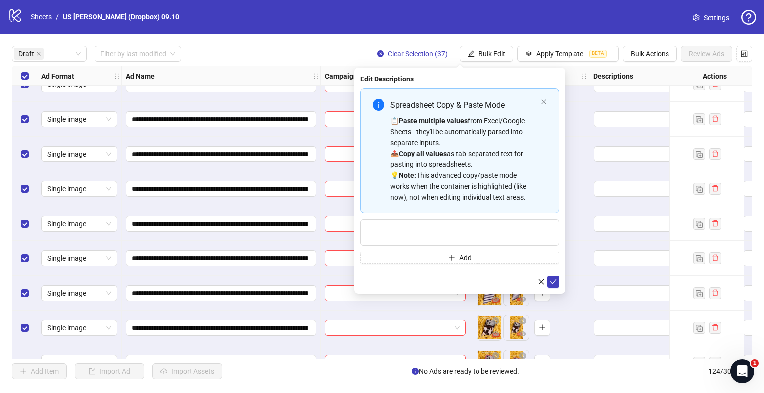
click at [501, 62] on div "**********" at bounding box center [382, 212] width 764 height 357
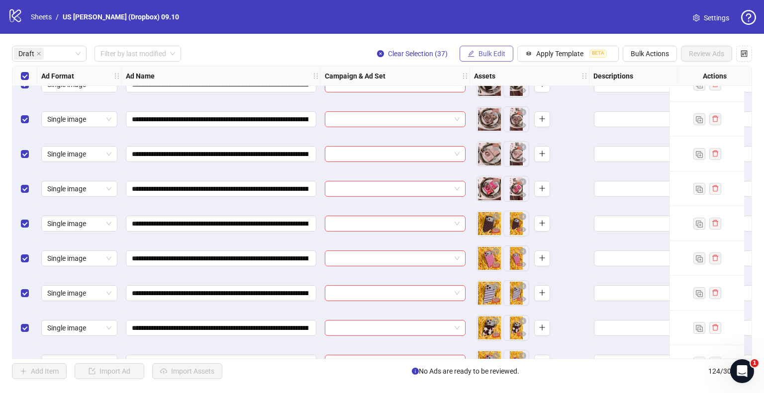
click at [501, 57] on span "Bulk Edit" at bounding box center [491, 54] width 27 height 8
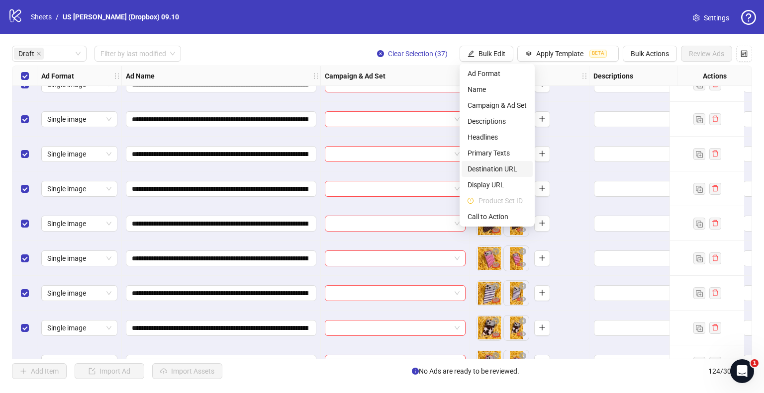
click at [506, 166] on span "Destination URL" at bounding box center [496, 169] width 59 height 11
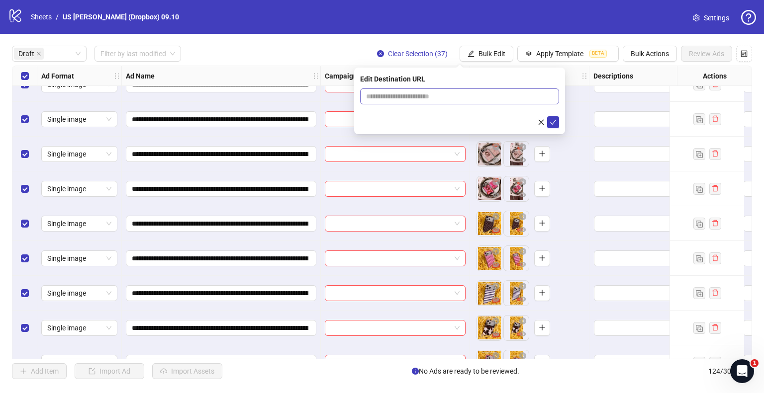
click at [435, 103] on span at bounding box center [459, 96] width 199 height 16
click at [441, 100] on input "text" at bounding box center [455, 96] width 179 height 11
paste input "**********"
type input "**********"
click at [551, 122] on icon "check" at bounding box center [552, 122] width 7 height 7
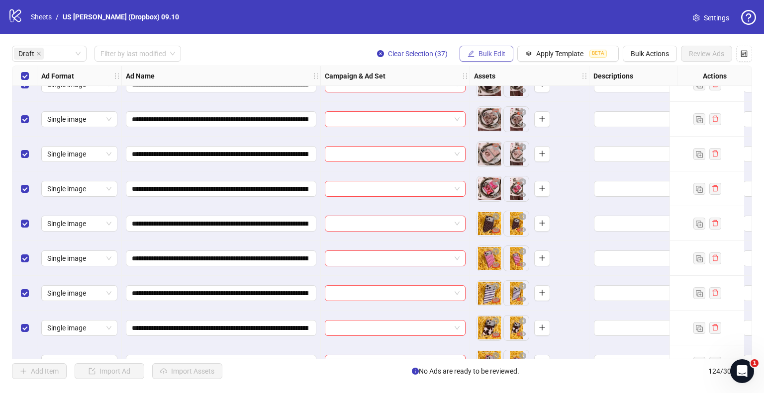
click at [494, 52] on span "Bulk Edit" at bounding box center [491, 54] width 27 height 8
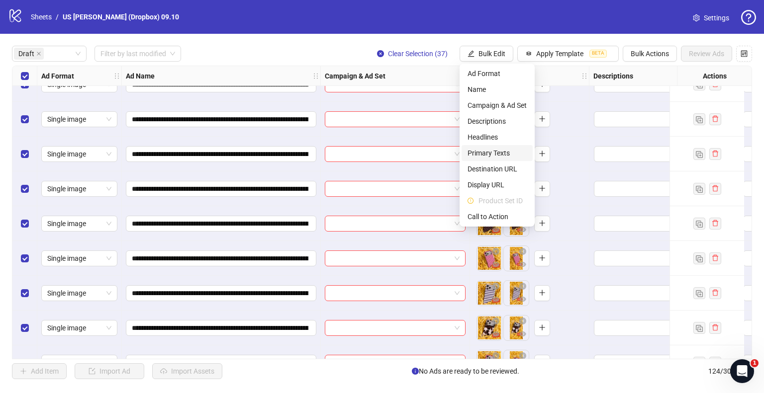
click at [486, 155] on span "Primary Texts" at bounding box center [496, 153] width 59 height 11
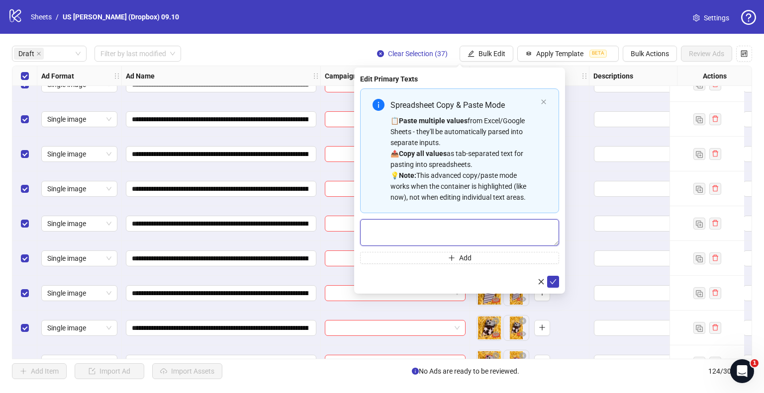
click at [456, 222] on textarea "Multi-text input container - paste or copy values" at bounding box center [459, 232] width 199 height 27
paste textarea "**********"
type textarea "**********"
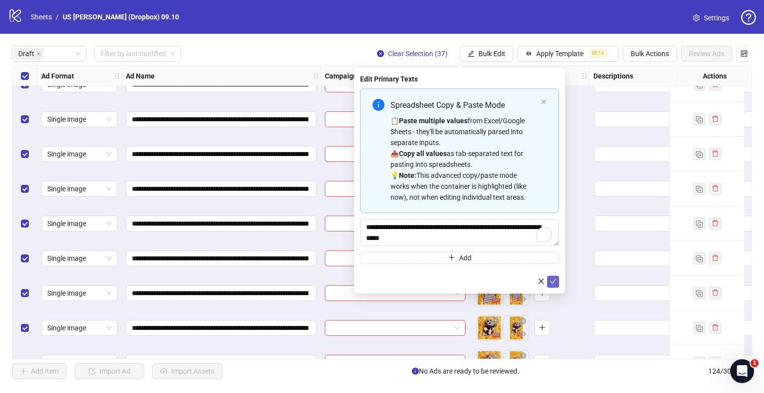
click at [554, 280] on icon "check" at bounding box center [553, 281] width 6 height 5
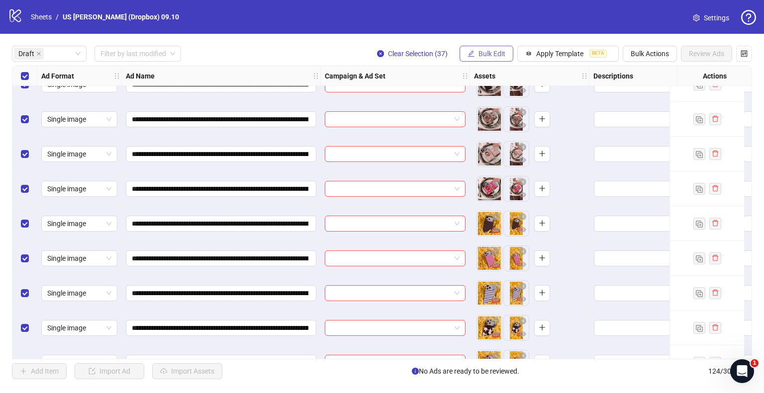
click at [498, 57] on span "Bulk Edit" at bounding box center [491, 54] width 27 height 8
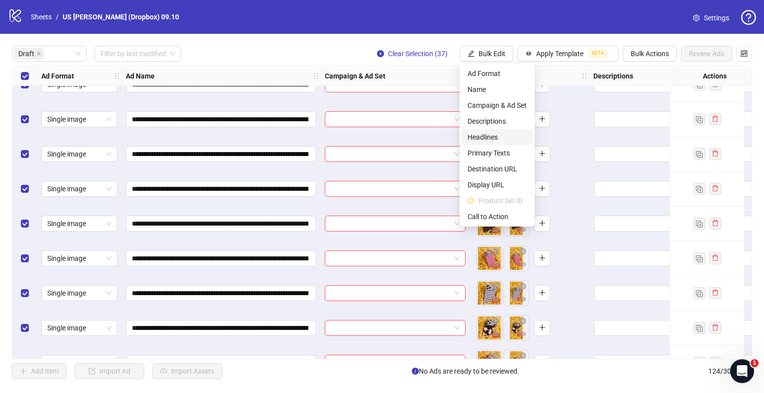
click at [498, 138] on span "Headlines" at bounding box center [496, 137] width 59 height 11
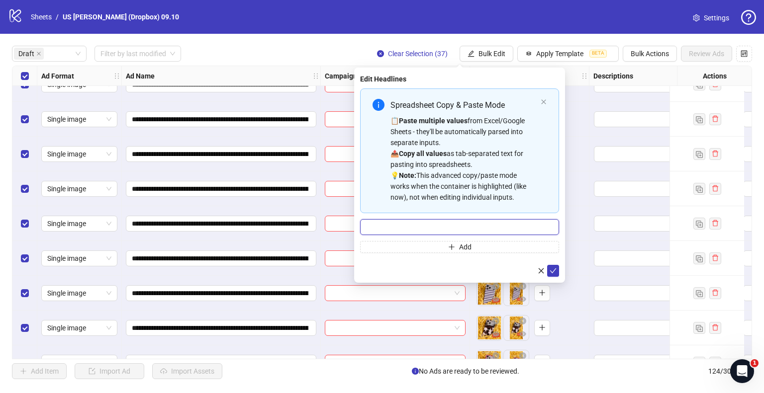
click at [406, 223] on input "Multi-input container - paste or copy values" at bounding box center [459, 227] width 199 height 16
paste input "**********"
type input "**********"
click at [550, 266] on button "submit" at bounding box center [553, 271] width 12 height 12
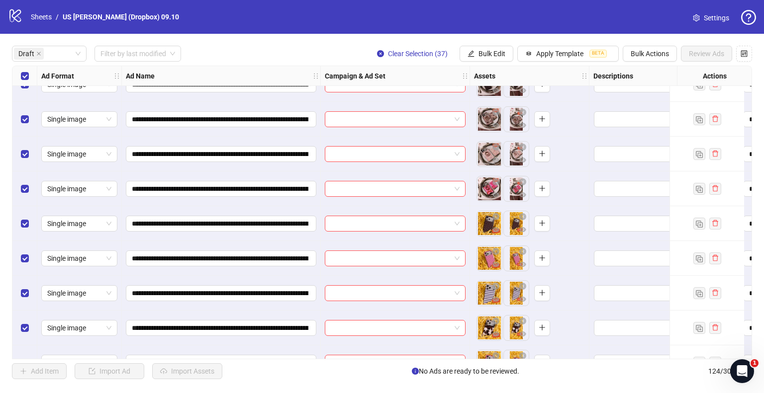
drag, startPoint x: 503, startPoint y: 49, endPoint x: 508, endPoint y: 100, distance: 50.9
click at [503, 50] on span "Bulk Edit" at bounding box center [491, 54] width 27 height 8
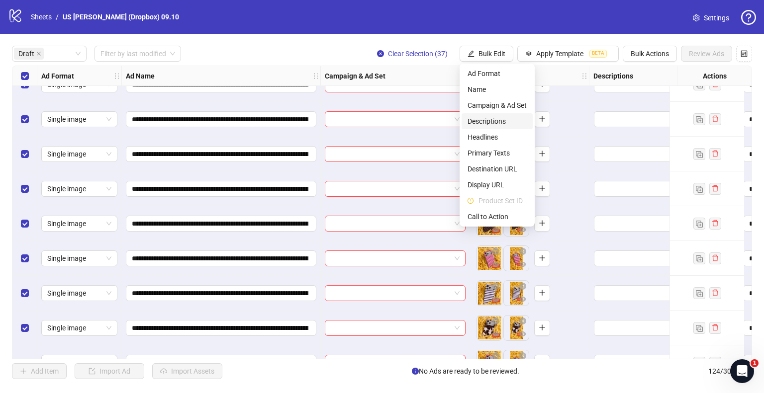
click at [493, 123] on span "Descriptions" at bounding box center [496, 121] width 59 height 11
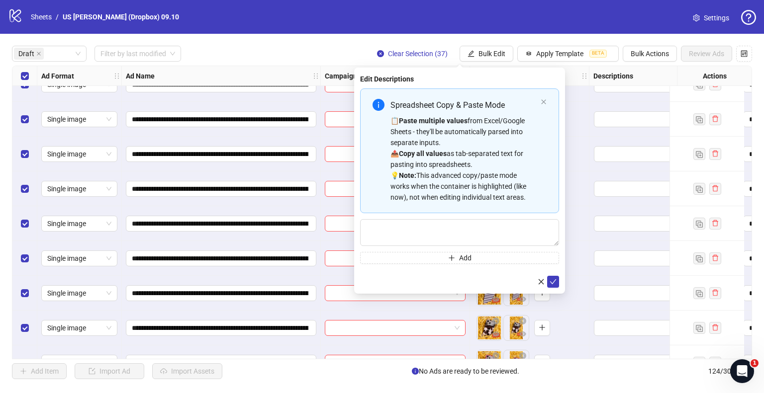
click at [421, 109] on div "Spreadsheet Copy & Paste Mode" at bounding box center [463, 105] width 146 height 12
click at [420, 246] on div "Spreadsheet Copy & Paste Mode 📋 Paste multiple values from Excel/Google Sheets …" at bounding box center [459, 175] width 199 height 175
click at [426, 237] on textarea "To enrich screen reader interactions, please activate Accessibility in Grammarl…" at bounding box center [459, 232] width 199 height 27
paste textarea "**********"
type textarea "**********"
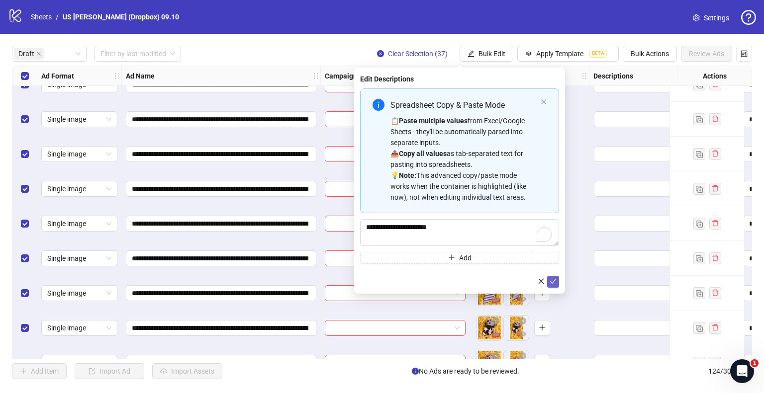
click at [553, 282] on icon "check" at bounding box center [552, 281] width 7 height 7
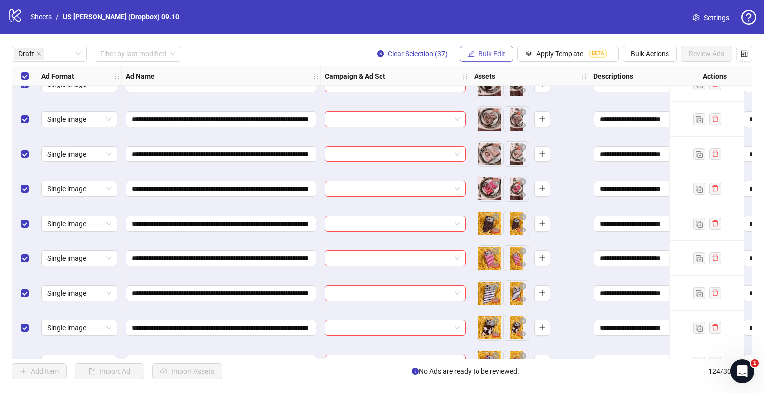
click at [483, 52] on span "Bulk Edit" at bounding box center [491, 54] width 27 height 8
click at [317, 48] on div "Draft Filter by last modified Clear Selection (37) Bulk Edit Apply Template BET…" at bounding box center [382, 54] width 740 height 16
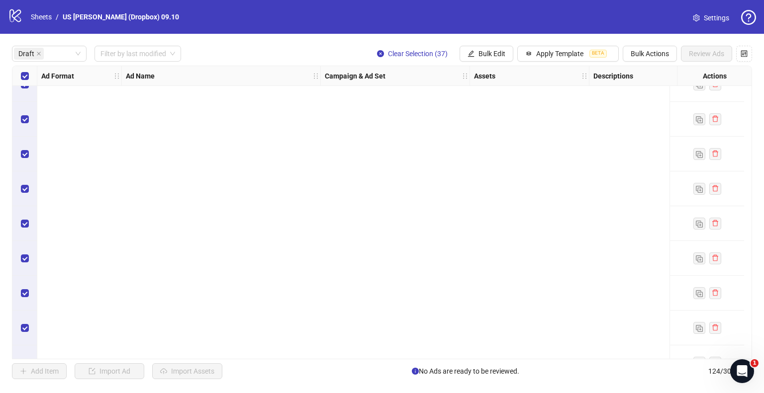
scroll to position [0, 0]
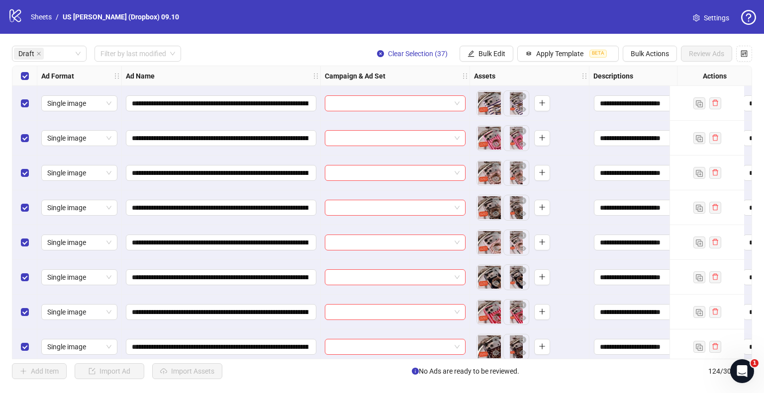
click at [18, 121] on div "Select row 2" at bounding box center [24, 138] width 25 height 35
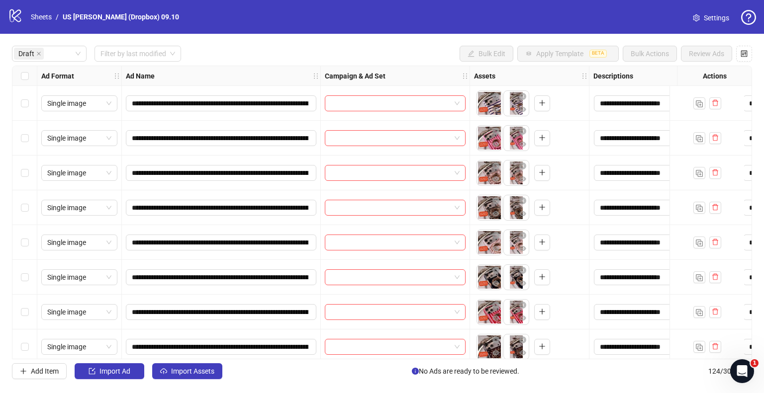
click at [24, 97] on div "Select row 1" at bounding box center [24, 103] width 25 height 35
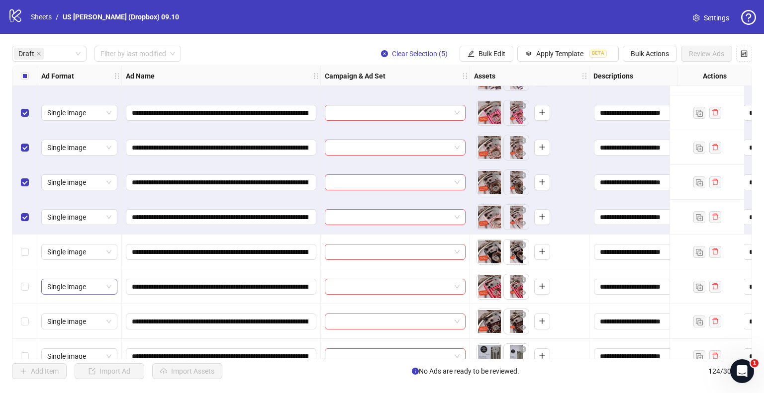
scroll to position [50, 0]
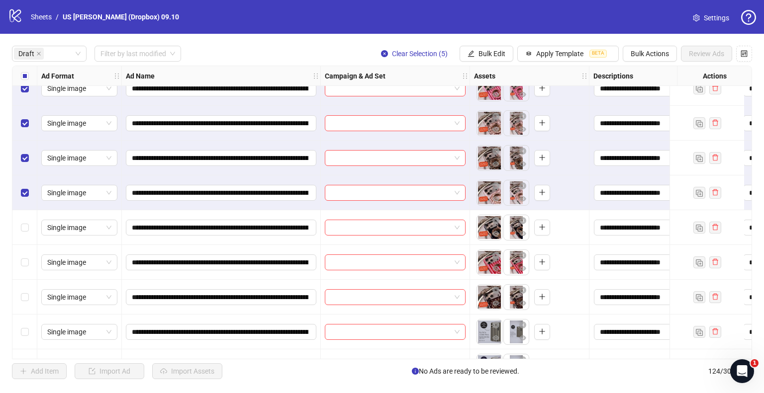
click at [30, 300] on div "Select row 8" at bounding box center [24, 297] width 25 height 35
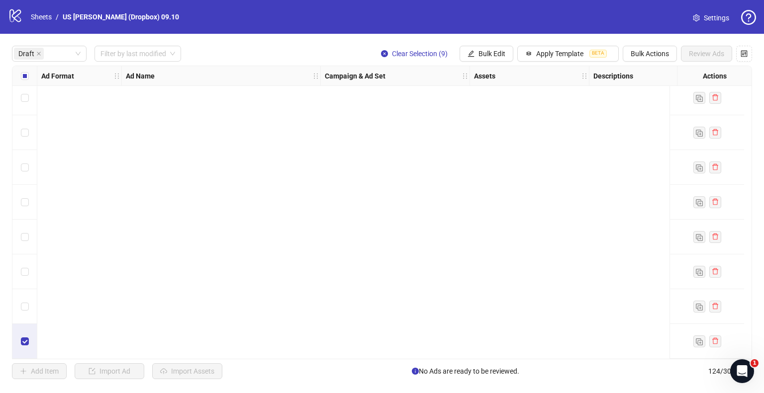
scroll to position [0, 0]
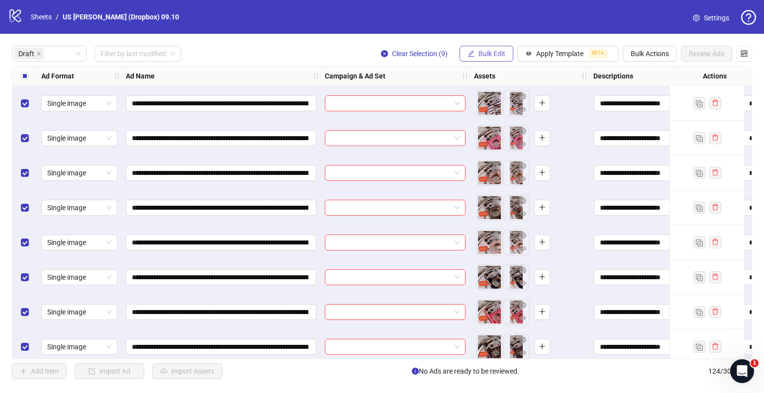
click at [475, 53] on button "Bulk Edit" at bounding box center [486, 54] width 54 height 16
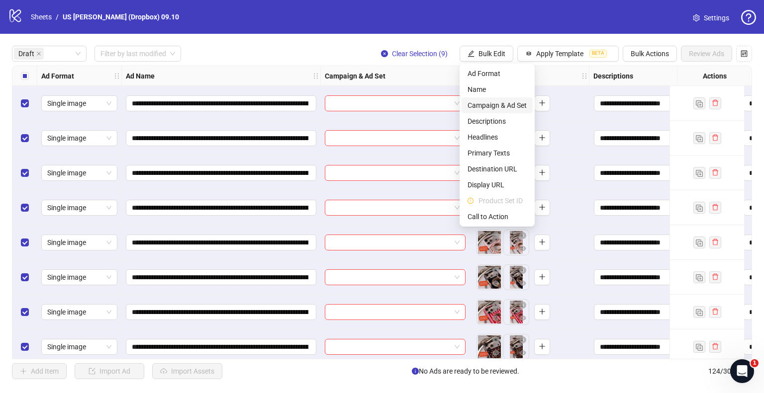
click at [485, 103] on span "Campaign & Ad Set" at bounding box center [496, 105] width 59 height 11
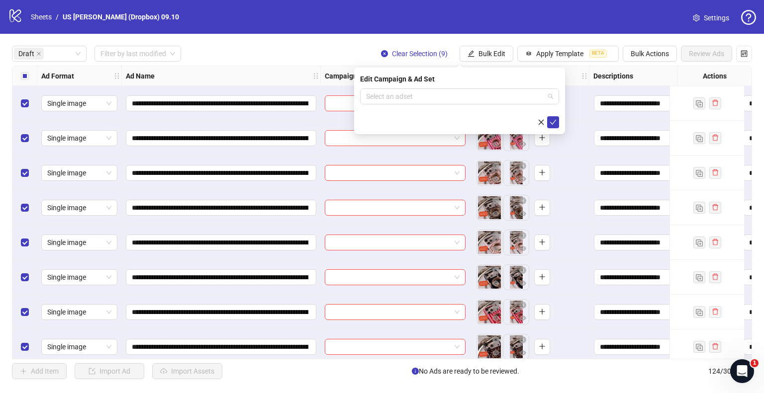
click at [432, 98] on input "search" at bounding box center [455, 96] width 178 height 15
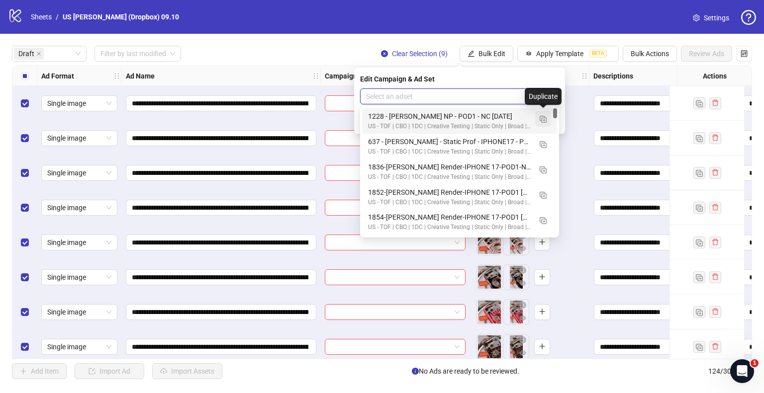
click at [544, 118] on img "button" at bounding box center [542, 119] width 7 height 7
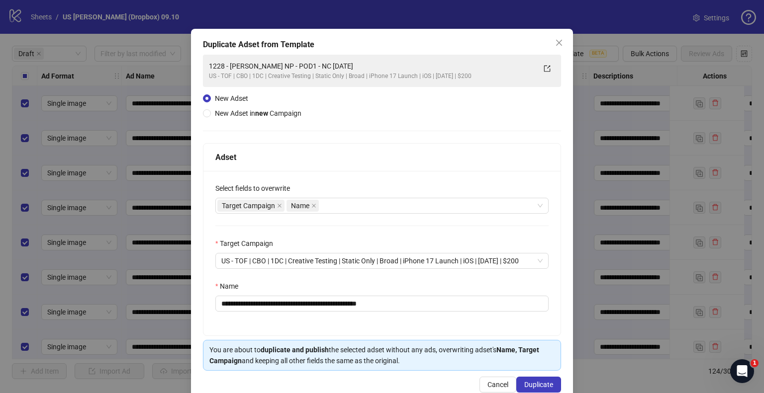
scroll to position [42, 0]
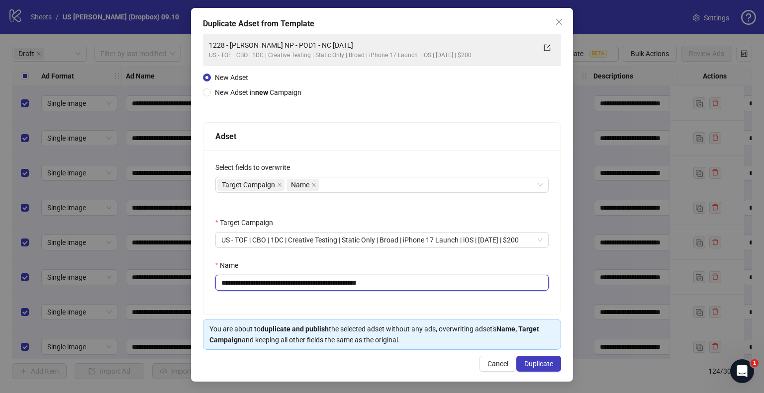
drag, startPoint x: 334, startPoint y: 279, endPoint x: 107, endPoint y: 284, distance: 227.2
click at [93, 284] on div "**********" at bounding box center [382, 196] width 764 height 393
paste input "*******"
drag, startPoint x: 411, startPoint y: 279, endPoint x: 475, endPoint y: 282, distance: 64.2
click at [475, 282] on input "**********" at bounding box center [381, 283] width 333 height 16
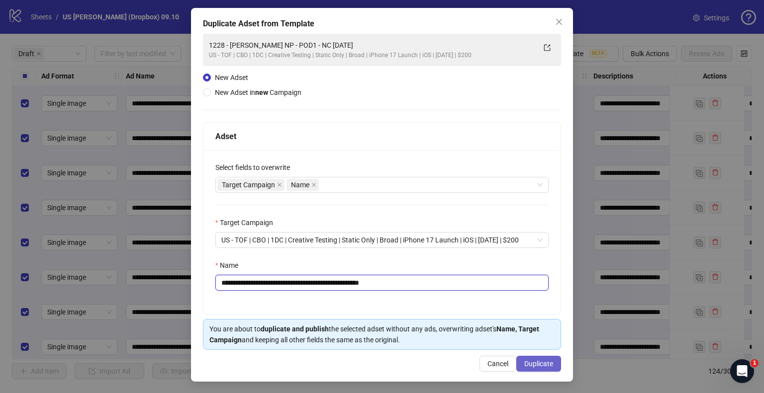
type input "**********"
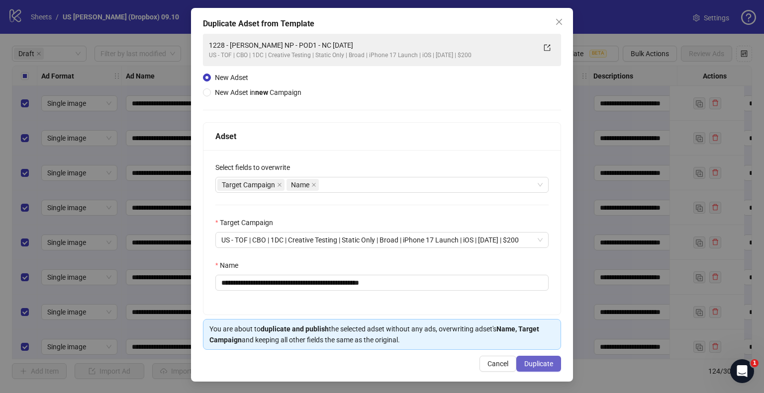
click at [527, 362] on span "Duplicate" at bounding box center [538, 364] width 29 height 8
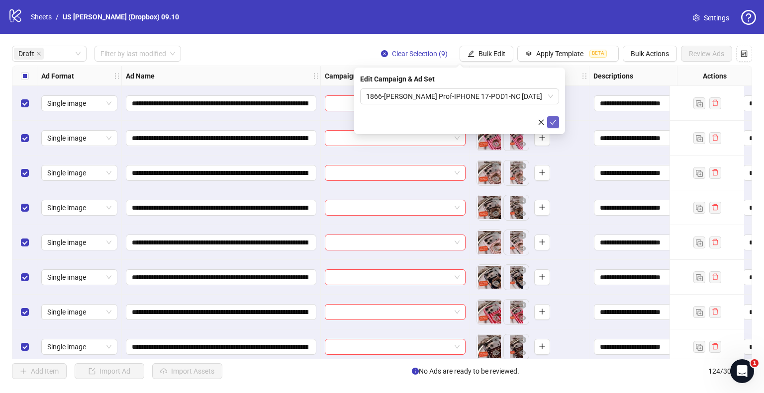
click at [553, 117] on button "submit" at bounding box center [553, 122] width 12 height 12
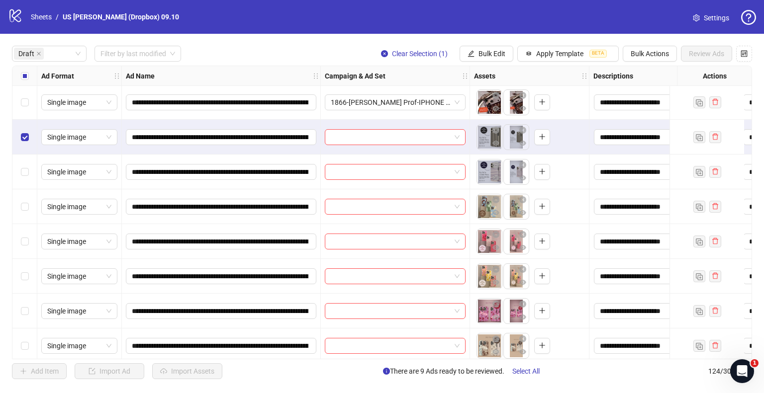
scroll to position [249, 0]
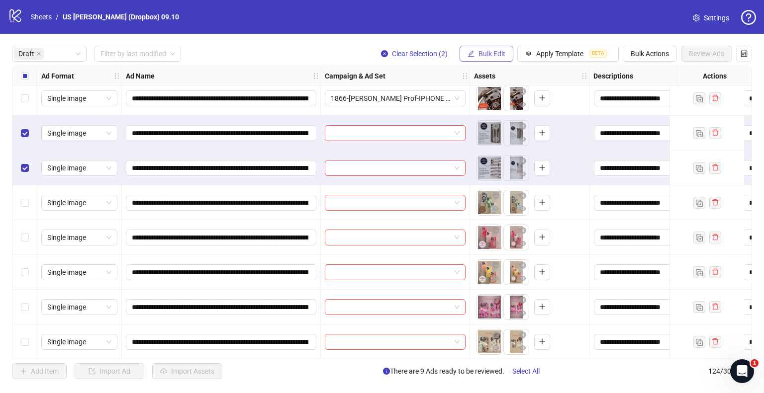
click at [483, 55] on span "Bulk Edit" at bounding box center [491, 54] width 27 height 8
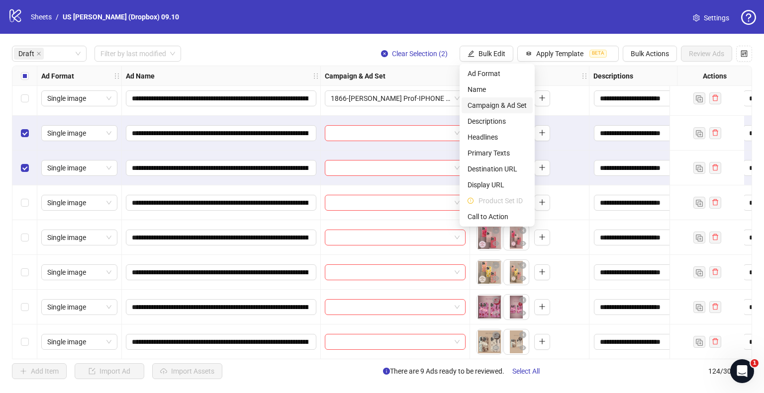
click at [468, 102] on span "Campaign & Ad Set" at bounding box center [496, 105] width 59 height 11
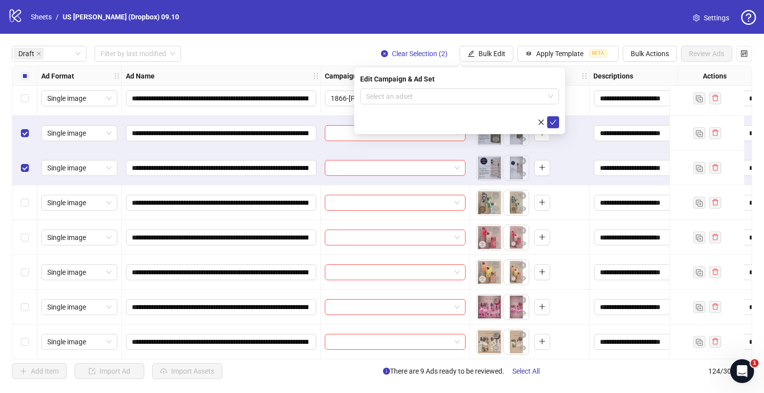
click at [434, 85] on div "Edit Campaign & Ad Set Select an adset" at bounding box center [459, 101] width 211 height 67
click at [434, 89] on input "search" at bounding box center [455, 96] width 178 height 15
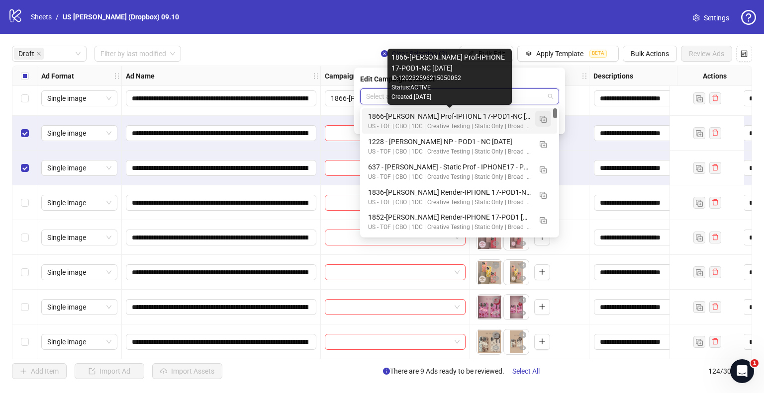
click at [539, 118] on img "button" at bounding box center [542, 119] width 7 height 7
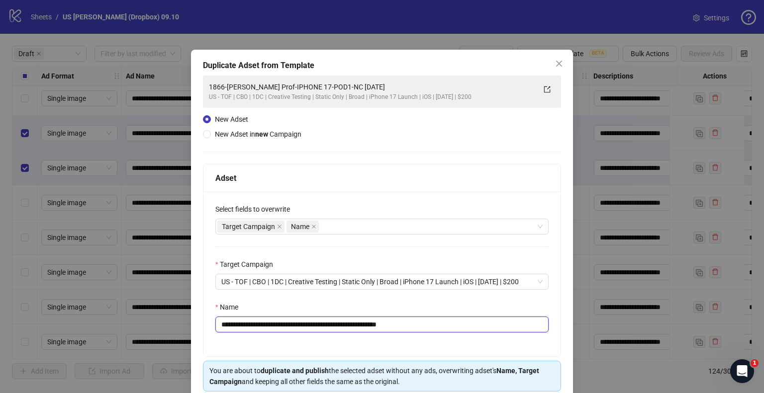
drag, startPoint x: 366, startPoint y: 324, endPoint x: 79, endPoint y: 324, distance: 286.8
click at [79, 324] on div "**********" at bounding box center [382, 196] width 764 height 393
paste input "text"
drag, startPoint x: 402, startPoint y: 324, endPoint x: 539, endPoint y: 338, distance: 137.9
click at [492, 332] on div "**********" at bounding box center [381, 274] width 357 height 165
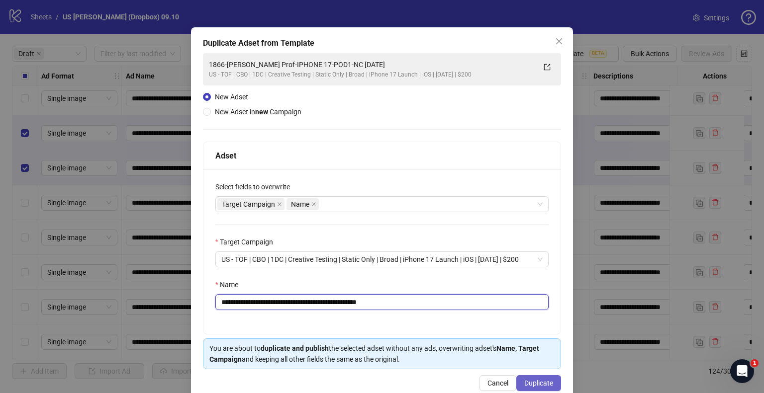
scroll to position [42, 0]
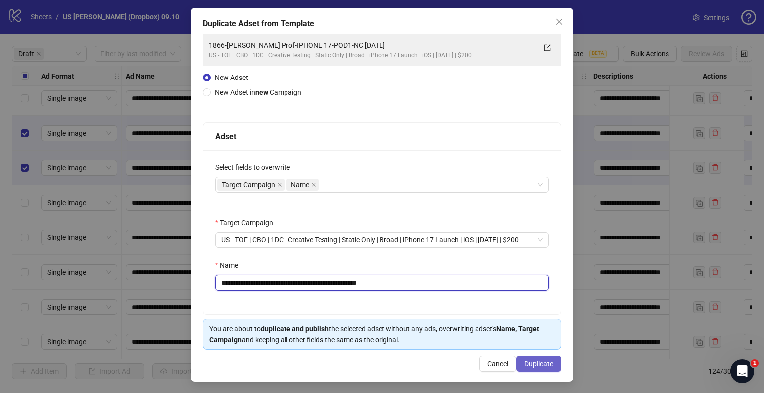
type input "**********"
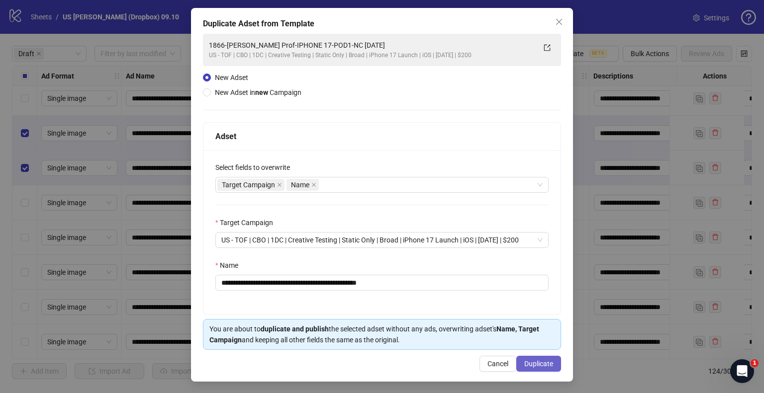
click at [547, 363] on button "Duplicate" at bounding box center [538, 364] width 45 height 16
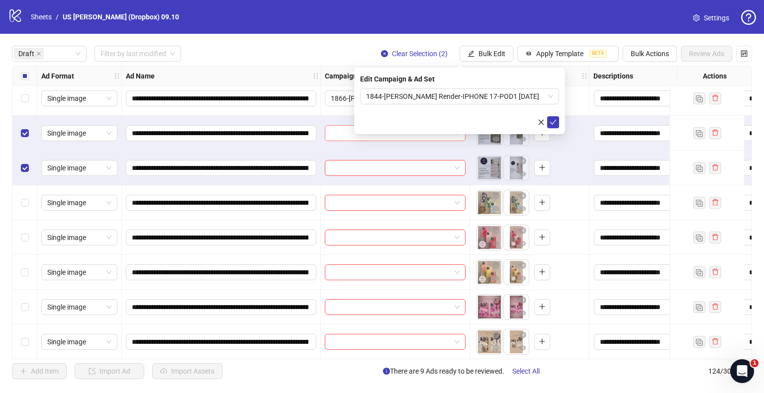
drag, startPoint x: 554, startPoint y: 119, endPoint x: 325, endPoint y: 133, distance: 229.6
click at [554, 119] on icon "check" at bounding box center [552, 122] width 7 height 7
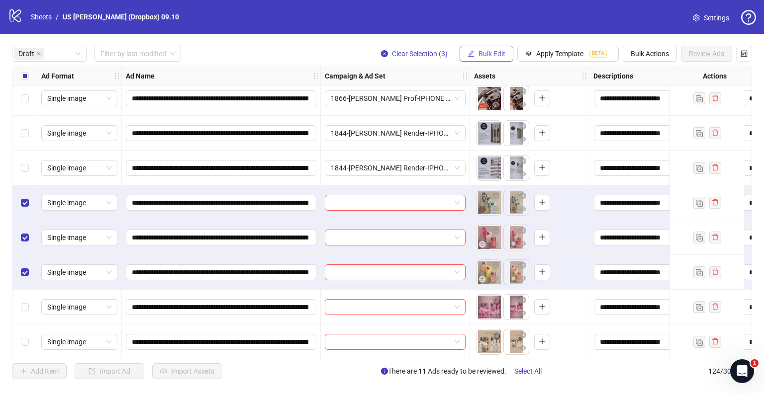
click at [499, 51] on span "Bulk Edit" at bounding box center [491, 54] width 27 height 8
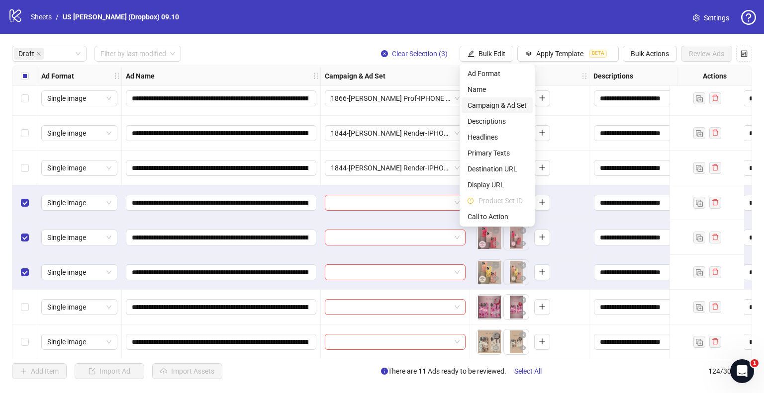
click at [484, 104] on span "Campaign & Ad Set" at bounding box center [496, 105] width 59 height 11
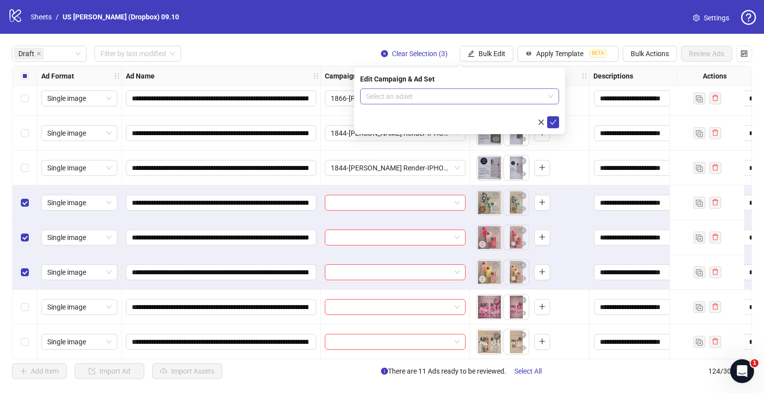
click at [416, 93] on input "search" at bounding box center [455, 96] width 178 height 15
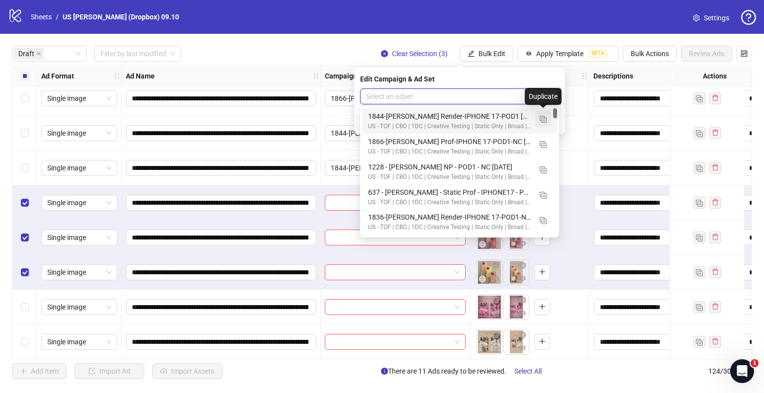
click at [542, 122] on img "button" at bounding box center [542, 119] width 7 height 7
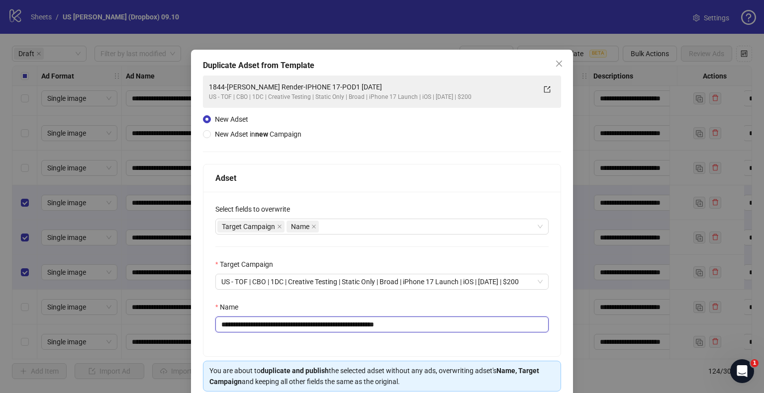
drag, startPoint x: 362, startPoint y: 325, endPoint x: 111, endPoint y: 327, distance: 251.1
click at [111, 327] on div "**********" at bounding box center [382, 196] width 764 height 393
paste input "text"
drag, startPoint x: 400, startPoint y: 322, endPoint x: 563, endPoint y: 321, distance: 163.1
click at [561, 321] on div "**********" at bounding box center [382, 260] width 358 height 193
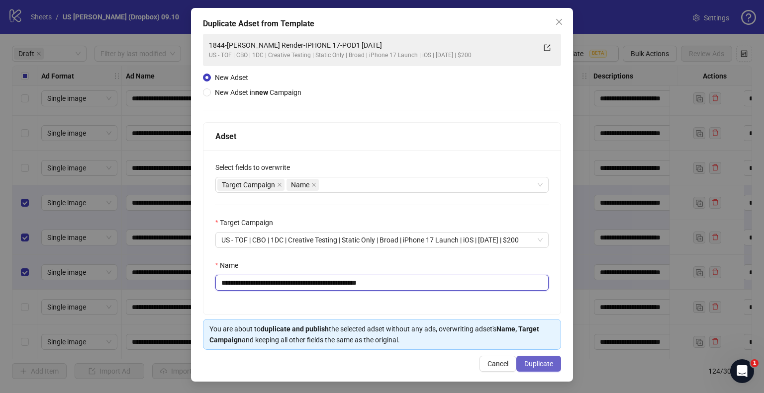
type input "**********"
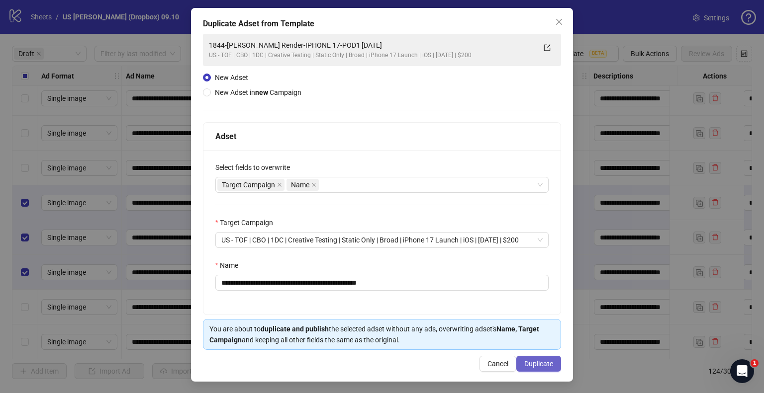
click at [527, 367] on button "Duplicate" at bounding box center [538, 364] width 45 height 16
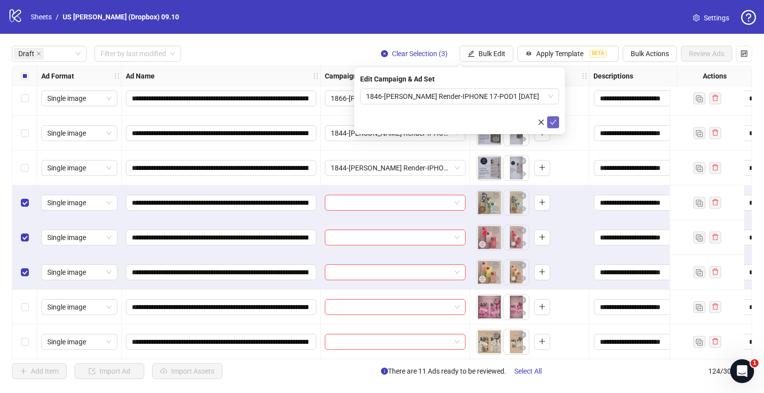
click at [553, 119] on icon "check" at bounding box center [552, 122] width 7 height 7
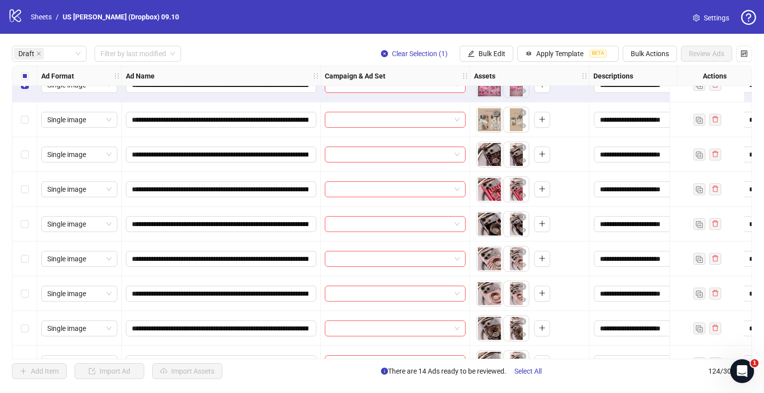
scroll to position [447, 0]
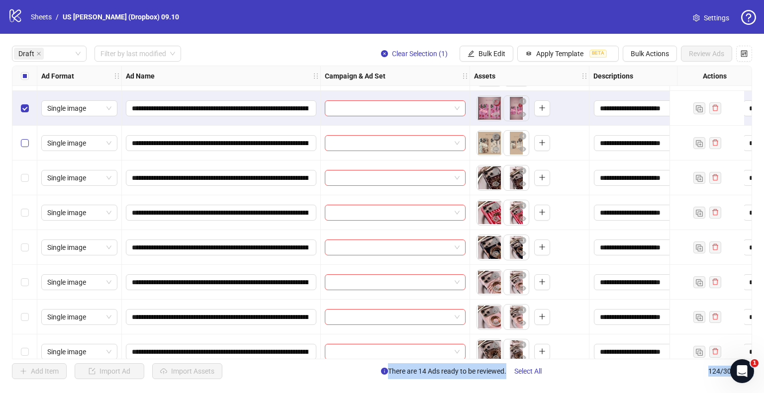
click at [27, 148] on label "Select row 15" at bounding box center [25, 143] width 8 height 11
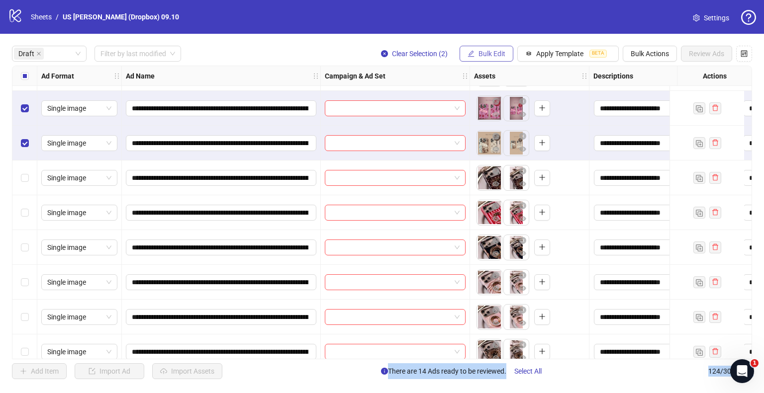
click at [483, 54] on span "Bulk Edit" at bounding box center [491, 54] width 27 height 8
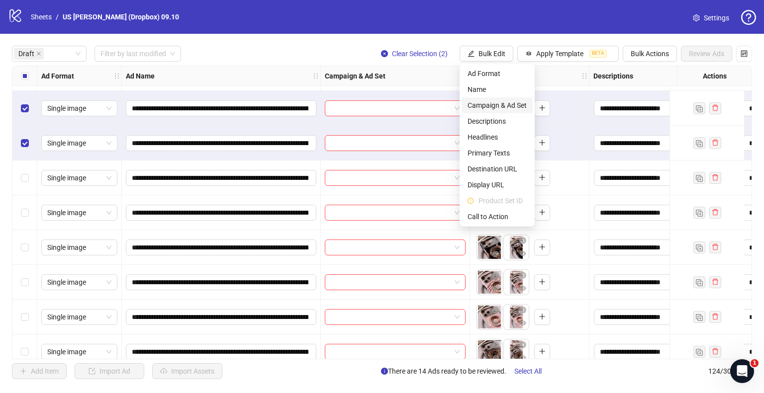
click at [471, 104] on span "Campaign & Ad Set" at bounding box center [496, 105] width 59 height 11
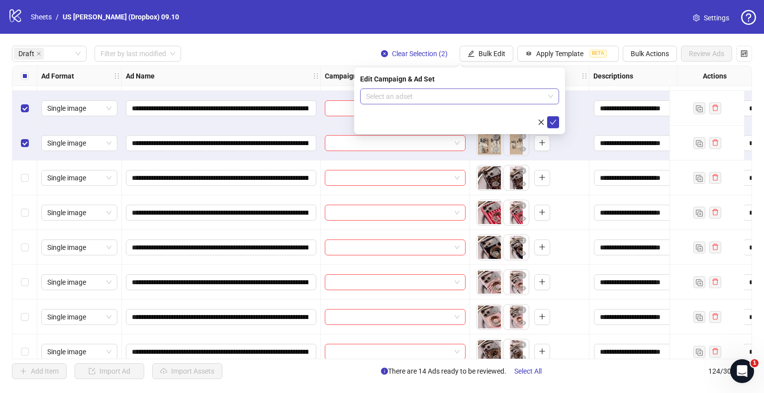
click at [413, 99] on input "search" at bounding box center [455, 96] width 178 height 15
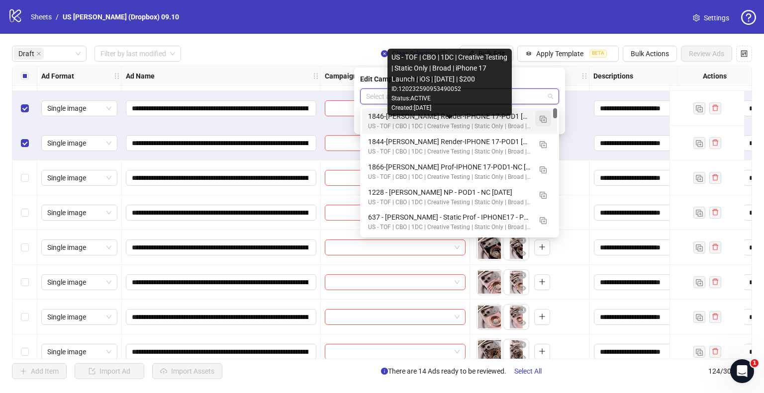
click at [542, 118] on img "button" at bounding box center [542, 119] width 7 height 7
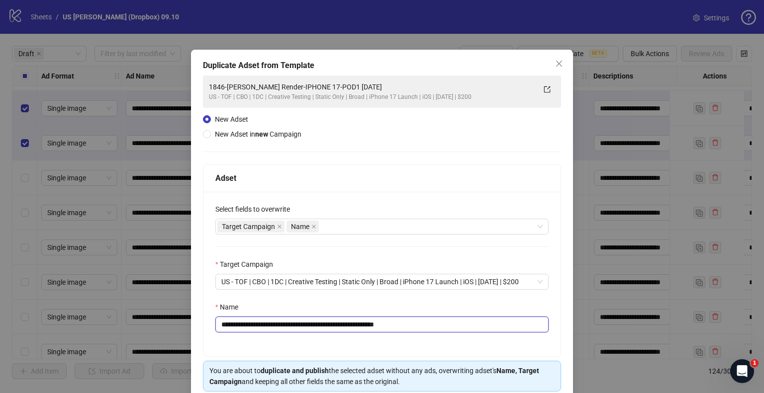
drag, startPoint x: 363, startPoint y: 323, endPoint x: 56, endPoint y: 318, distance: 307.8
click at [22, 318] on div "**********" at bounding box center [382, 196] width 764 height 393
paste input "text"
drag, startPoint x: 397, startPoint y: 324, endPoint x: 499, endPoint y: 332, distance: 102.2
click at [499, 332] on input "**********" at bounding box center [381, 325] width 333 height 16
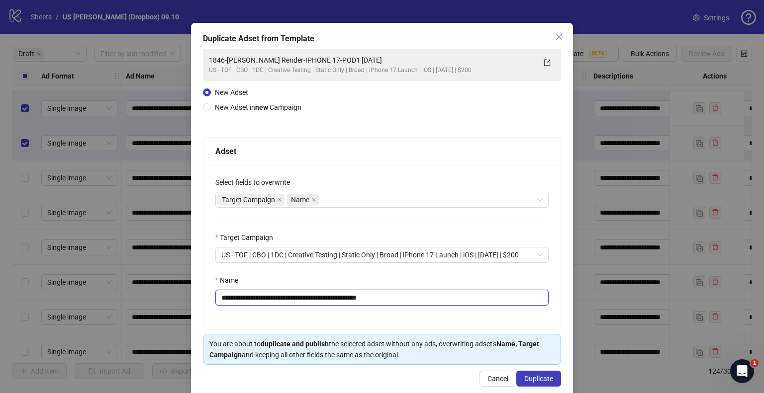
scroll to position [42, 0]
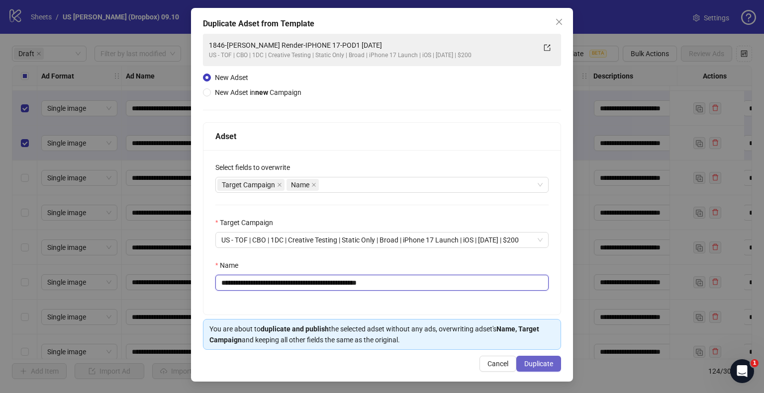
type input "**********"
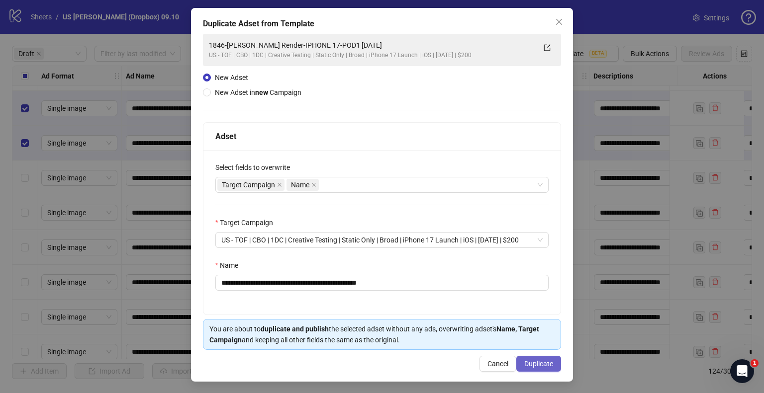
click at [535, 360] on span "Duplicate" at bounding box center [538, 364] width 29 height 8
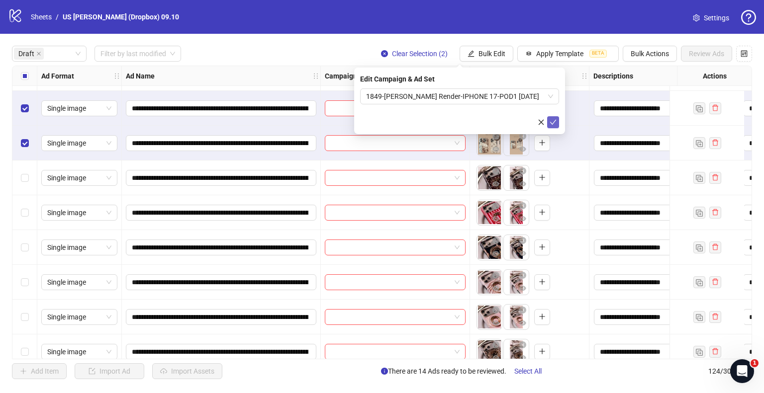
click at [554, 122] on icon "check" at bounding box center [552, 122] width 7 height 7
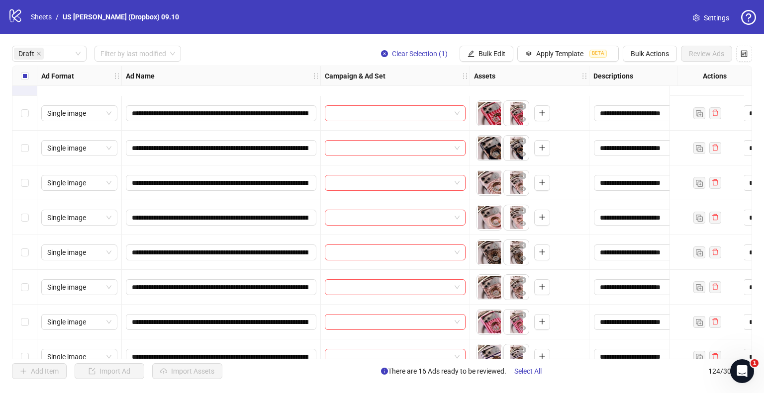
scroll to position [646, 0]
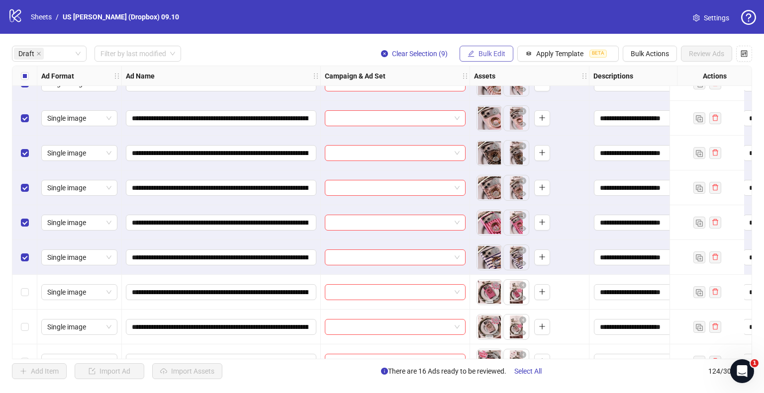
click at [476, 55] on button "Bulk Edit" at bounding box center [486, 54] width 54 height 16
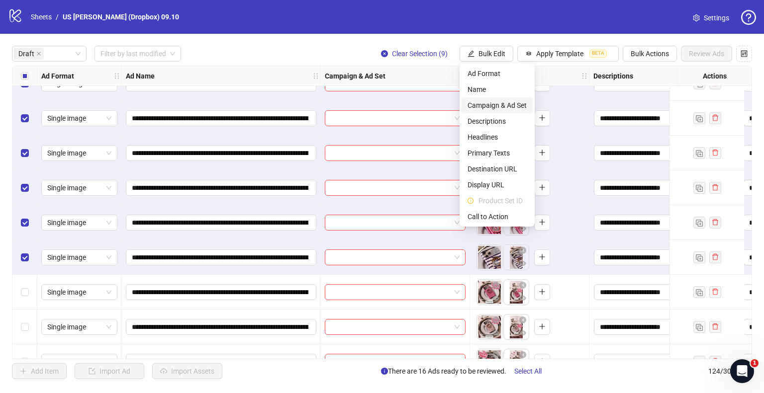
click at [478, 105] on span "Campaign & Ad Set" at bounding box center [496, 105] width 59 height 11
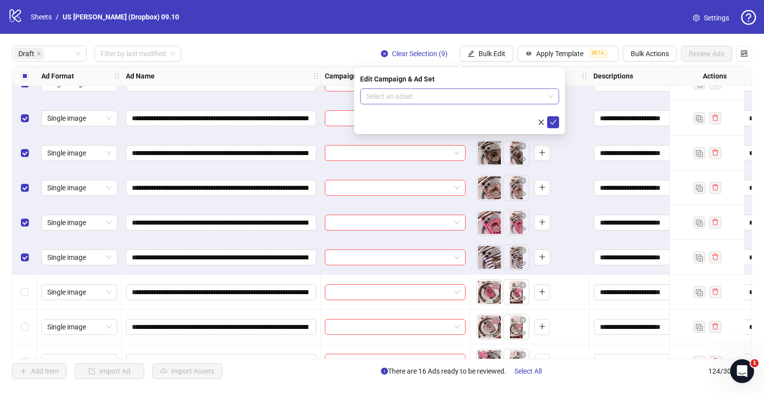
click at [409, 97] on input "search" at bounding box center [455, 96] width 178 height 15
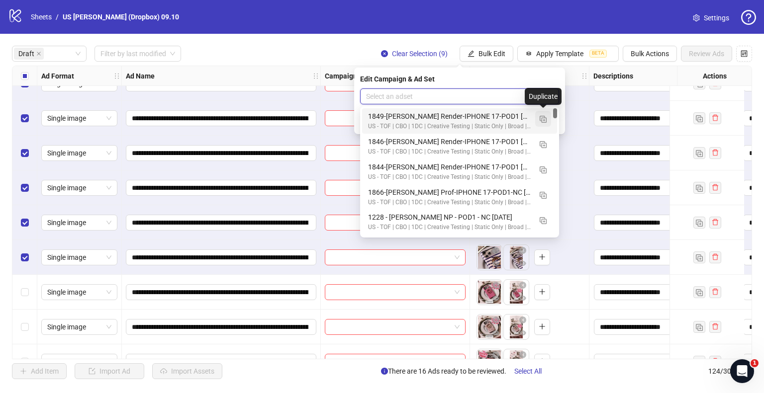
click at [541, 118] on img "button" at bounding box center [542, 119] width 7 height 7
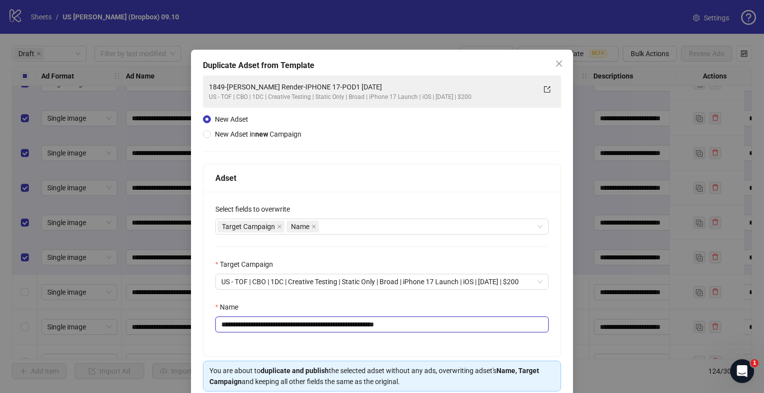
drag, startPoint x: 364, startPoint y: 324, endPoint x: 0, endPoint y: 312, distance: 364.1
click at [0, 313] on div "**********" at bounding box center [382, 196] width 764 height 393
paste input "*"
drag, startPoint x: 422, startPoint y: 320, endPoint x: 540, endPoint y: 330, distance: 118.2
click at [518, 330] on input "**********" at bounding box center [381, 325] width 333 height 16
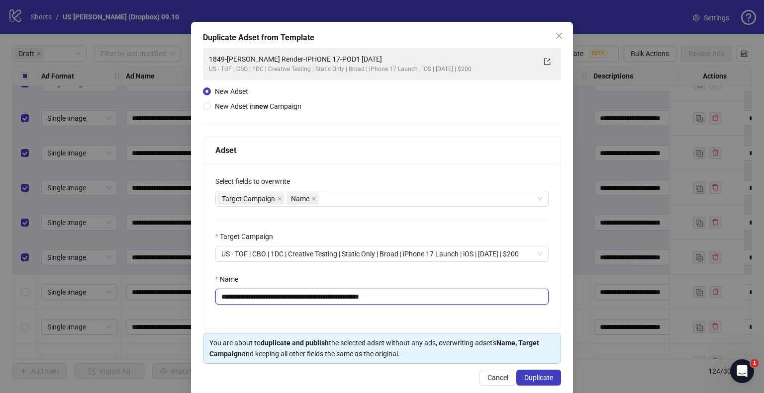
scroll to position [42, 0]
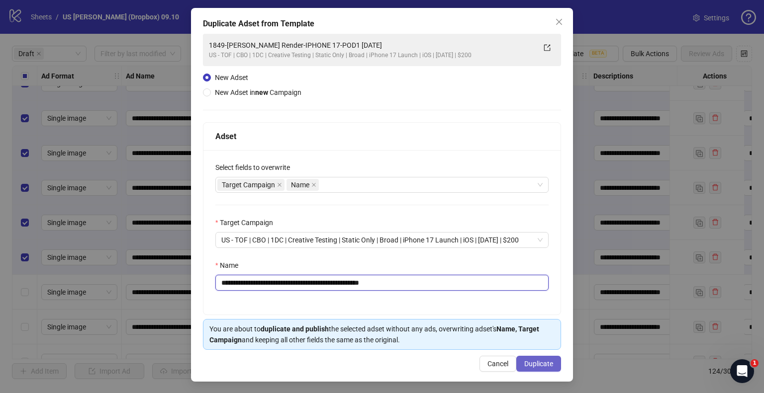
type input "**********"
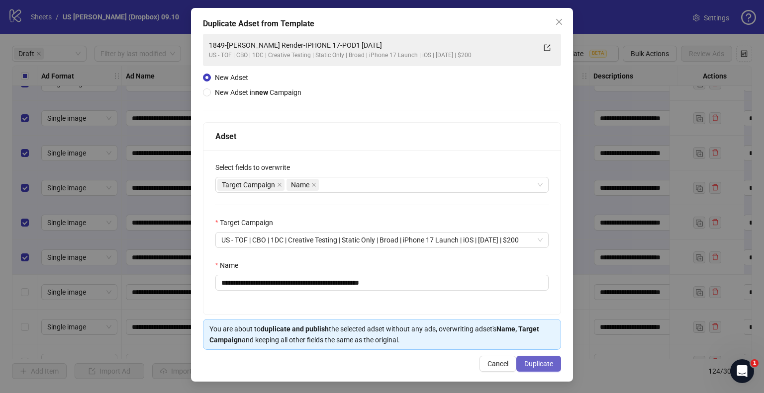
click at [533, 357] on button "Duplicate" at bounding box center [538, 364] width 45 height 16
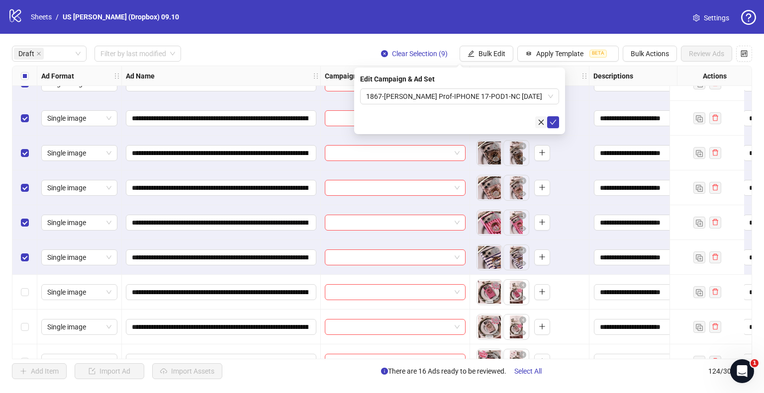
drag, startPoint x: 551, startPoint y: 124, endPoint x: 545, endPoint y: 124, distance: 6.0
click at [551, 124] on icon "check" at bounding box center [552, 122] width 7 height 7
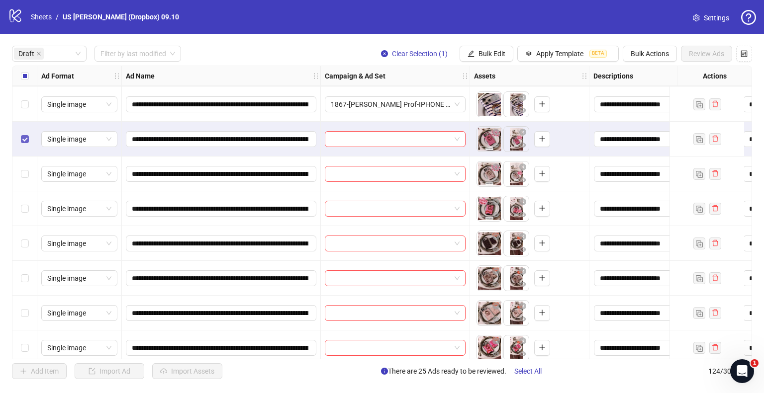
scroll to position [845, 0]
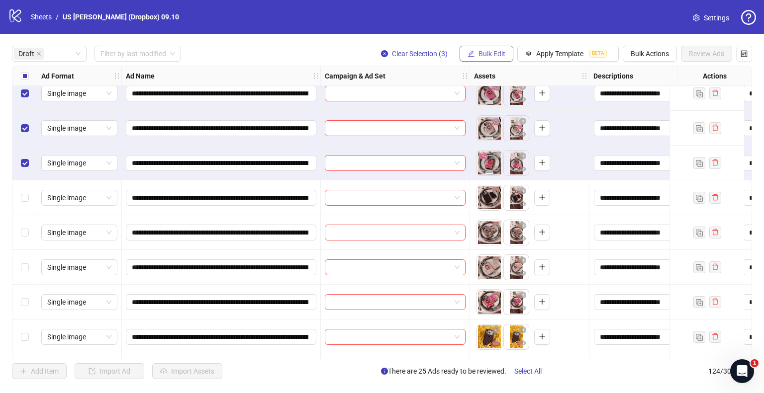
click at [487, 54] on span "Bulk Edit" at bounding box center [491, 54] width 27 height 8
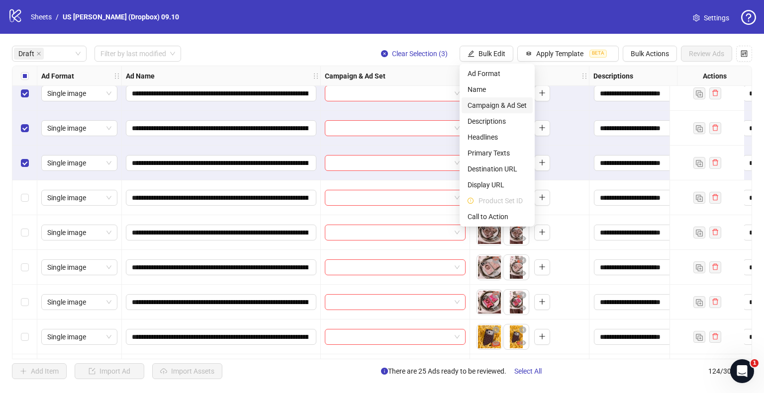
click at [483, 104] on span "Campaign & Ad Set" at bounding box center [496, 105] width 59 height 11
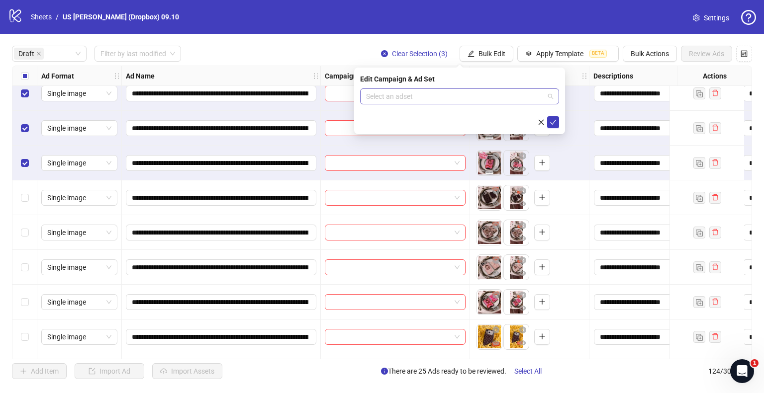
click at [422, 97] on input "search" at bounding box center [455, 96] width 178 height 15
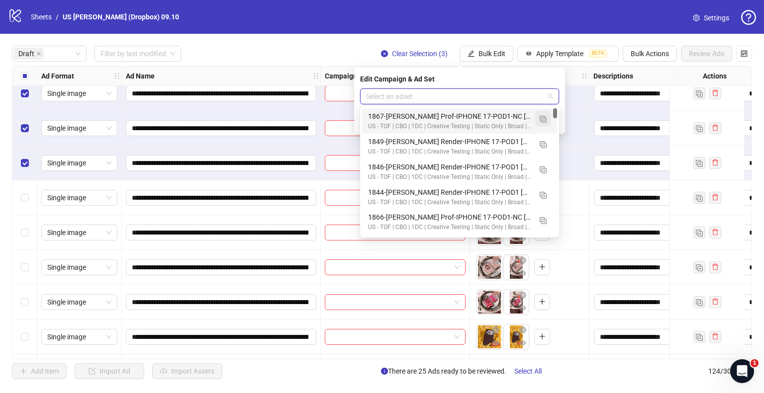
click at [543, 118] on img "button" at bounding box center [542, 119] width 7 height 7
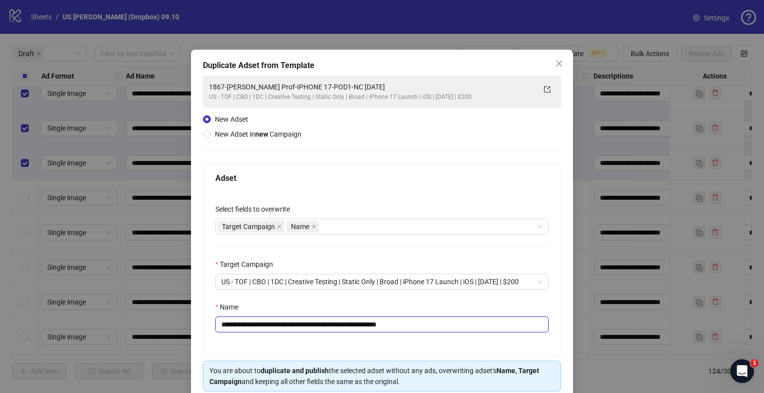
drag, startPoint x: 364, startPoint y: 326, endPoint x: 58, endPoint y: 325, distance: 306.2
click at [58, 325] on div "**********" at bounding box center [382, 196] width 764 height 393
paste input "text"
drag, startPoint x: 404, startPoint y: 324, endPoint x: 555, endPoint y: 327, distance: 151.2
click at [469, 326] on input "**********" at bounding box center [381, 325] width 333 height 16
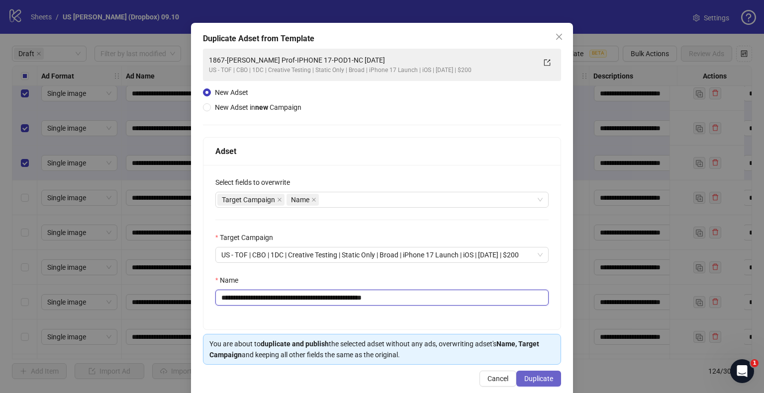
scroll to position [42, 0]
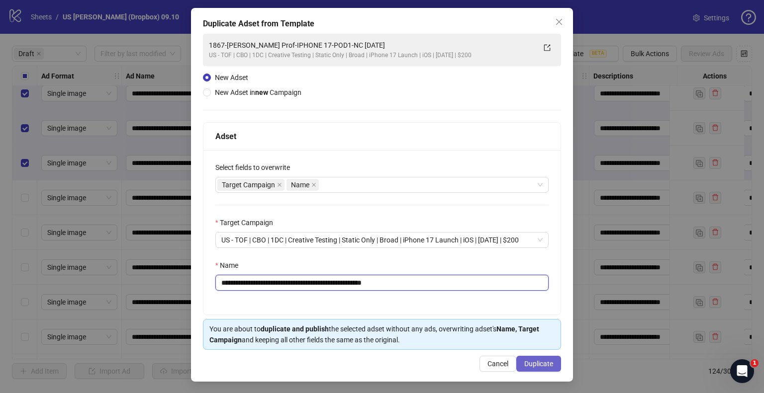
type input "**********"
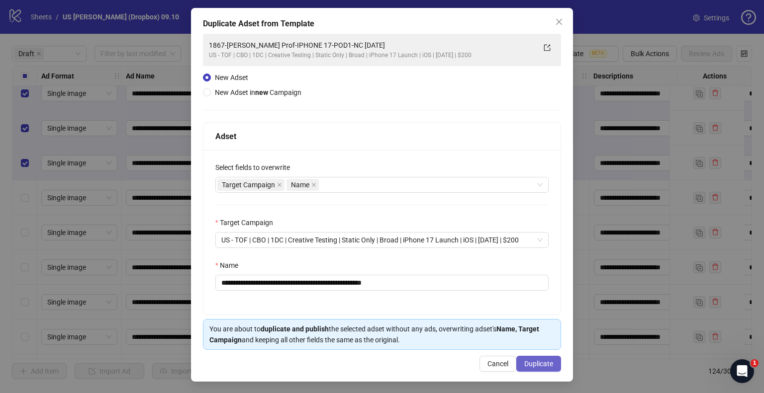
click at [546, 361] on span "Duplicate" at bounding box center [538, 364] width 29 height 8
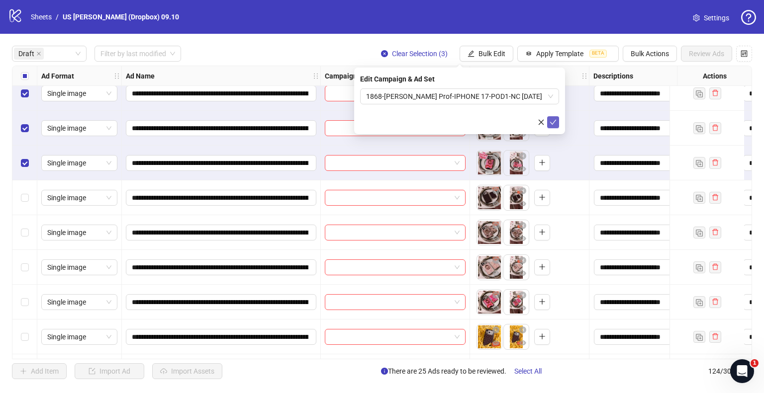
click at [557, 121] on button "submit" at bounding box center [553, 122] width 12 height 12
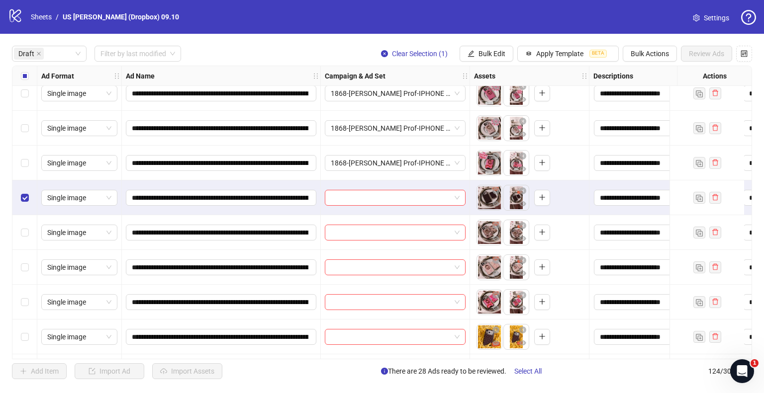
scroll to position [945, 0]
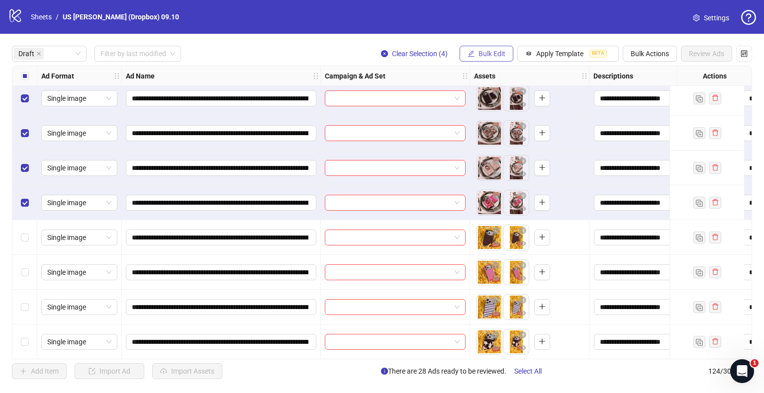
click at [481, 52] on span "Bulk Edit" at bounding box center [491, 54] width 27 height 8
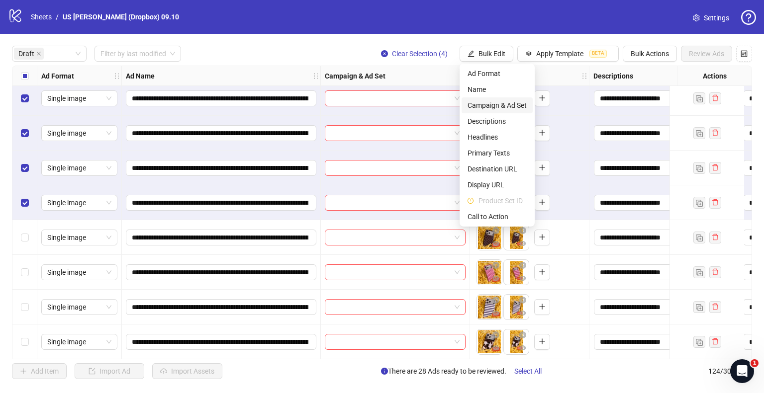
click at [481, 103] on span "Campaign & Ad Set" at bounding box center [496, 105] width 59 height 11
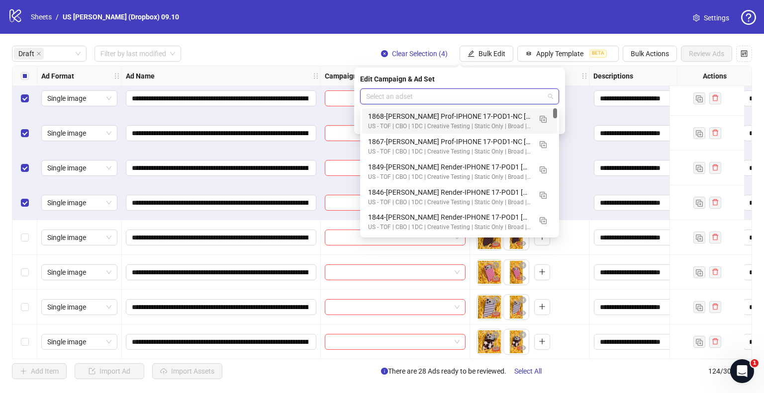
click at [403, 97] on input "search" at bounding box center [455, 96] width 178 height 15
click at [547, 118] on button "button" at bounding box center [543, 119] width 16 height 16
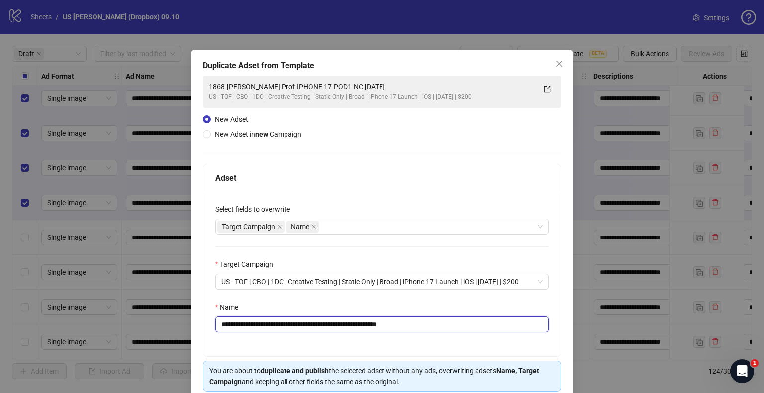
drag, startPoint x: 366, startPoint y: 325, endPoint x: 306, endPoint y: 321, distance: 60.3
click at [44, 351] on div "**********" at bounding box center [382, 196] width 764 height 393
paste input "text"
drag, startPoint x: 405, startPoint y: 326, endPoint x: 690, endPoint y: 325, distance: 285.3
click at [538, 325] on div "**********" at bounding box center [381, 325] width 333 height 16
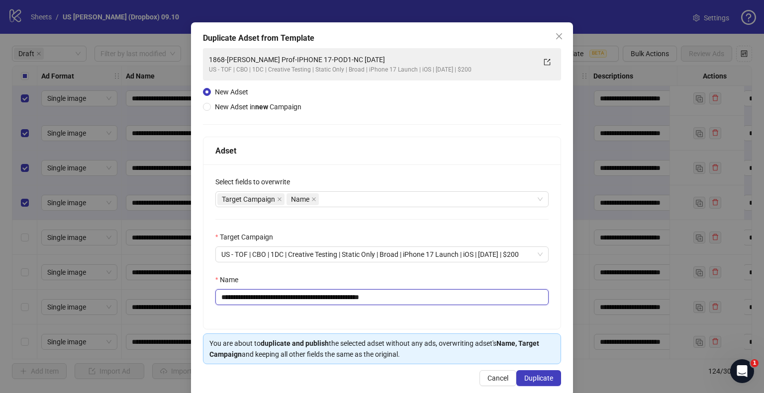
scroll to position [42, 0]
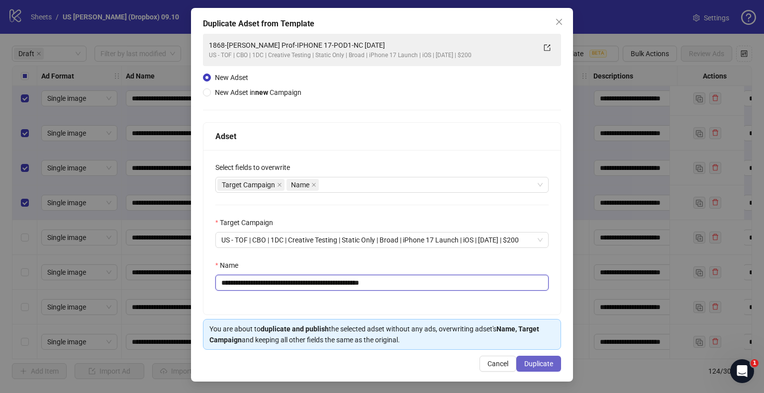
type input "**********"
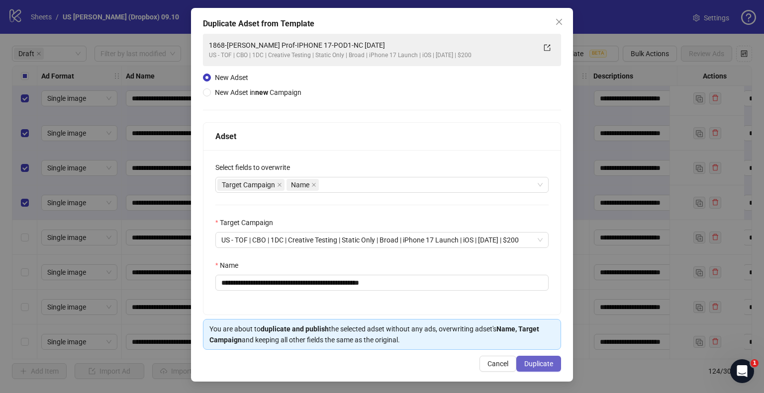
click at [534, 360] on span "Duplicate" at bounding box center [538, 364] width 29 height 8
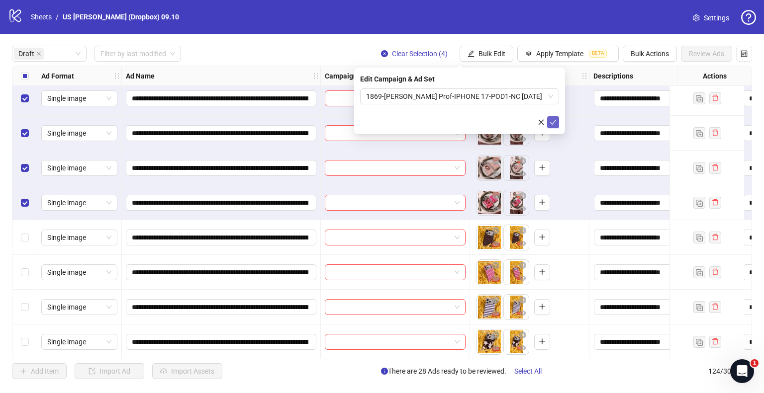
click at [554, 120] on icon "check" at bounding box center [552, 122] width 7 height 7
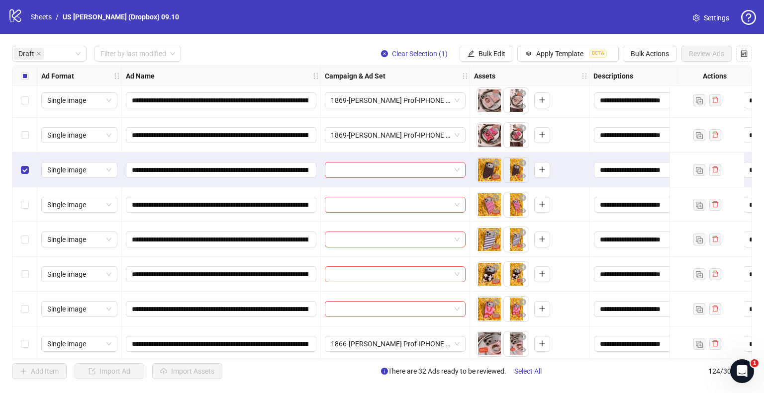
scroll to position [1018, 0]
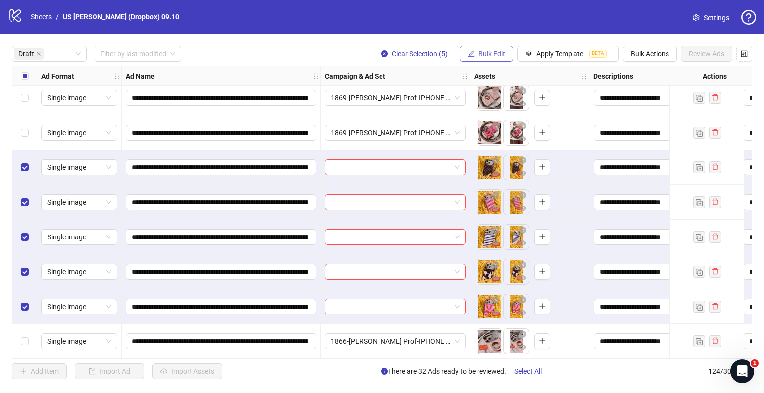
click at [499, 46] on button "Bulk Edit" at bounding box center [486, 54] width 54 height 16
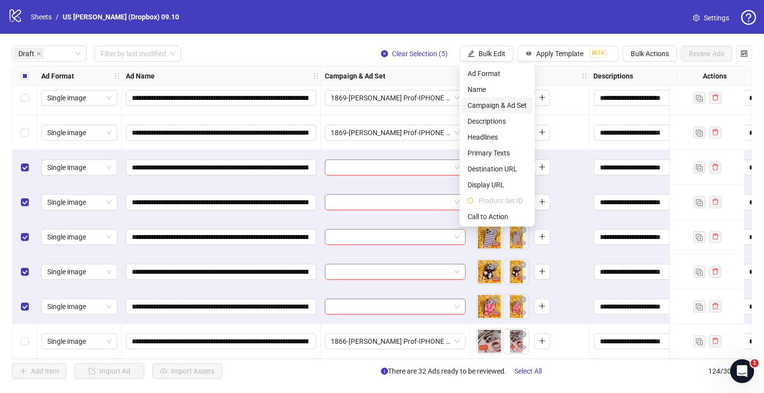
click at [477, 100] on span "Campaign & Ad Set" at bounding box center [496, 105] width 59 height 11
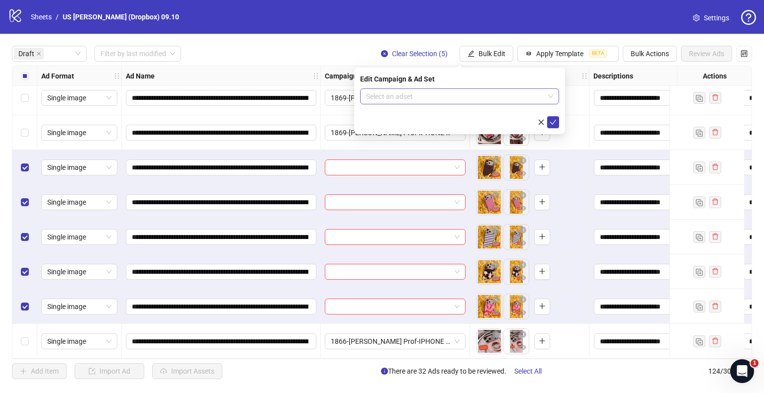
click at [445, 97] on input "search" at bounding box center [455, 96] width 178 height 15
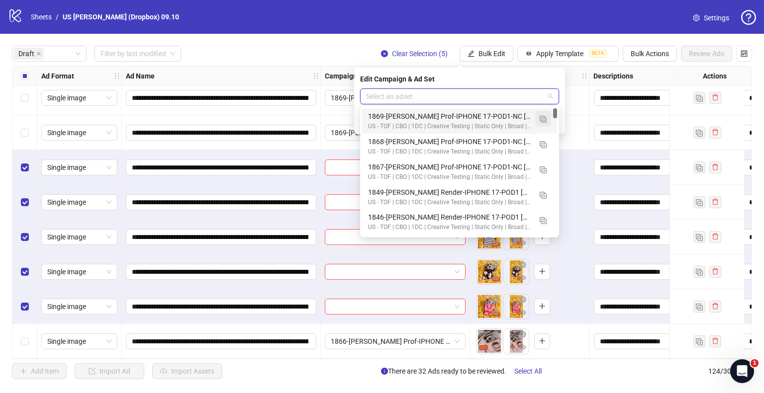
click at [542, 120] on img "button" at bounding box center [542, 119] width 7 height 7
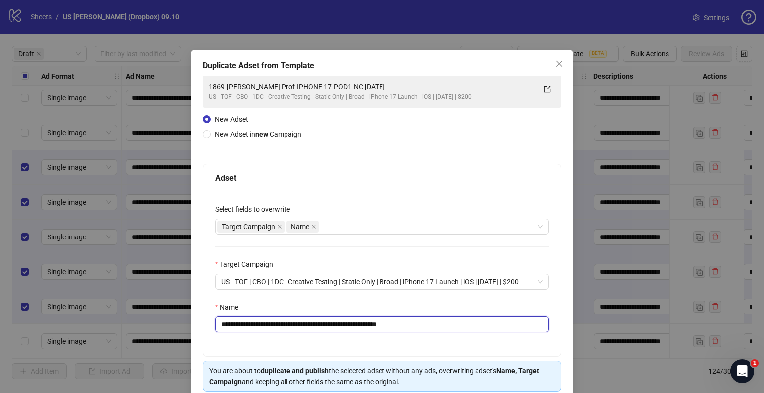
drag, startPoint x: 366, startPoint y: 324, endPoint x: 36, endPoint y: 342, distance: 330.6
click at [17, 346] on div "**********" at bounding box center [382, 196] width 764 height 393
paste input "text"
drag, startPoint x: 404, startPoint y: 324, endPoint x: 722, endPoint y: 310, distance: 318.5
click at [614, 324] on div "**********" at bounding box center [382, 196] width 764 height 393
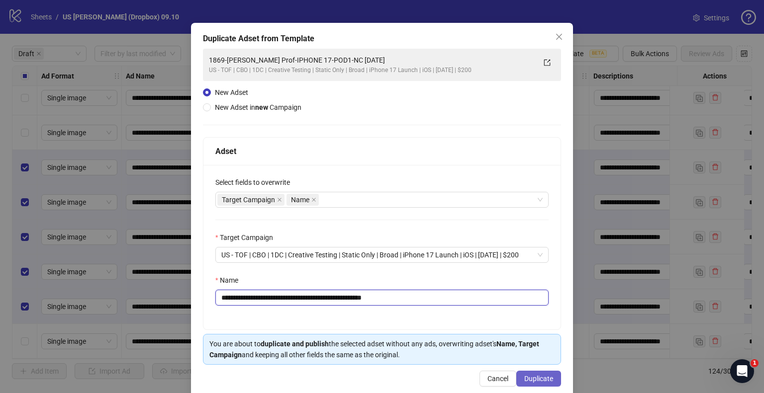
scroll to position [42, 0]
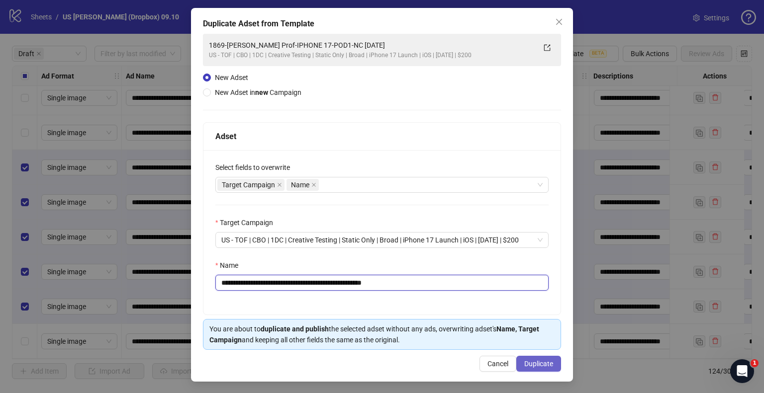
type input "**********"
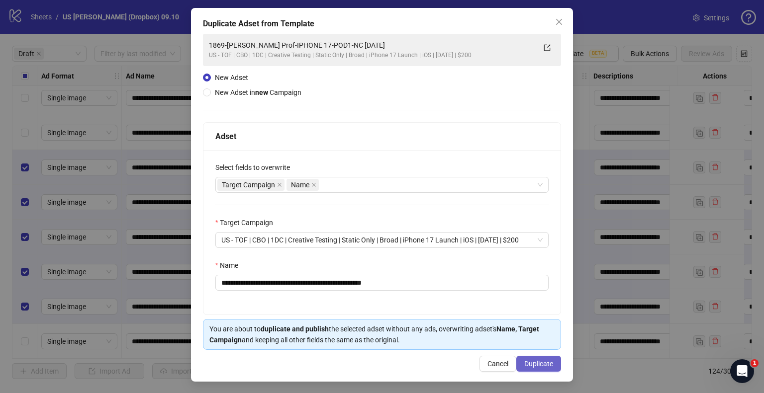
click at [524, 362] on span "Duplicate" at bounding box center [538, 364] width 29 height 8
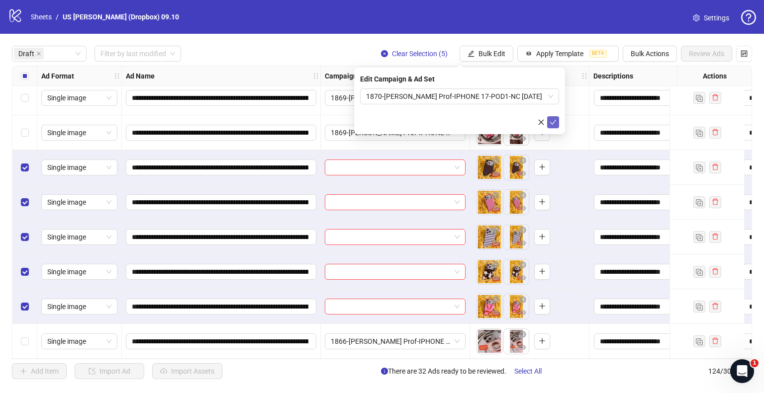
click at [553, 121] on icon "check" at bounding box center [552, 122] width 7 height 7
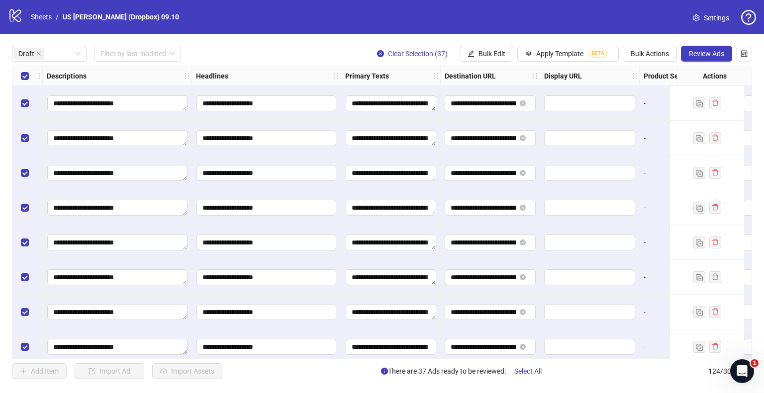
scroll to position [0, 497]
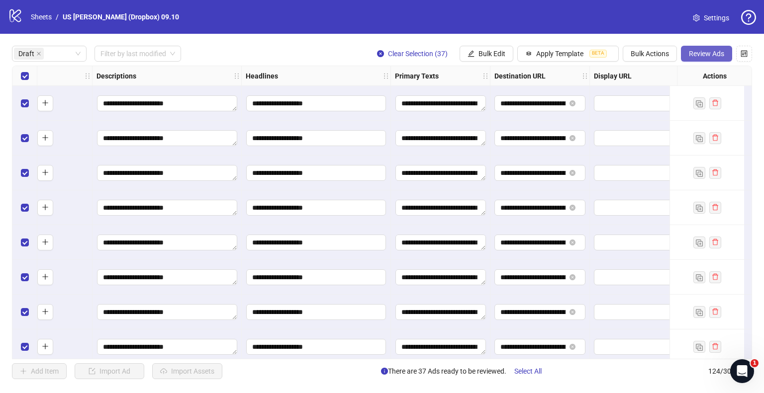
click at [708, 51] on span "Review Ads" at bounding box center [706, 54] width 35 height 8
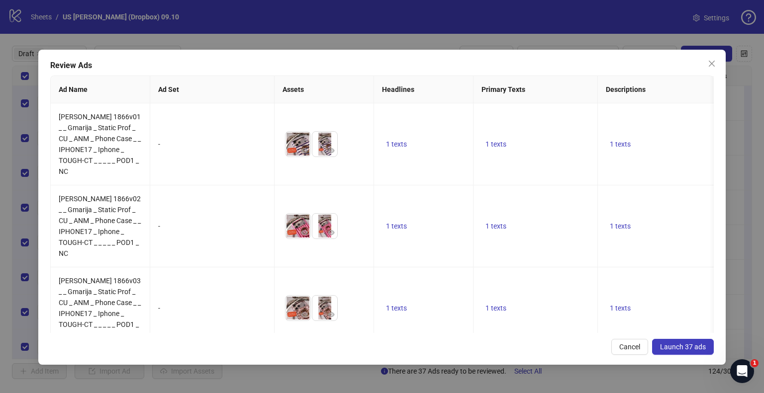
click at [669, 345] on span "Launch 37 ads" at bounding box center [683, 347] width 46 height 8
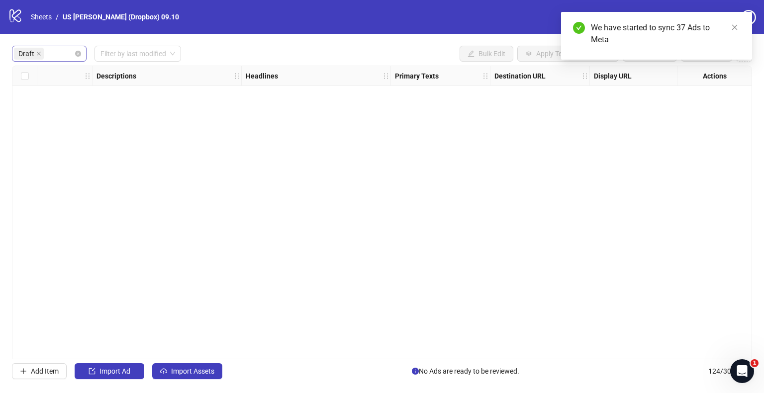
click at [40, 53] on span "Draft" at bounding box center [29, 54] width 30 height 12
click at [64, 53] on div "Draft" at bounding box center [44, 54] width 60 height 14
click at [40, 55] on icon "close" at bounding box center [38, 53] width 5 height 5
click at [70, 52] on div "Draft" at bounding box center [44, 54] width 60 height 14
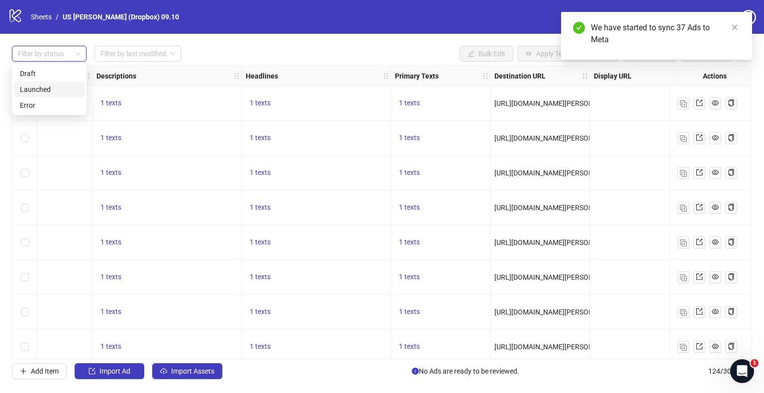
click at [70, 56] on div at bounding box center [44, 54] width 60 height 14
click at [61, 54] on div at bounding box center [44, 54] width 60 height 14
click at [46, 102] on div "Error" at bounding box center [49, 105] width 59 height 11
